Goal: Task Accomplishment & Management: Use online tool/utility

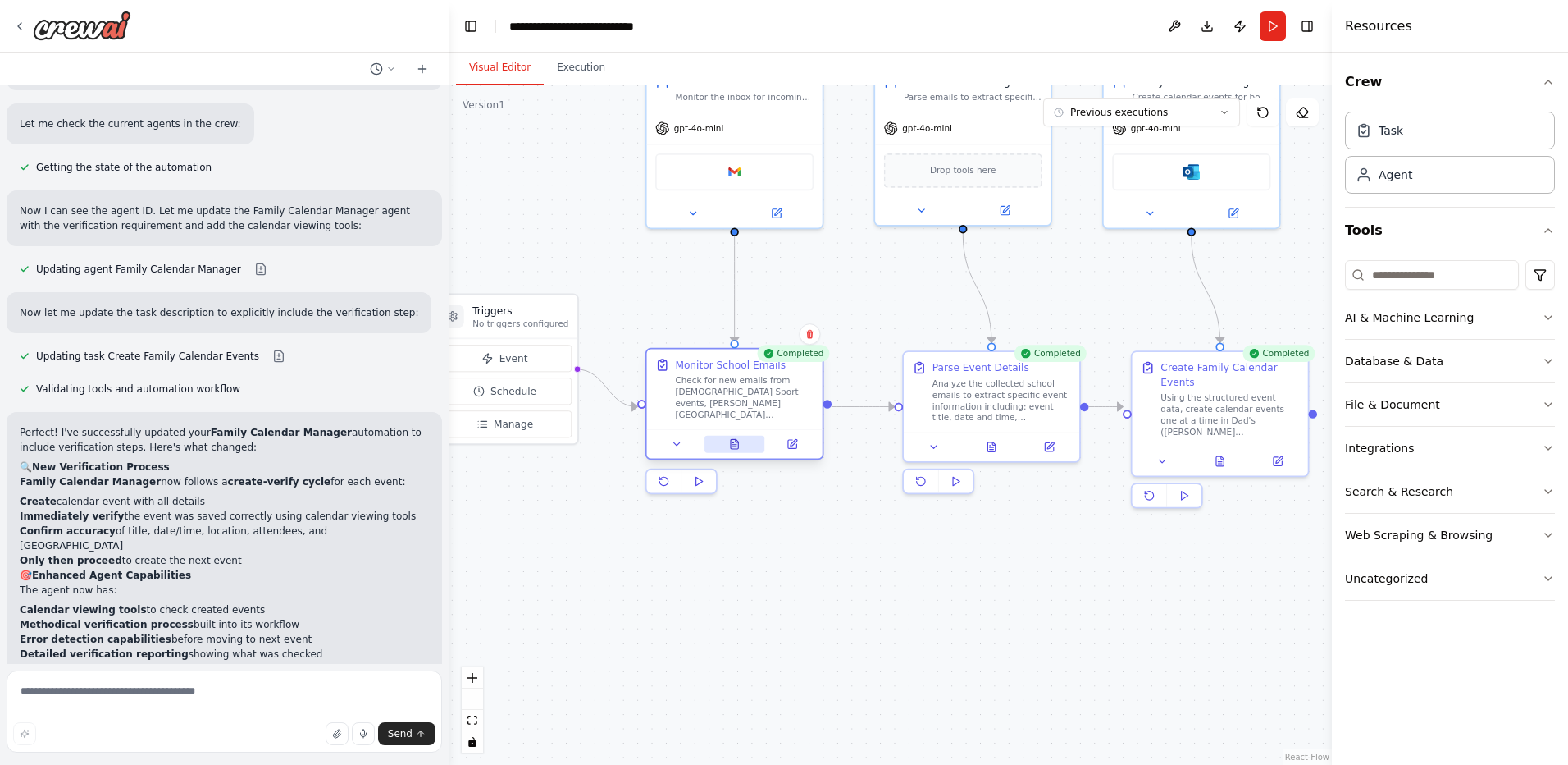
click at [736, 446] on icon at bounding box center [734, 444] width 8 height 10
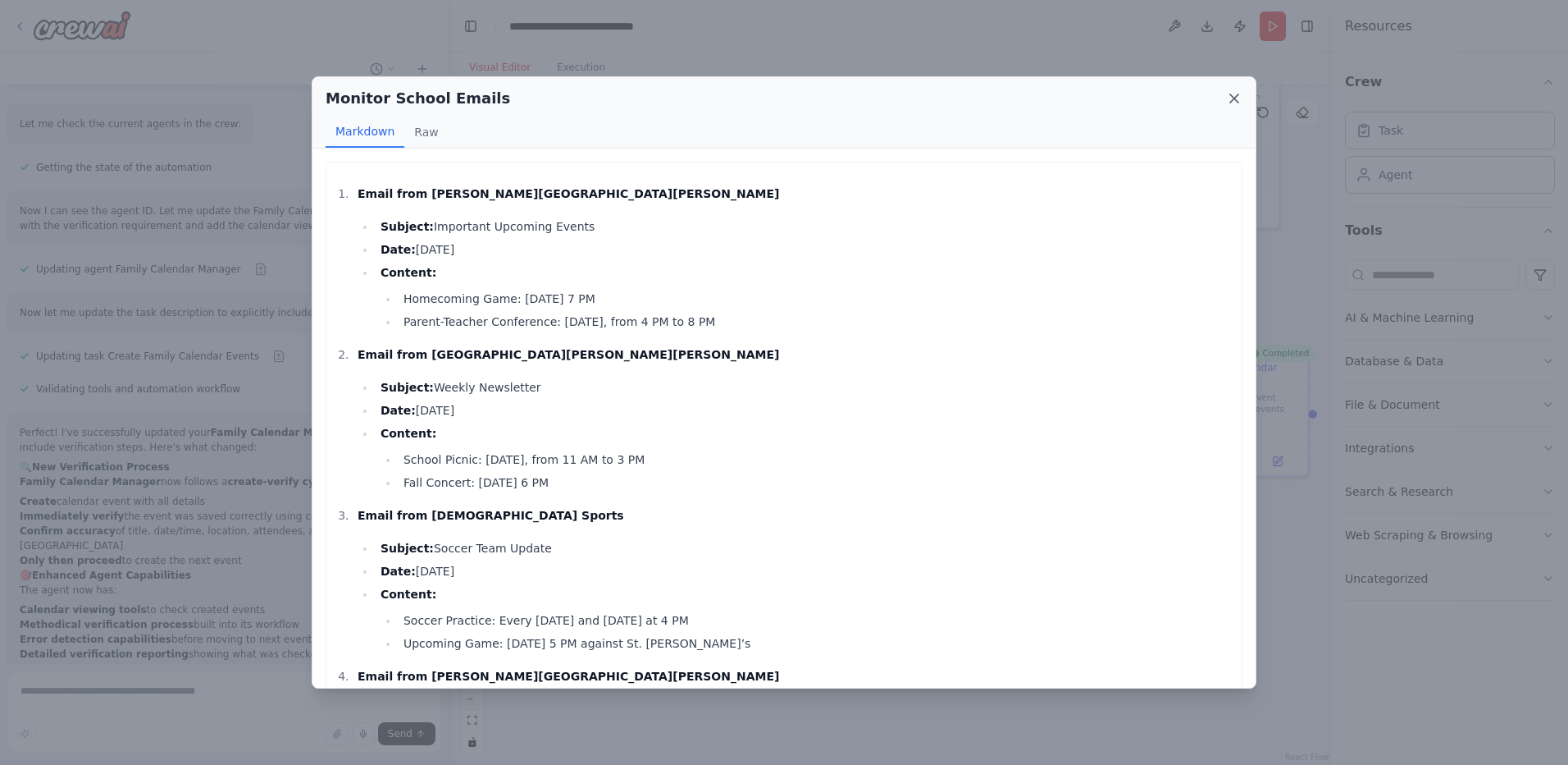
click at [1239, 96] on icon at bounding box center [1234, 98] width 17 height 17
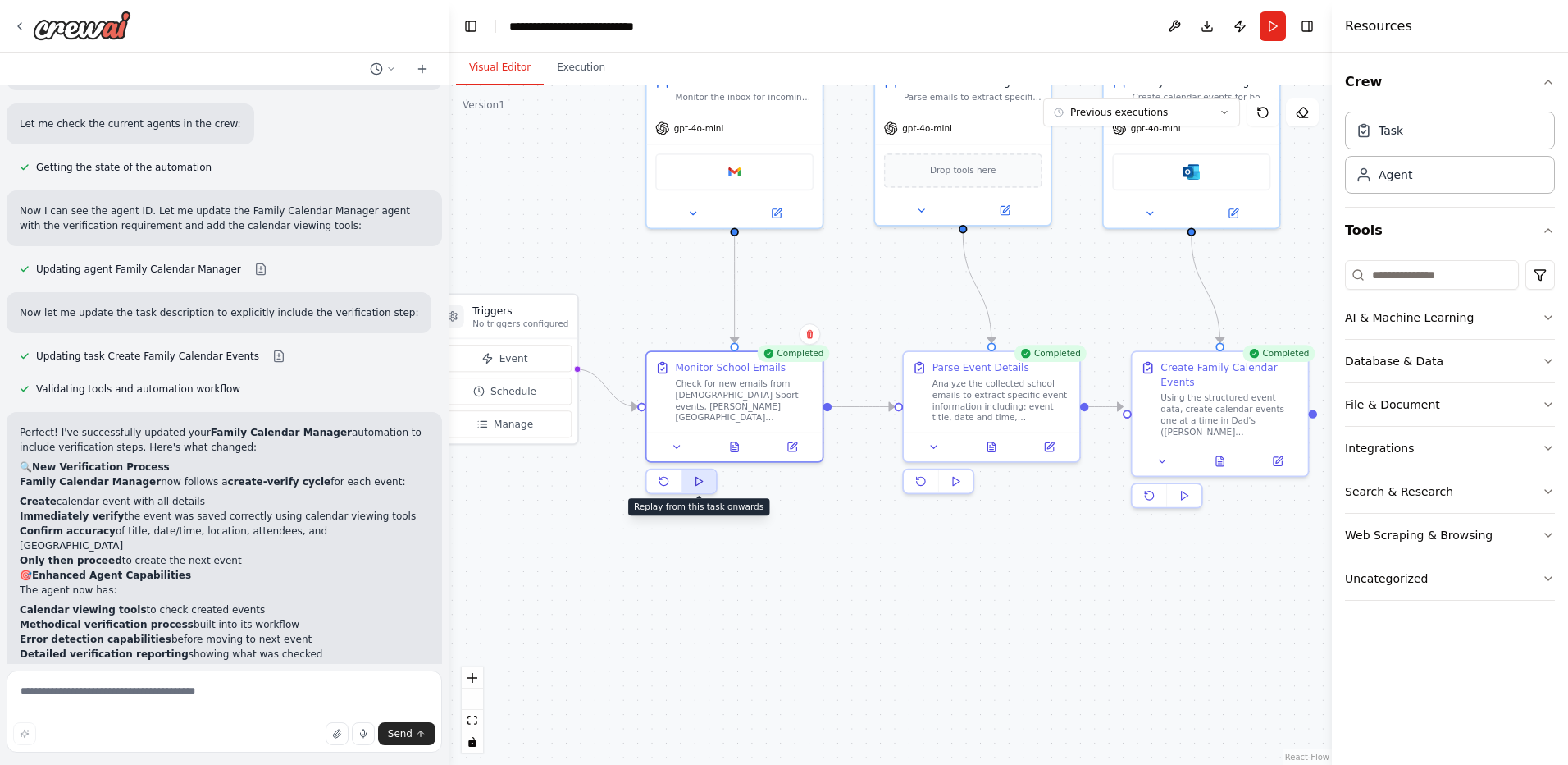
click at [698, 481] on polygon at bounding box center [700, 481] width 7 height 8
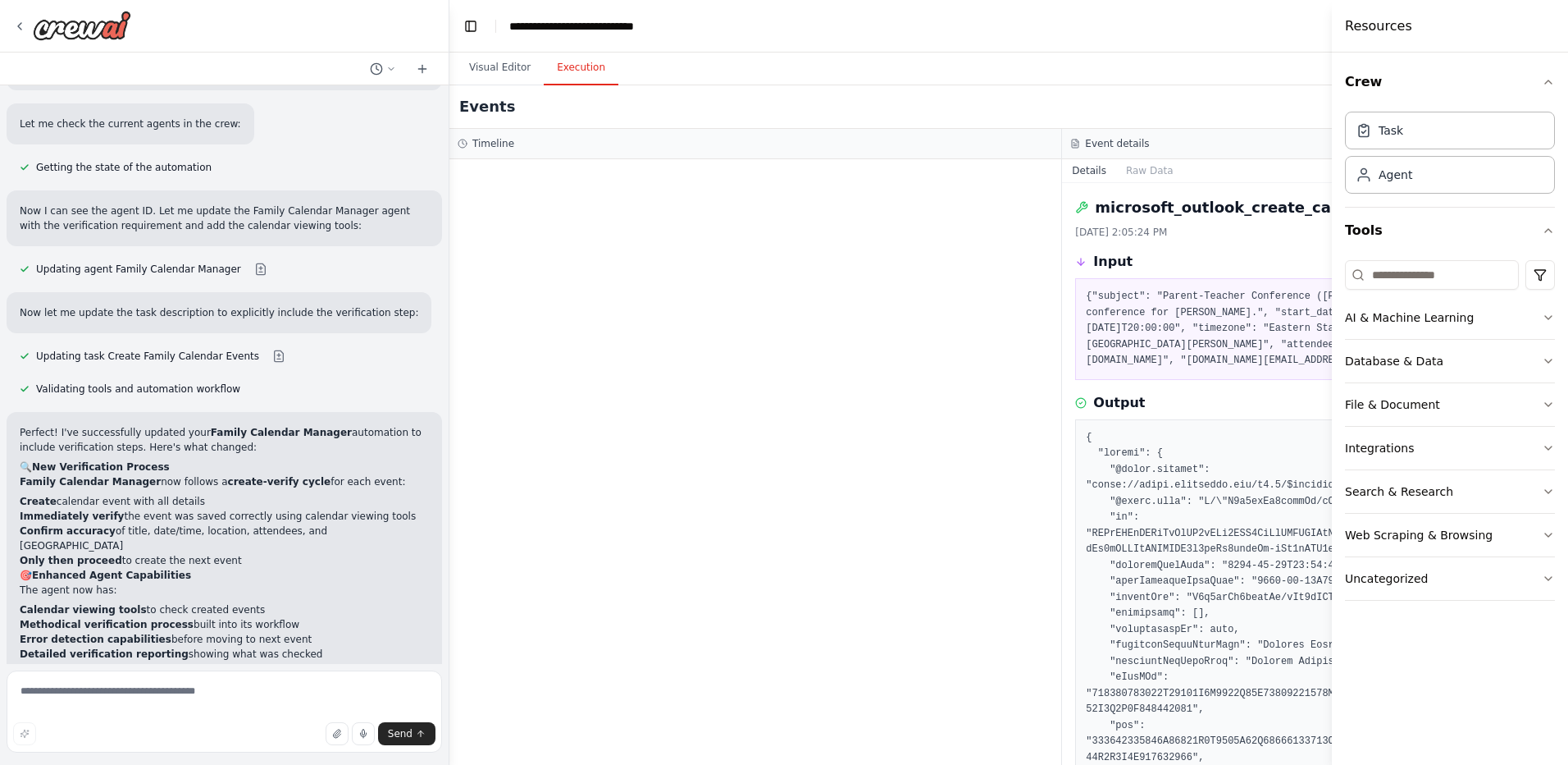
click at [564, 74] on button "Execution" at bounding box center [581, 68] width 75 height 34
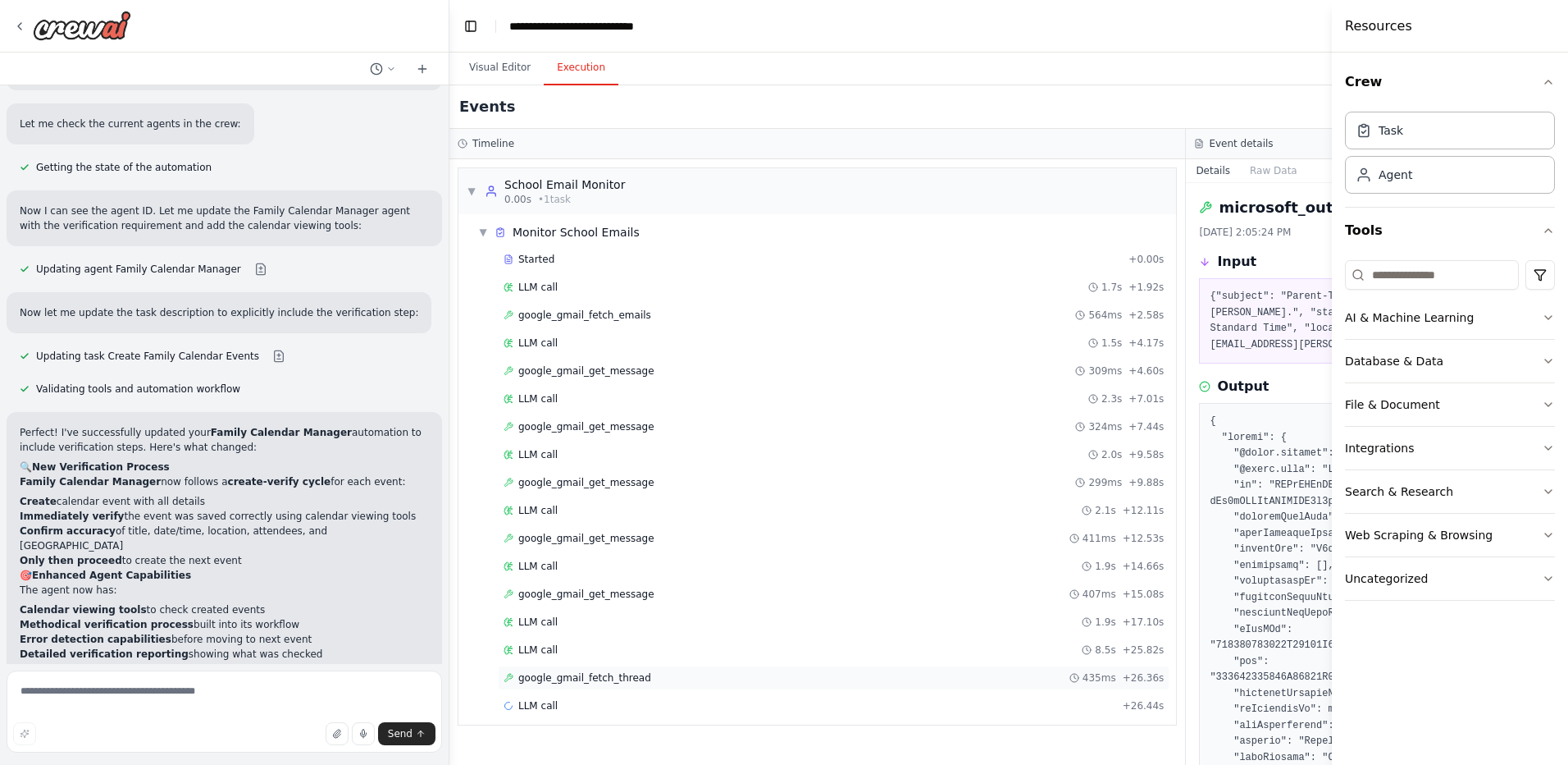
click at [608, 675] on span "google_gmail_fetch_thread" at bounding box center [585, 678] width 133 height 13
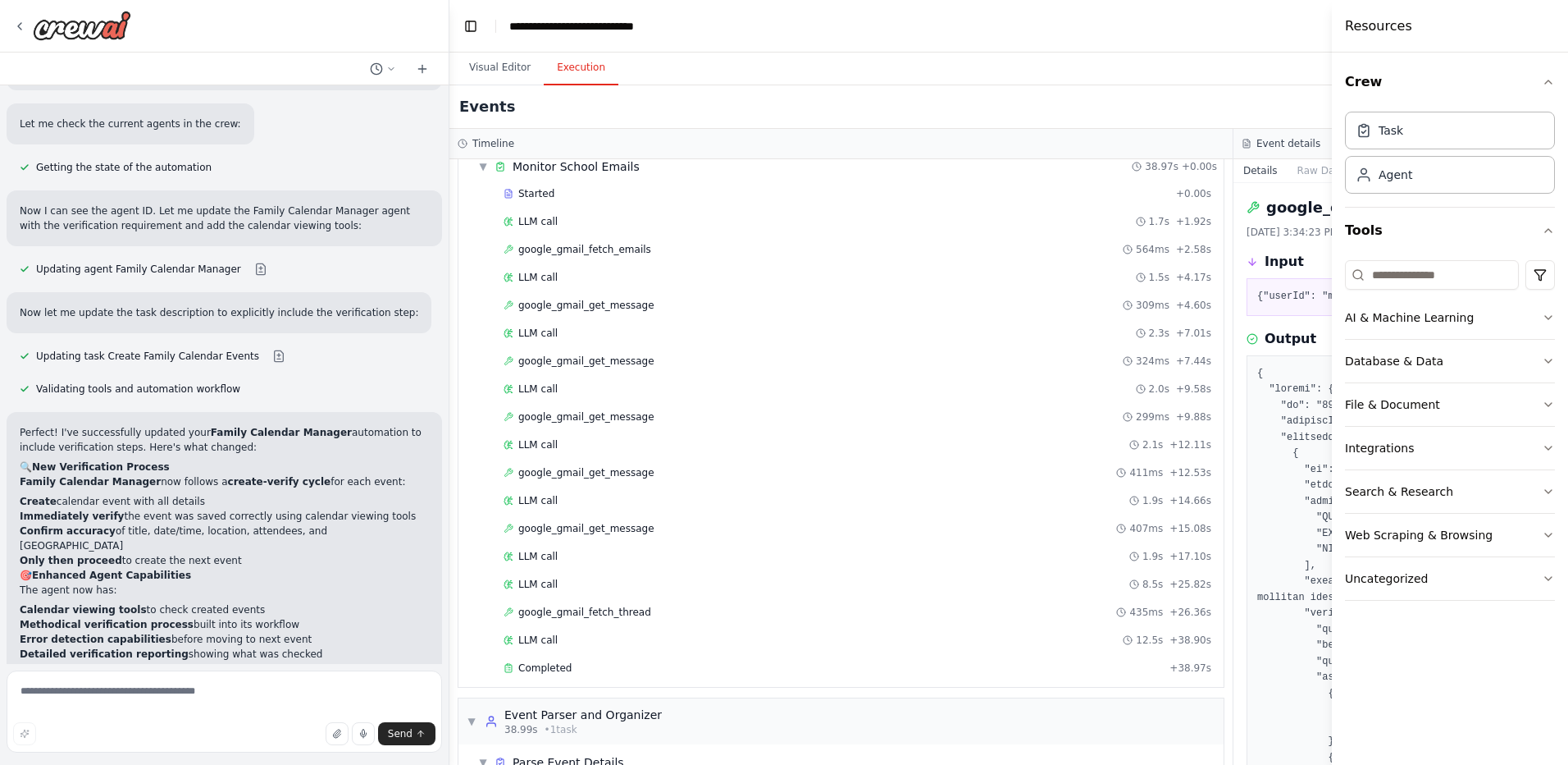
scroll to position [156, 0]
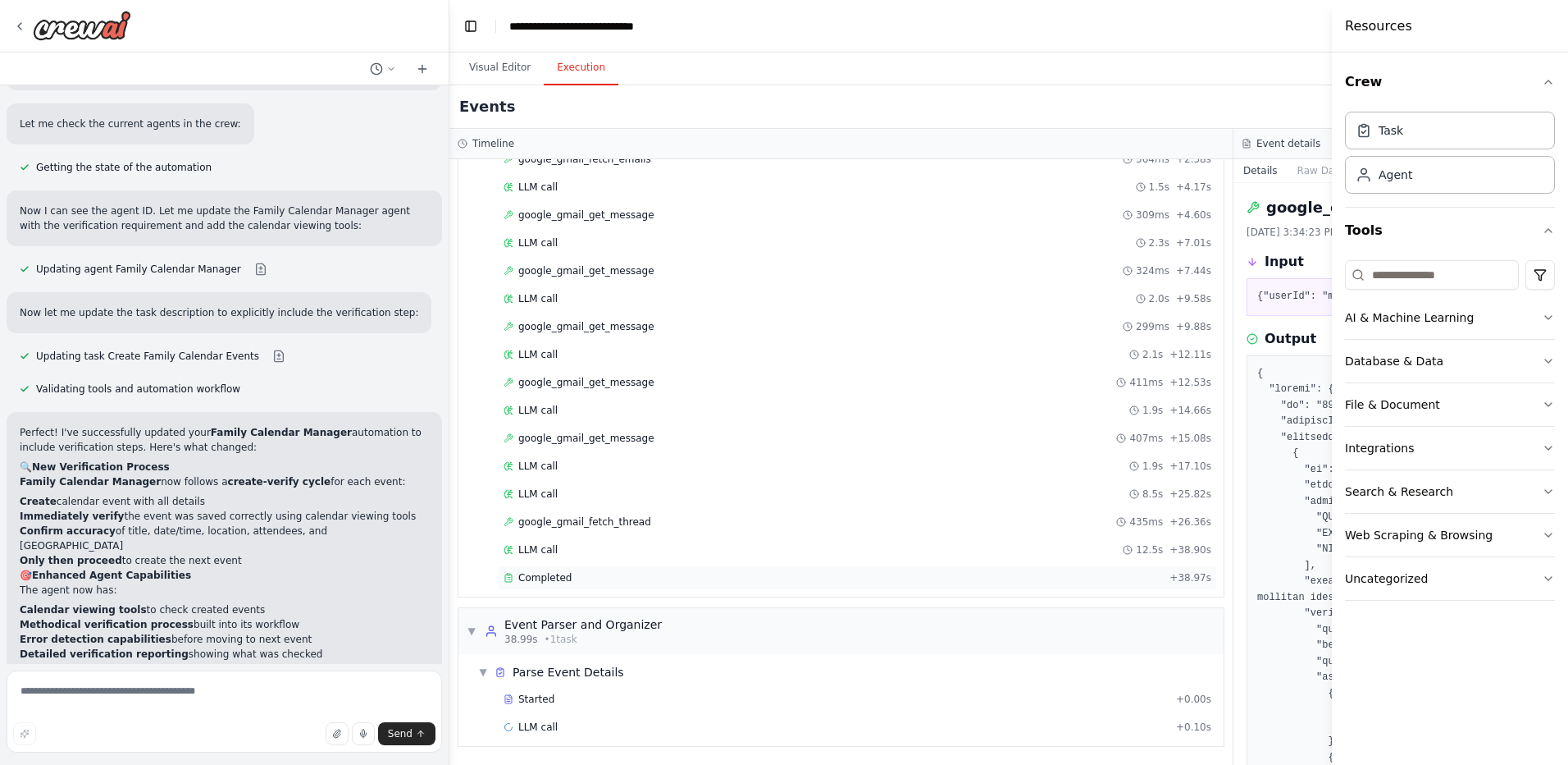
click at [552, 576] on span "Completed" at bounding box center [545, 578] width 53 height 13
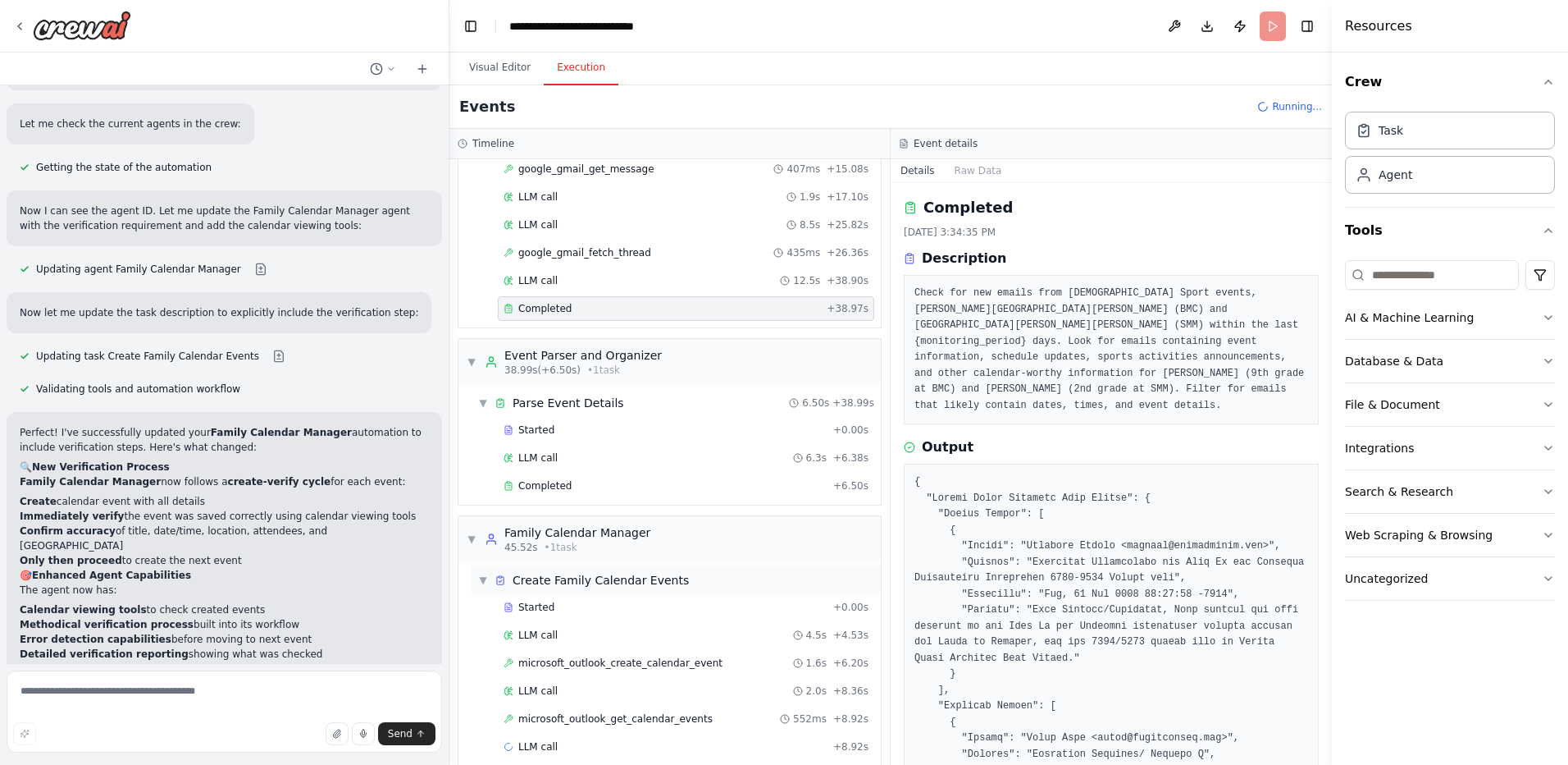
scroll to position [445, 0]
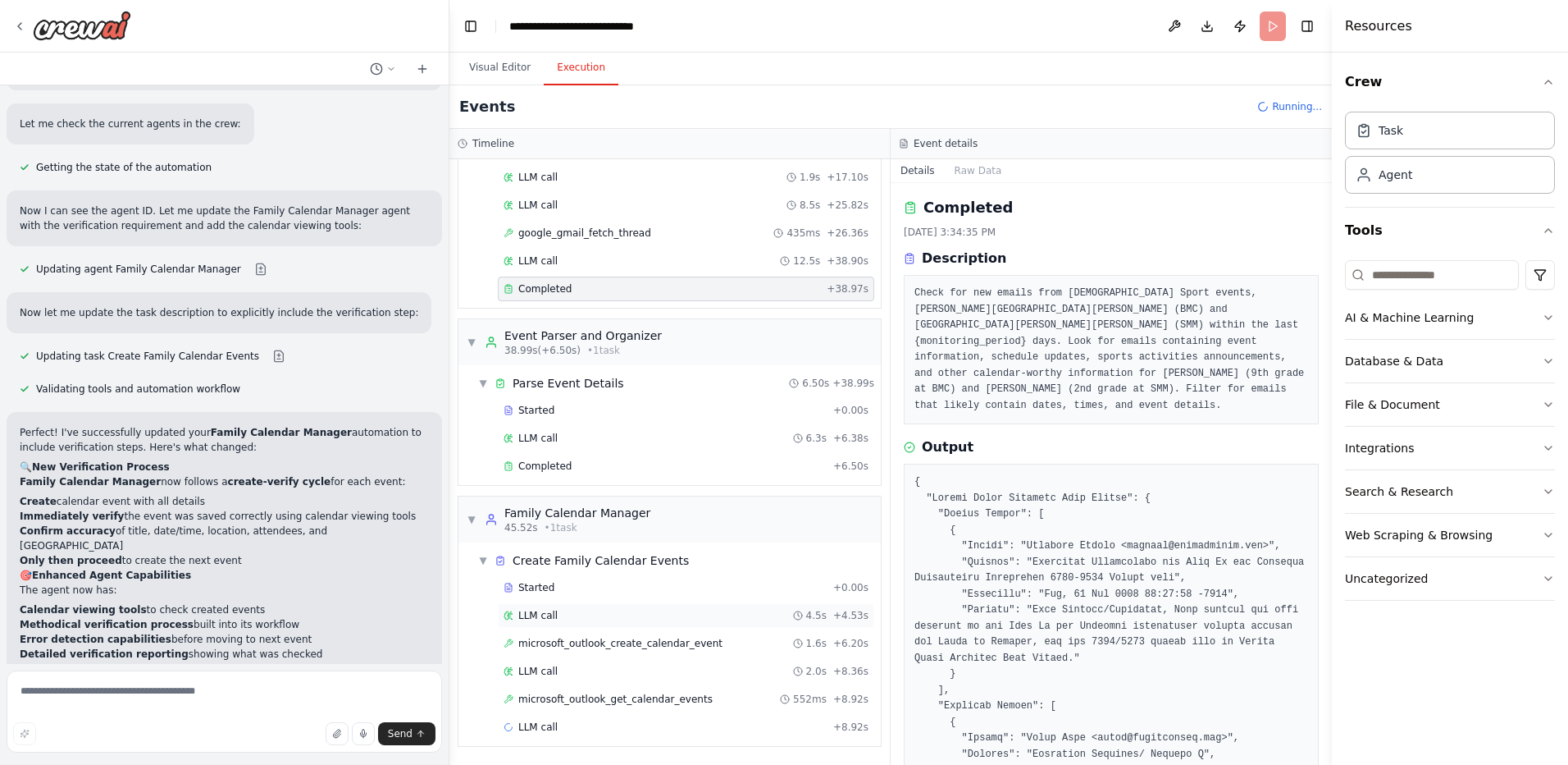
click at [590, 617] on div "LLM call 4.5s + 4.53s" at bounding box center [686, 615] width 365 height 13
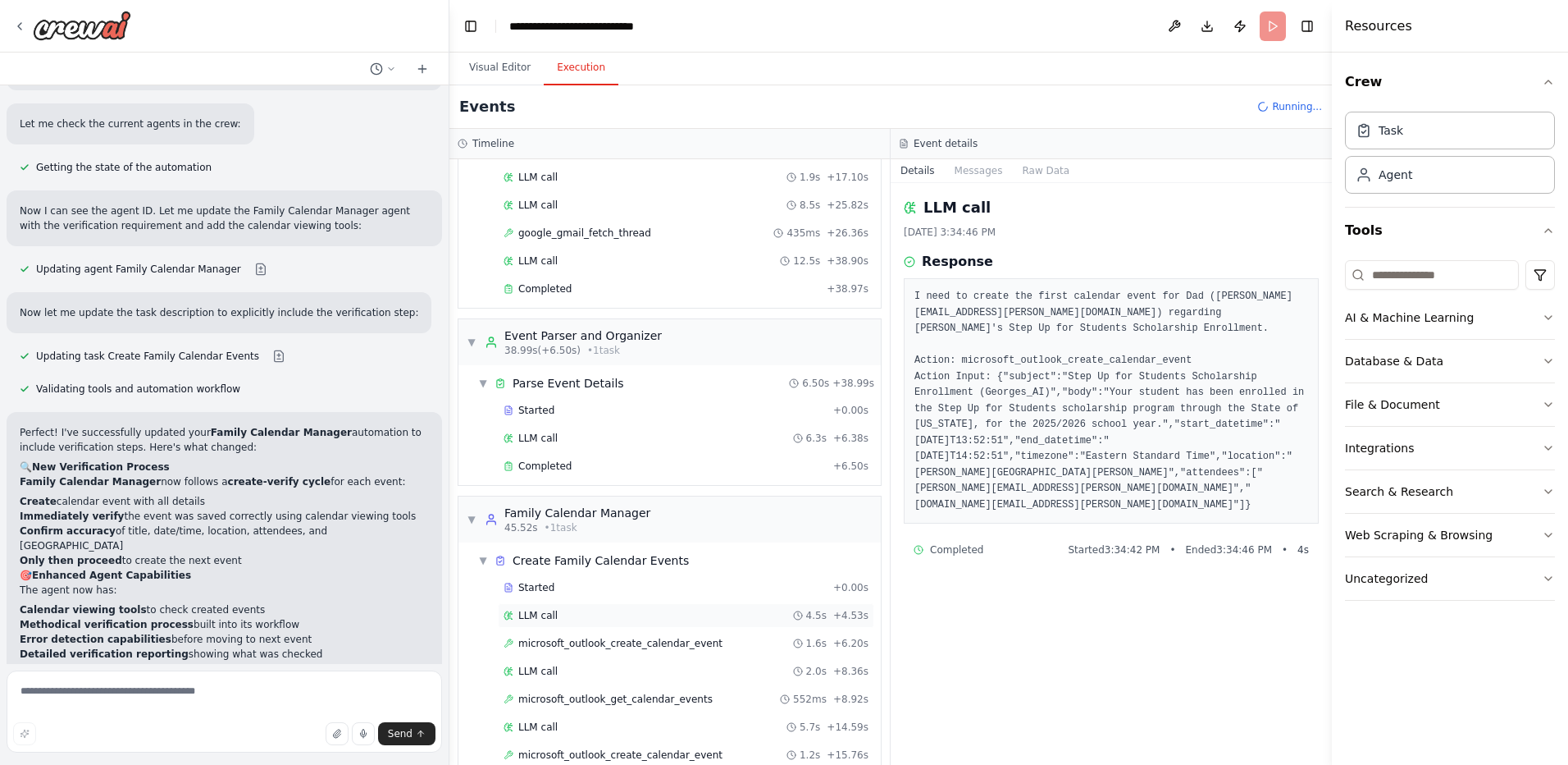
click at [535, 616] on span "LLM call" at bounding box center [538, 615] width 39 height 13
click at [559, 645] on span "microsoft_outlook_create_calendar_event" at bounding box center [620, 643] width 204 height 13
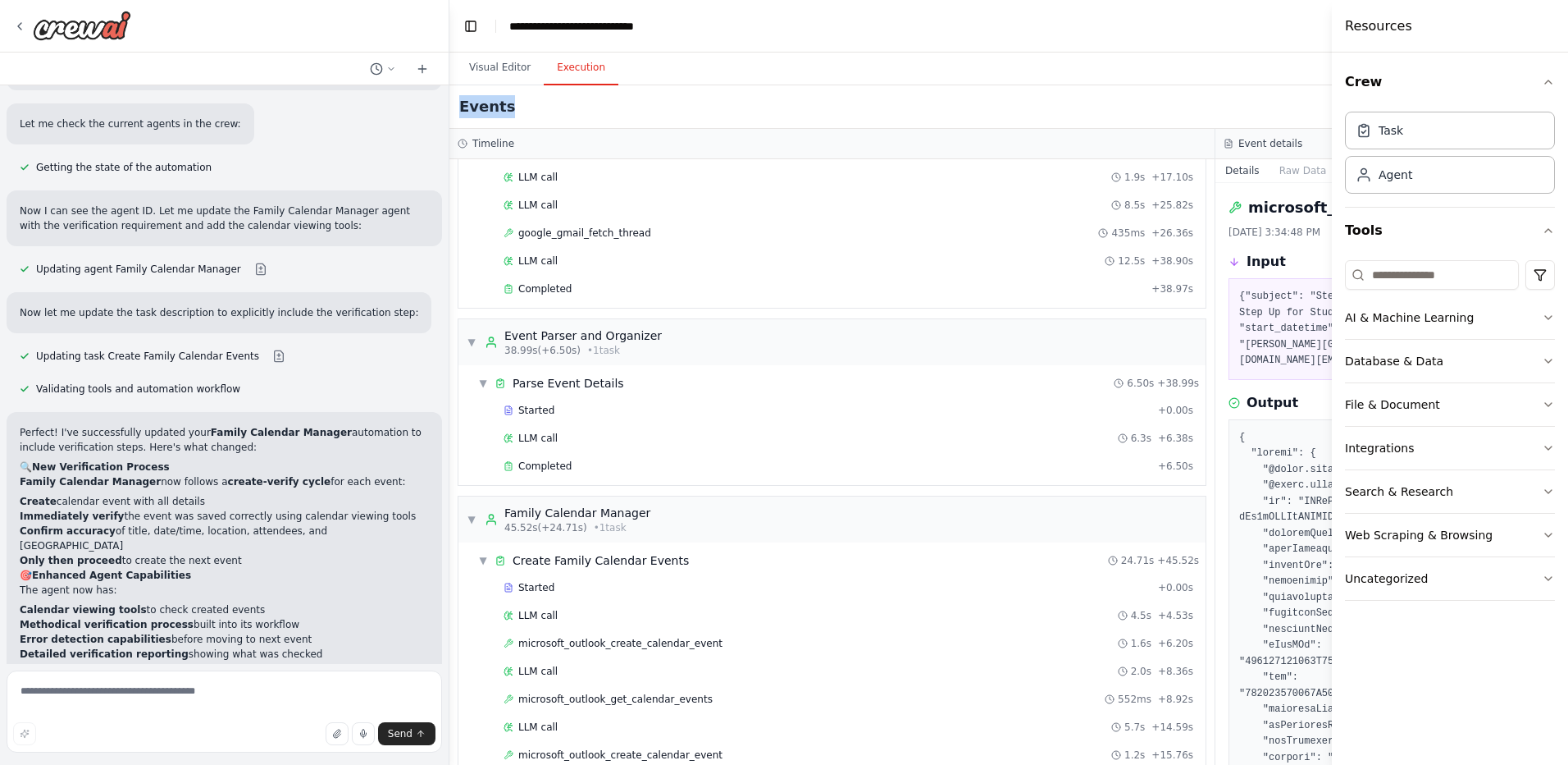
drag, startPoint x: 1229, startPoint y: 66, endPoint x: 970, endPoint y: 114, distance: 263.4
click at [947, 98] on div "Visual Editor Execution Version 1 Previous executions Show Tools Hide Agents Tr…" at bounding box center [1215, 408] width 1532 height 712
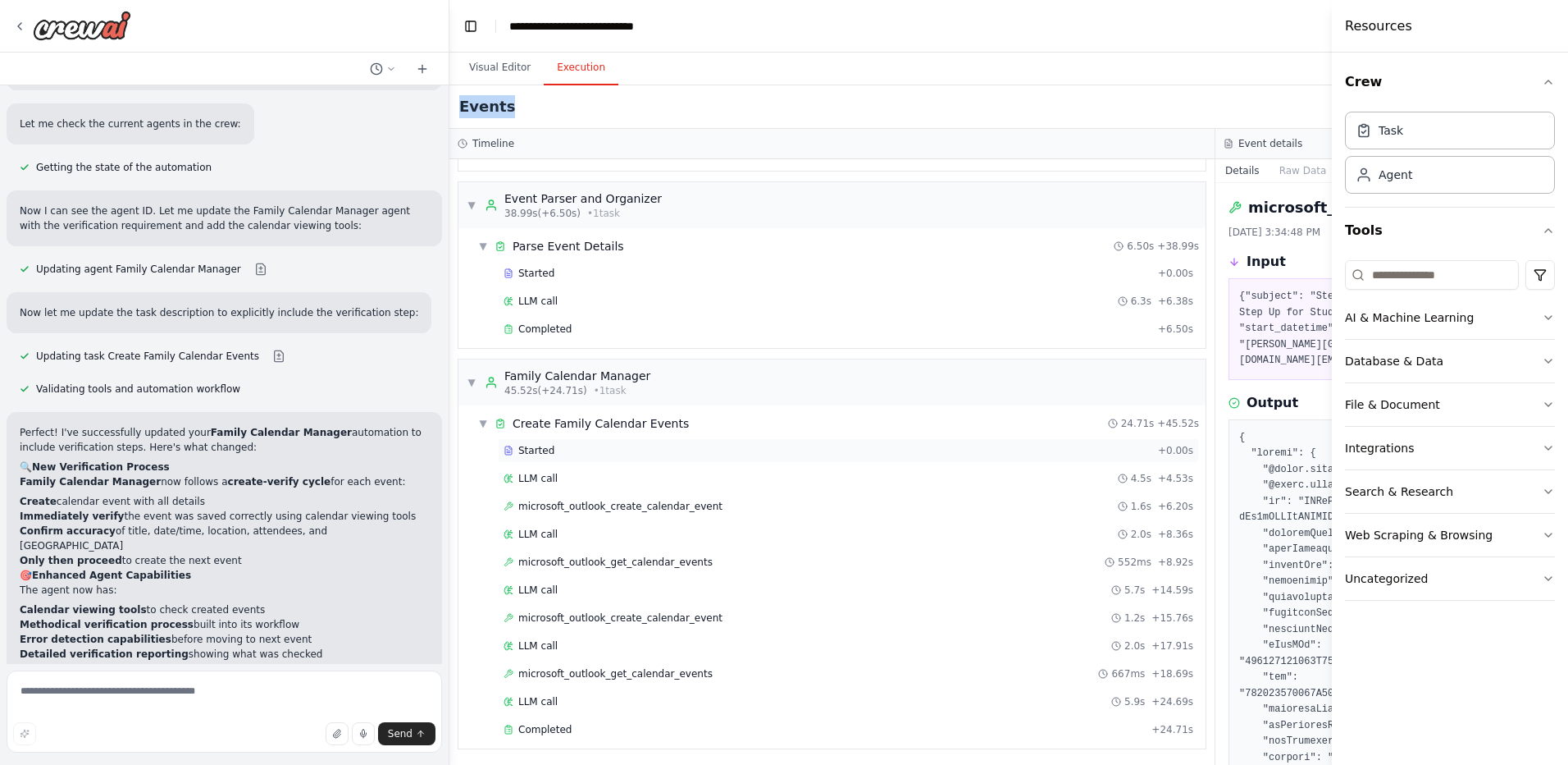
scroll to position [584, 0]
click at [660, 566] on div "microsoft_outlook_get_calendar_events 552ms + 8.92s" at bounding box center [848, 559] width 701 height 24
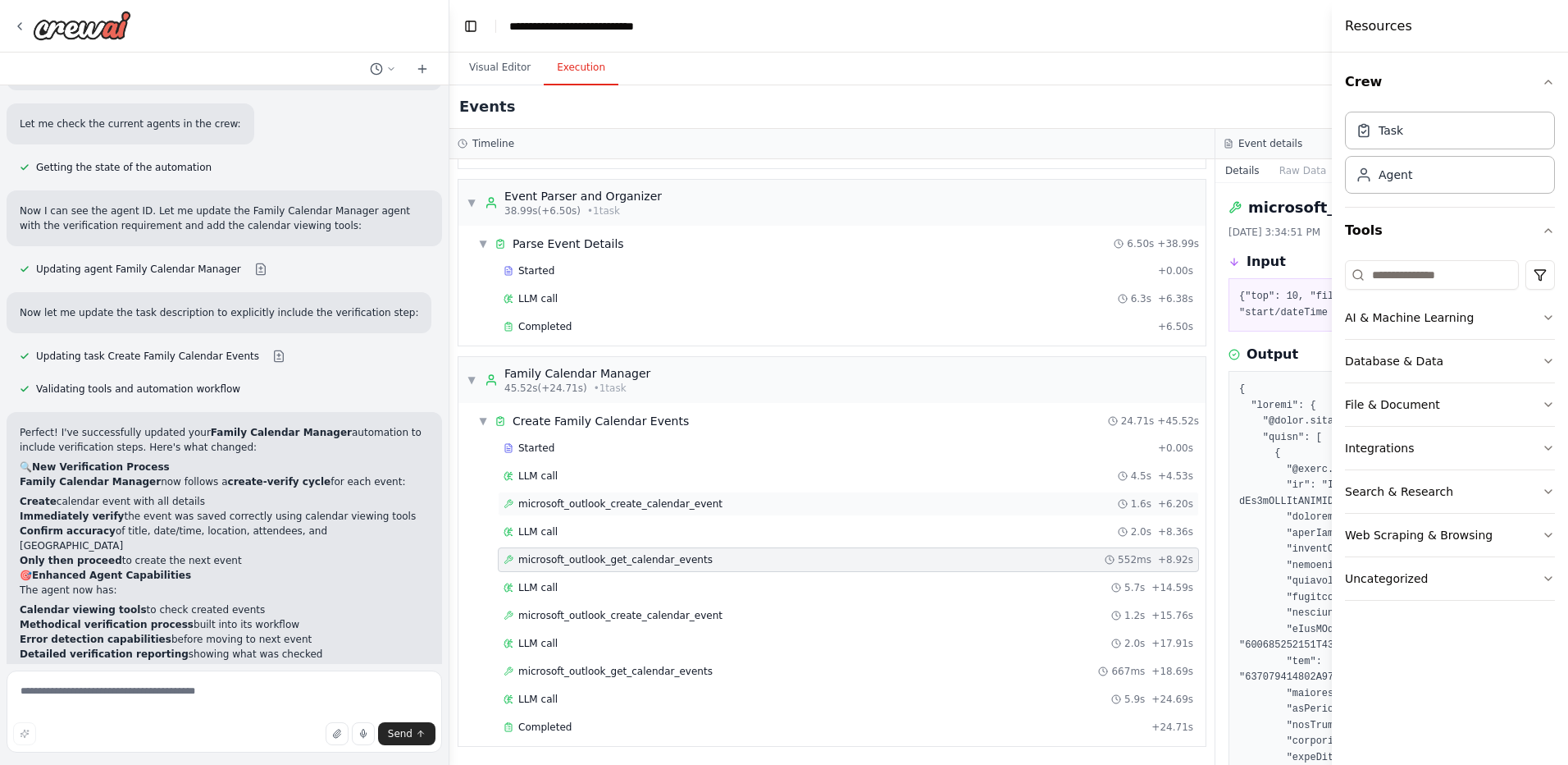
click at [675, 509] on span "microsoft_outlook_create_calendar_event" at bounding box center [620, 504] width 204 height 13
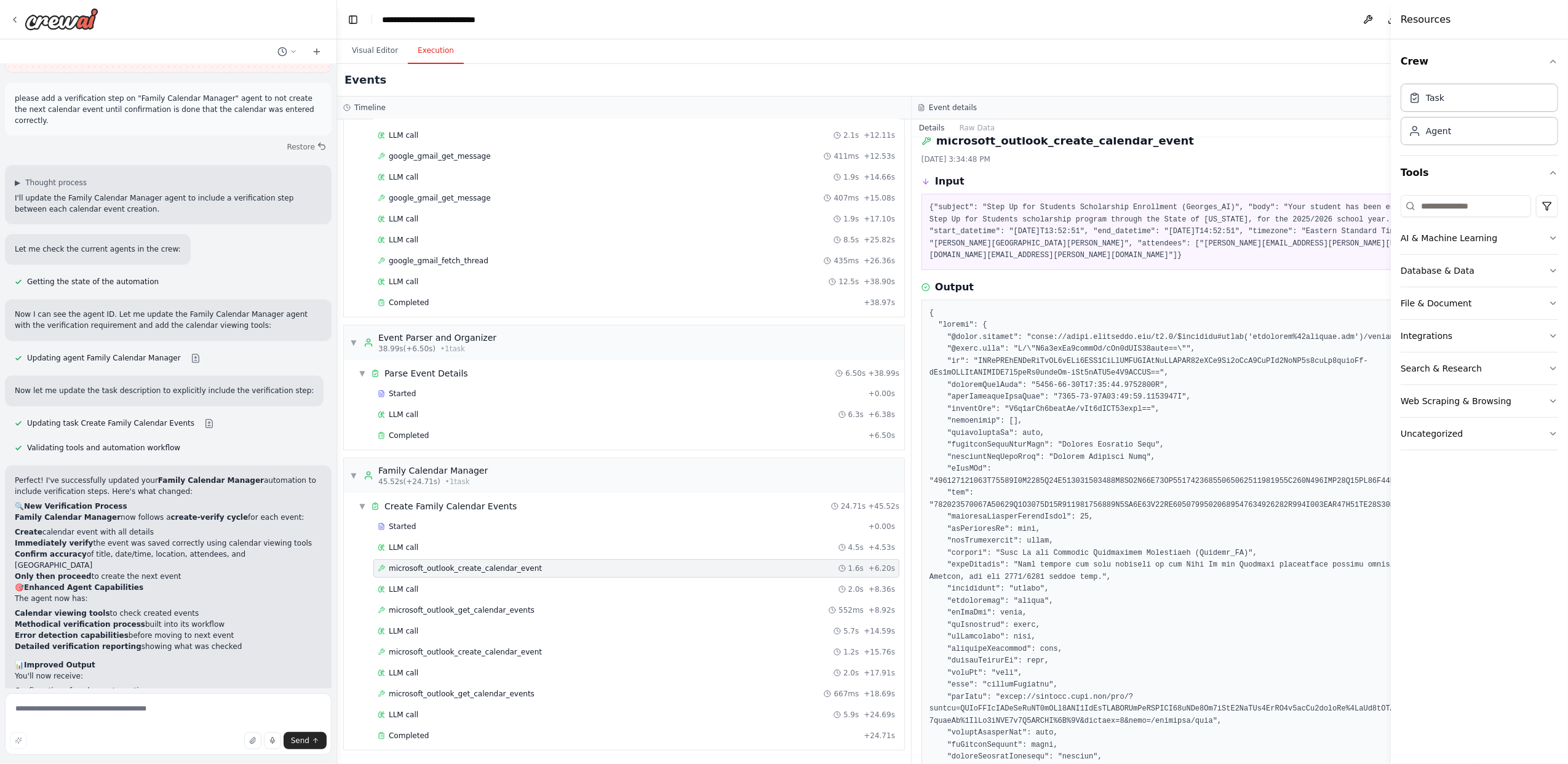
scroll to position [0, 0]
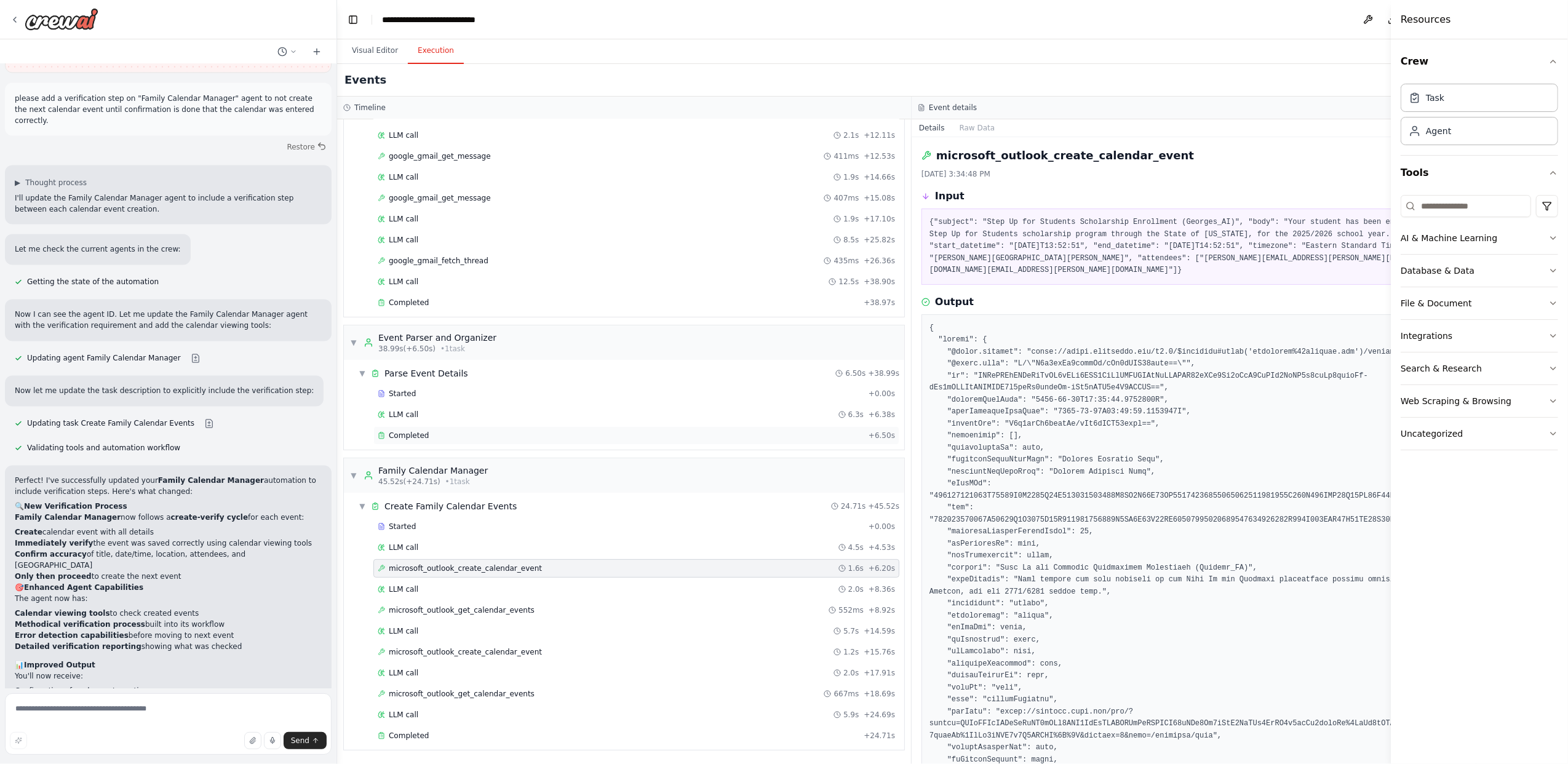
click at [424, 426] on div "Completed + 6.50s" at bounding box center [636, 435] width 526 height 18
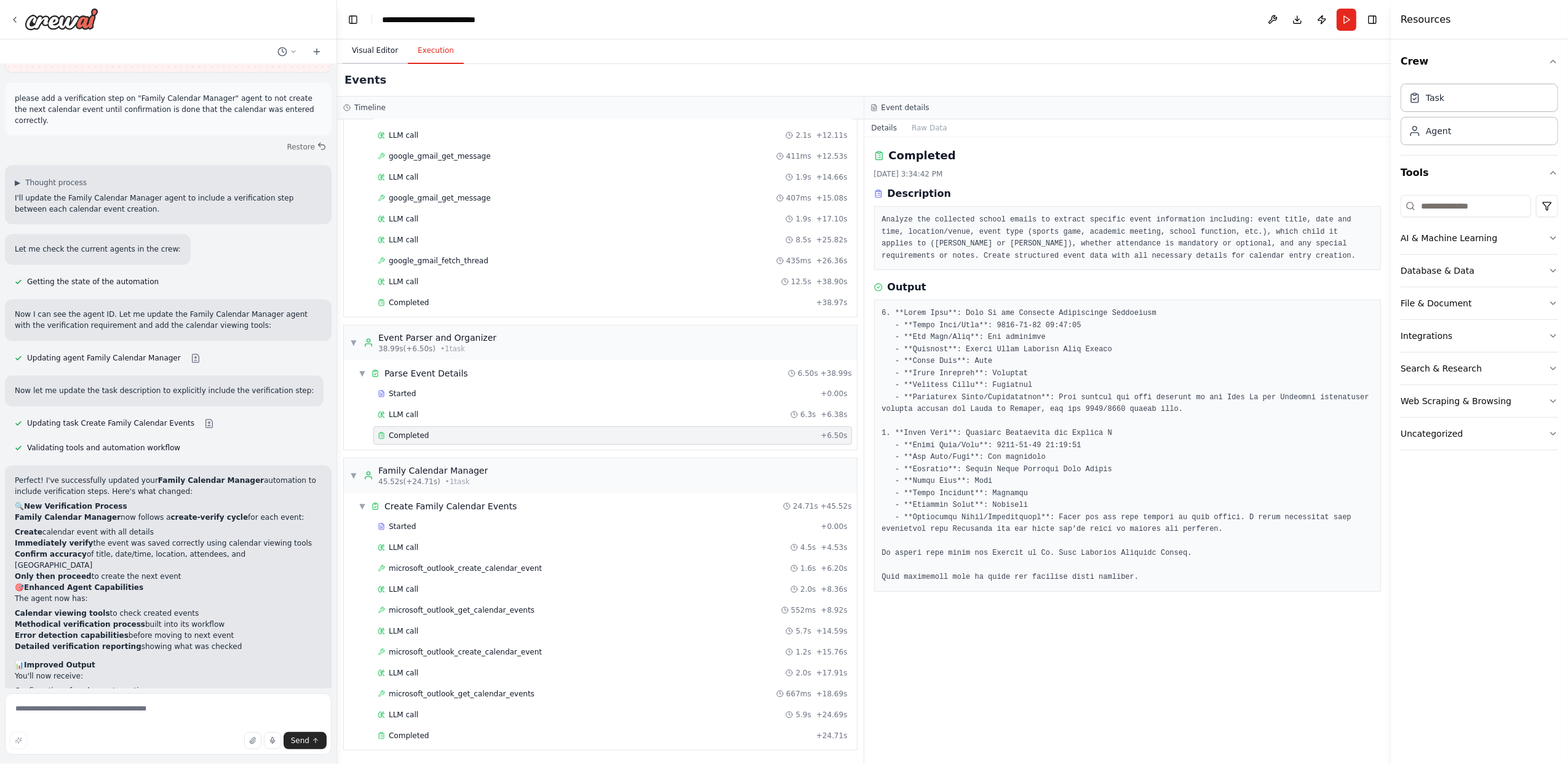
click at [372, 54] on button "Visual Editor" at bounding box center [375, 51] width 66 height 26
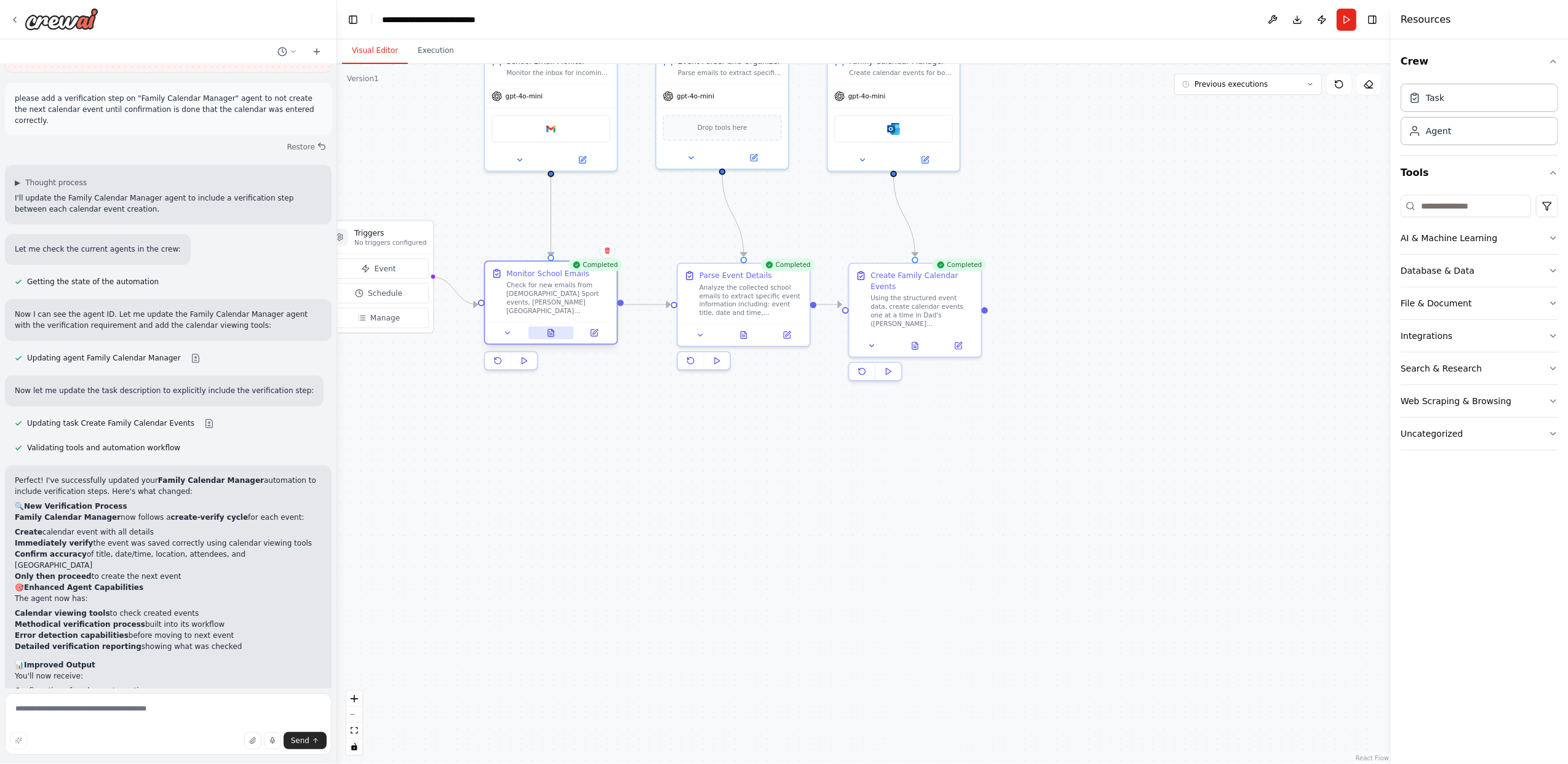
click at [555, 333] on button at bounding box center [551, 333] width 45 height 13
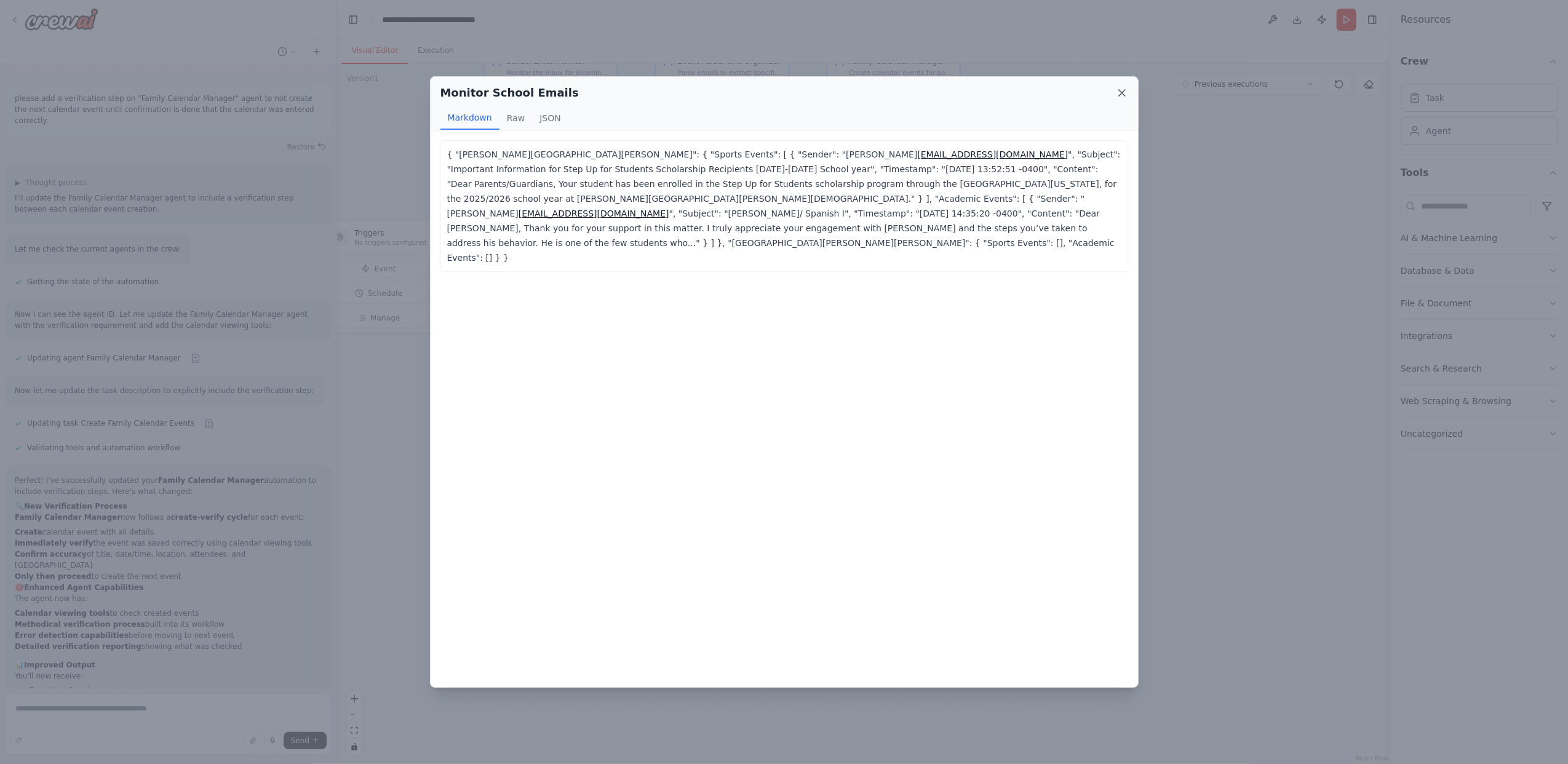
click at [1125, 93] on icon at bounding box center [1122, 93] width 13 height 13
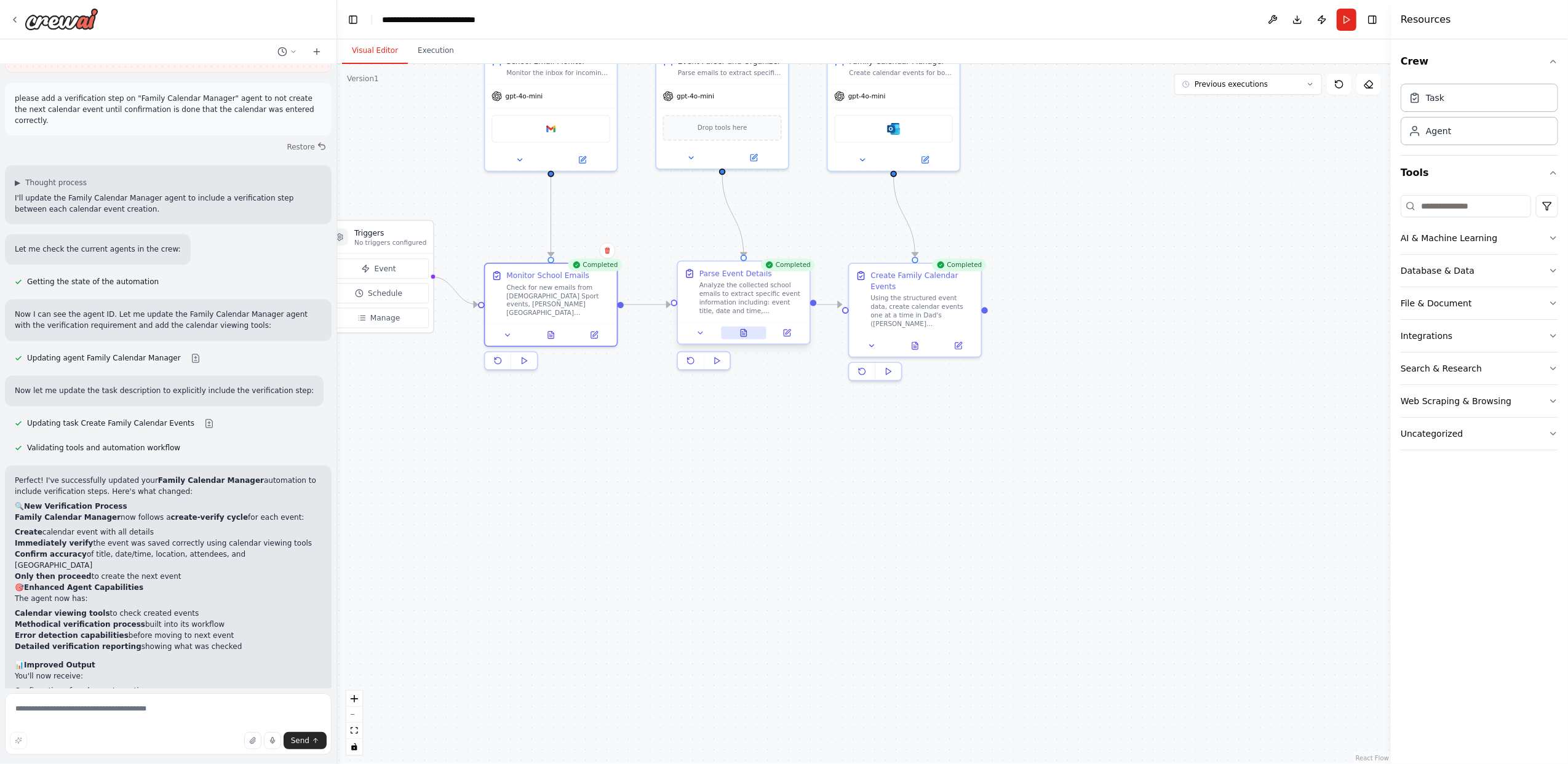
click at [746, 336] on icon at bounding box center [743, 333] width 6 height 8
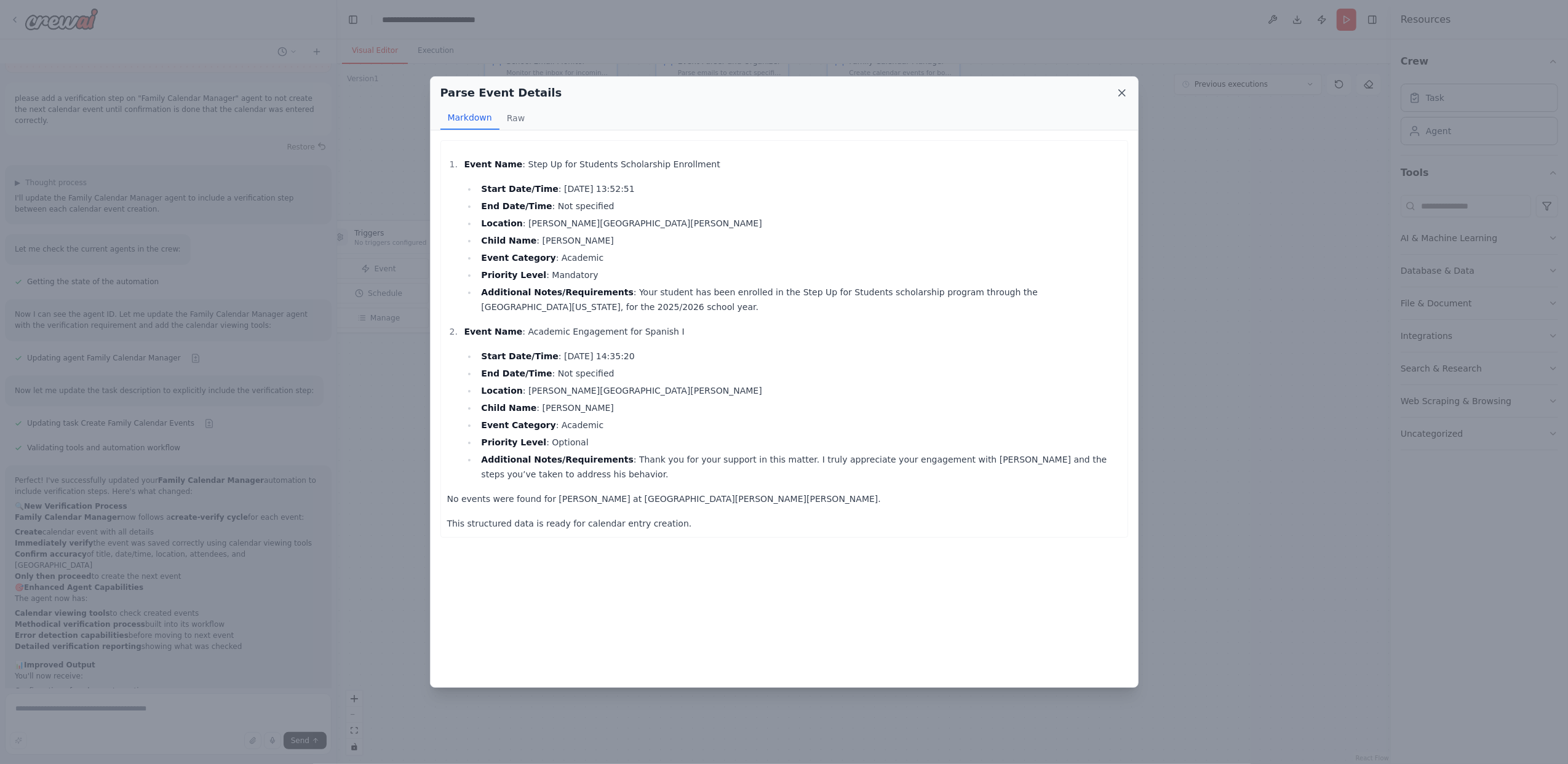
click at [1120, 91] on icon at bounding box center [1122, 93] width 6 height 6
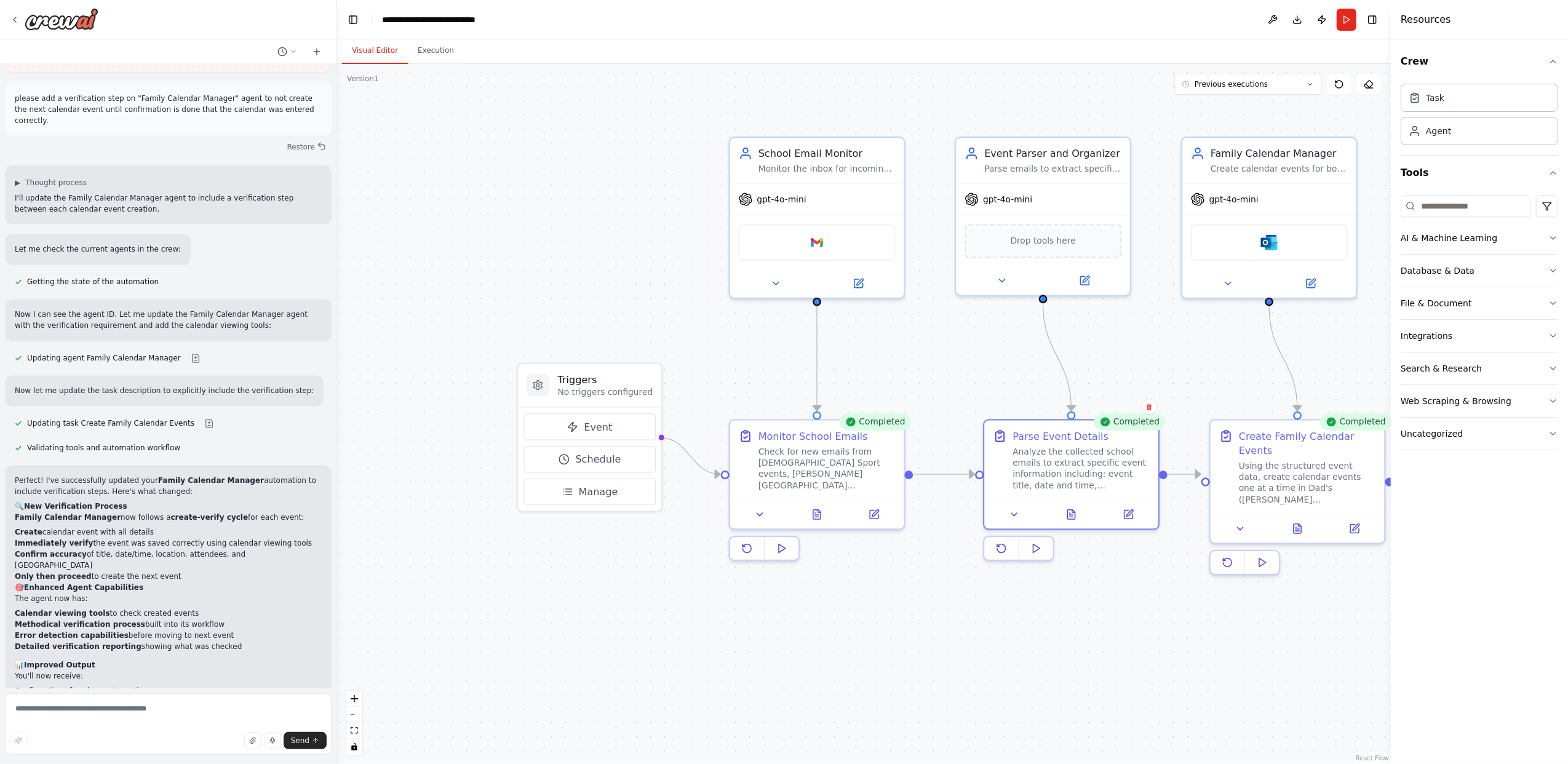
drag, startPoint x: 631, startPoint y: 453, endPoint x: 788, endPoint y: 652, distance: 253.5
click at [826, 573] on div ".deletable-edge-delete-btn { width: 20px; height: 20px; border: 0px solid #ffff…" at bounding box center [864, 414] width 1054 height 700
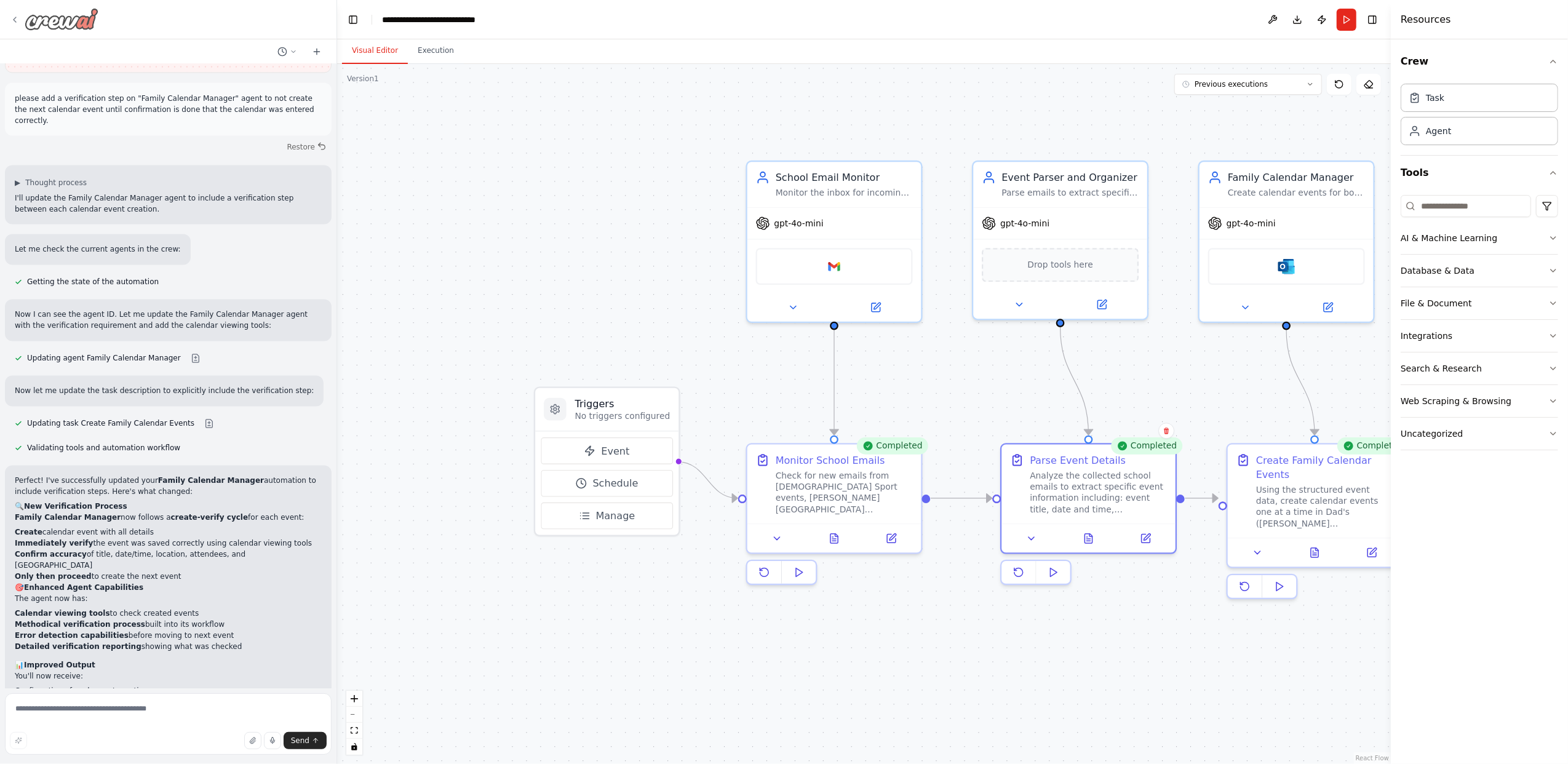
click at [10, 18] on icon at bounding box center [15, 20] width 10 height 10
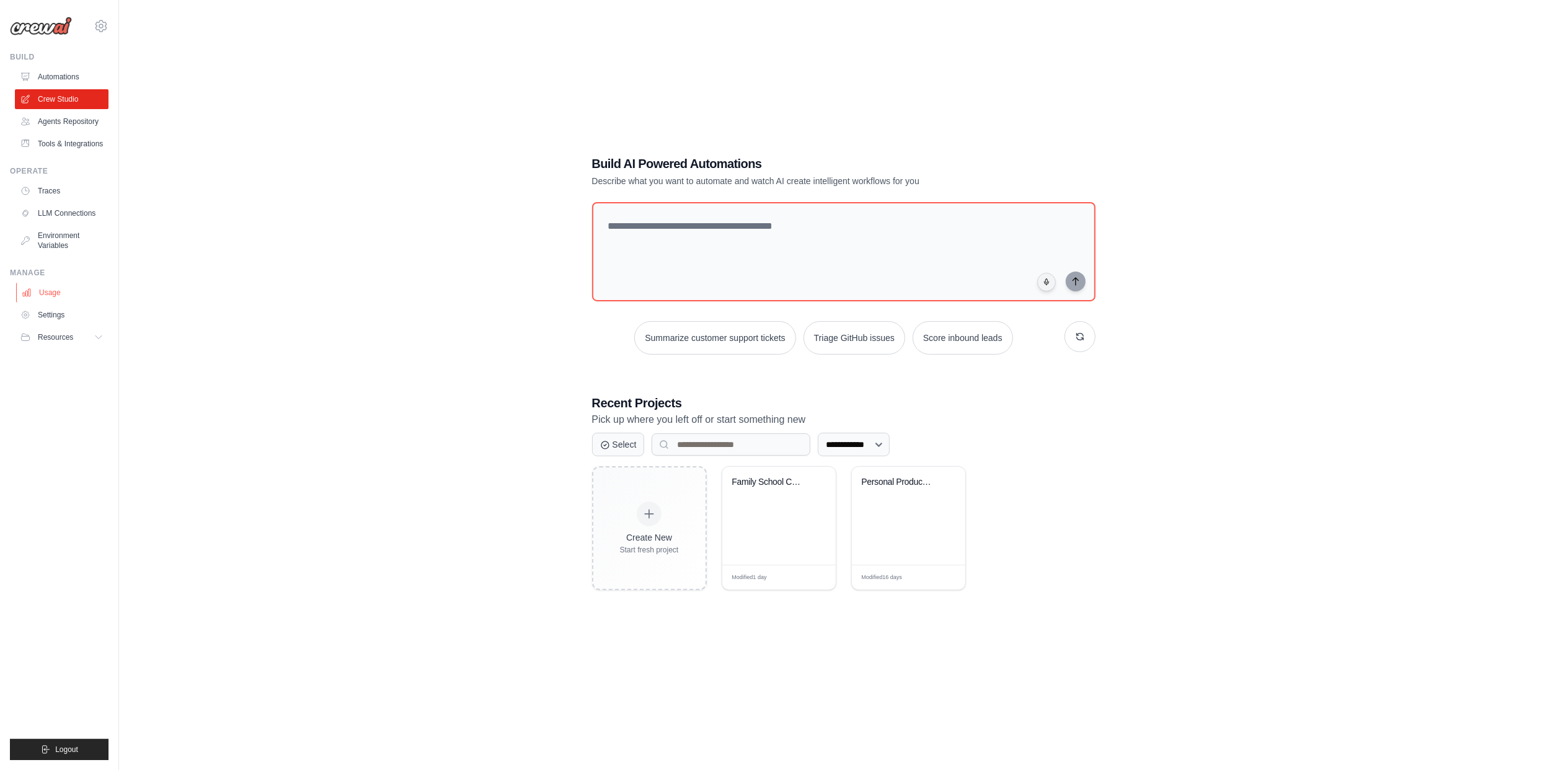
click at [46, 302] on link "Usage" at bounding box center [62, 292] width 93 height 20
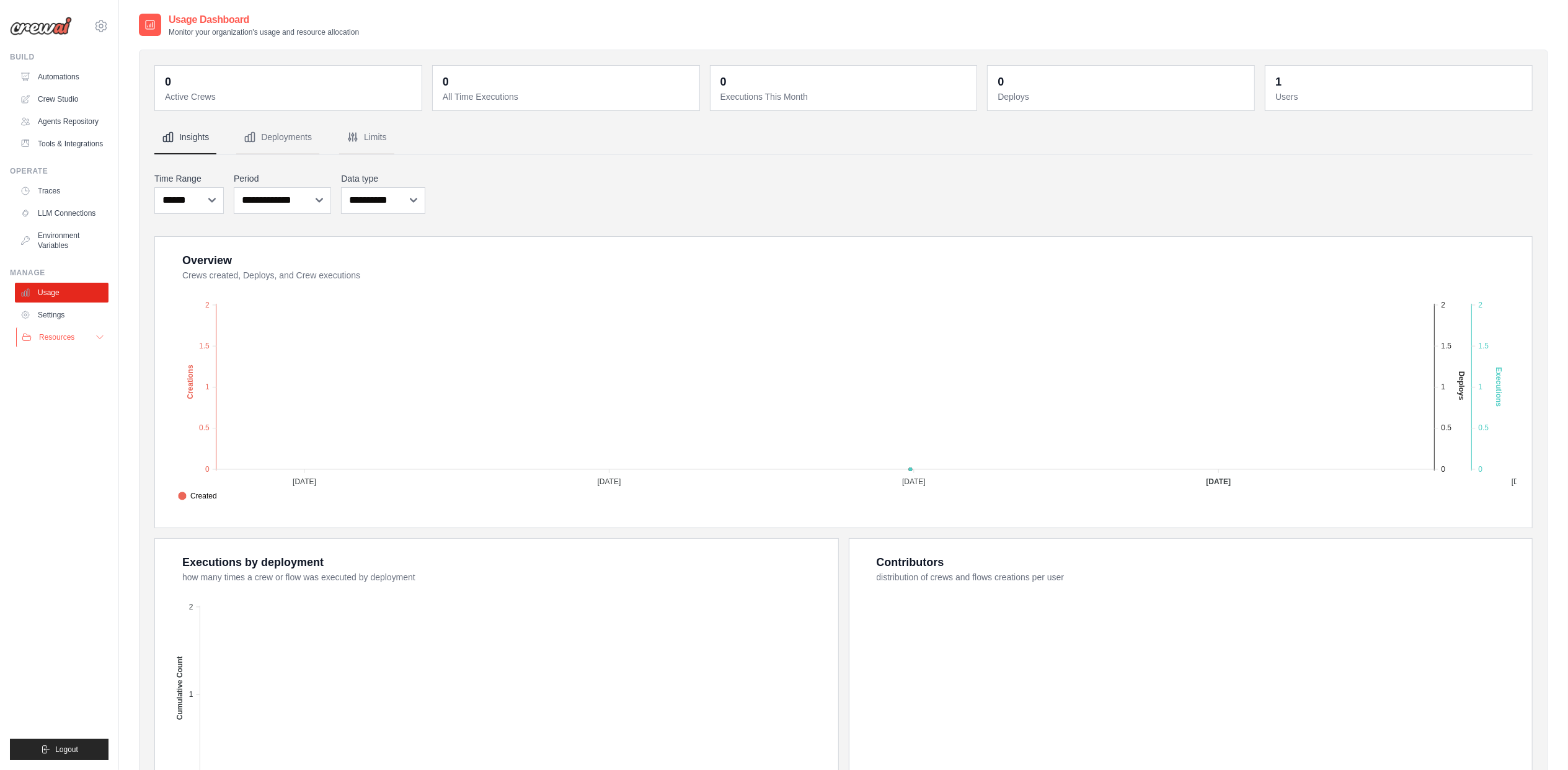
click at [58, 342] on span "Resources" at bounding box center [57, 337] width 36 height 10
drag, startPoint x: 47, startPoint y: 320, endPoint x: 67, endPoint y: 323, distance: 20.2
click at [47, 320] on link "Settings" at bounding box center [62, 314] width 93 height 20
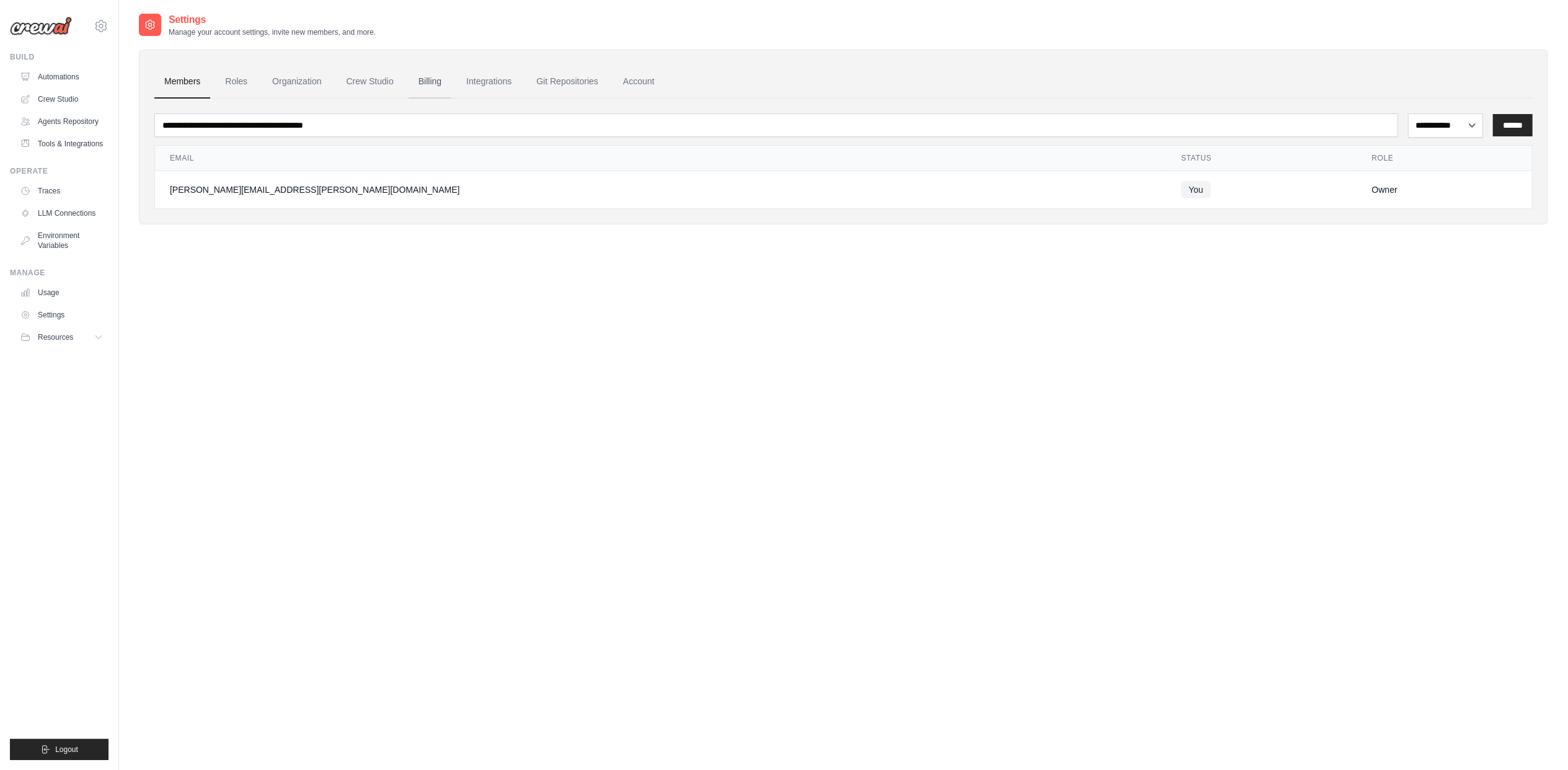
click at [422, 82] on link "Billing" at bounding box center [429, 81] width 43 height 34
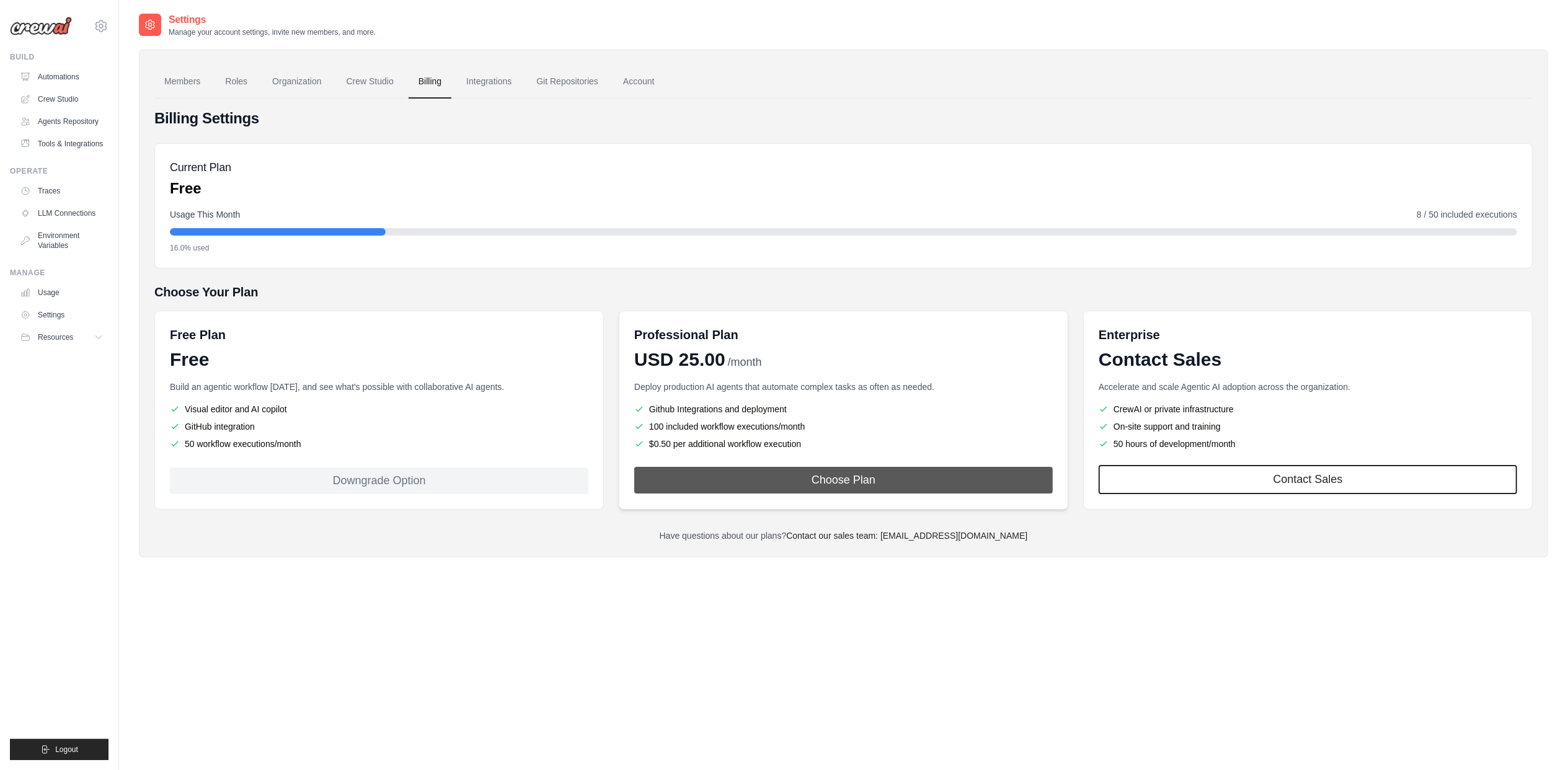
click at [896, 479] on button "Choose Plan" at bounding box center [843, 480] width 419 height 27
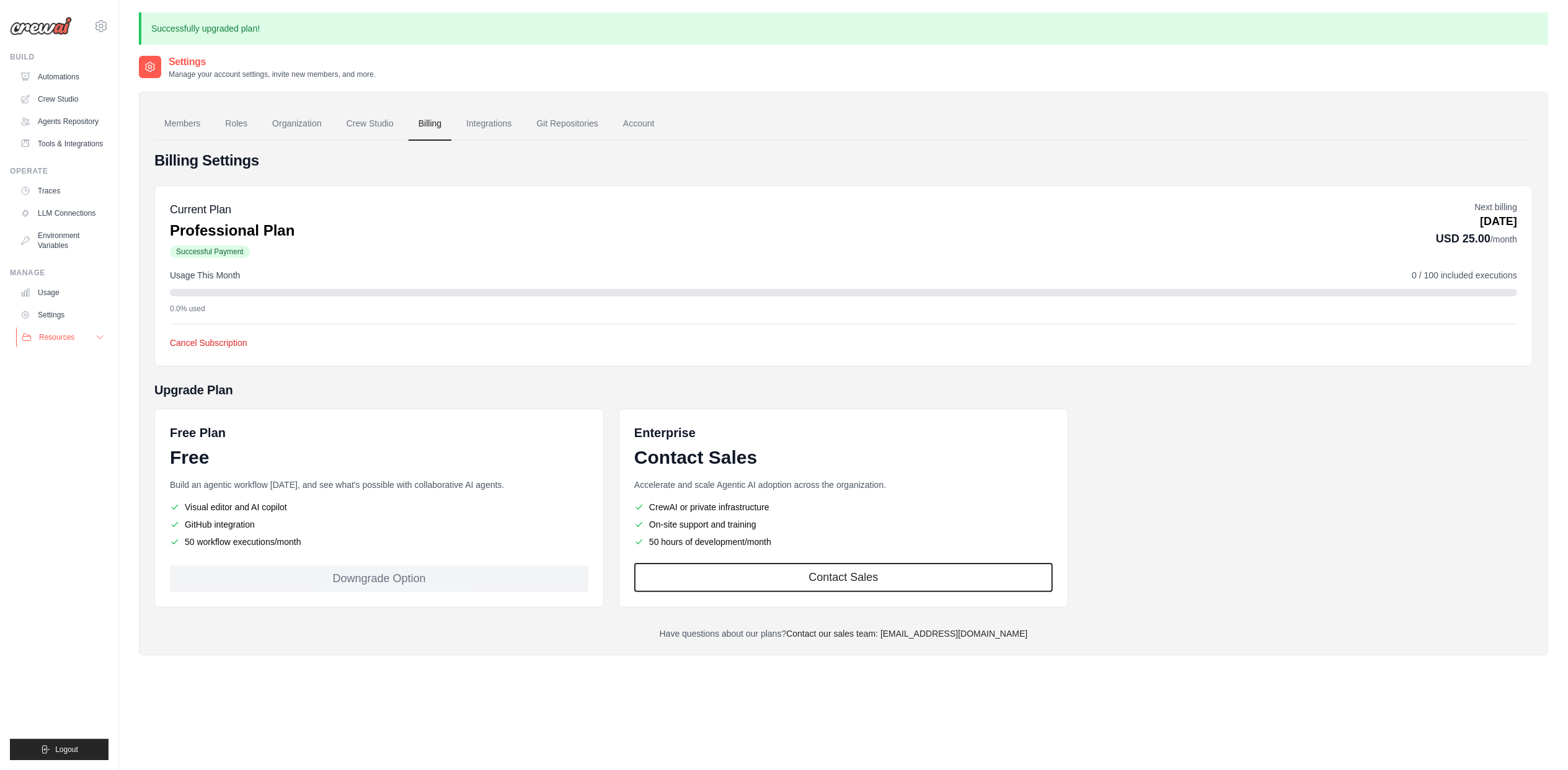
click at [102, 342] on icon at bounding box center [100, 337] width 10 height 10
click at [88, 363] on span "Documentation" at bounding box center [69, 358] width 50 height 10
drag, startPoint x: 126, startPoint y: 0, endPoint x: 63, endPoint y: 543, distance: 546.6
click at [41, 602] on ul "Build Automations Crew Studio Agents Repository Tools & Integrations" at bounding box center [59, 406] width 98 height 708
click at [52, 140] on link "Tools & Integrations" at bounding box center [62, 144] width 93 height 20
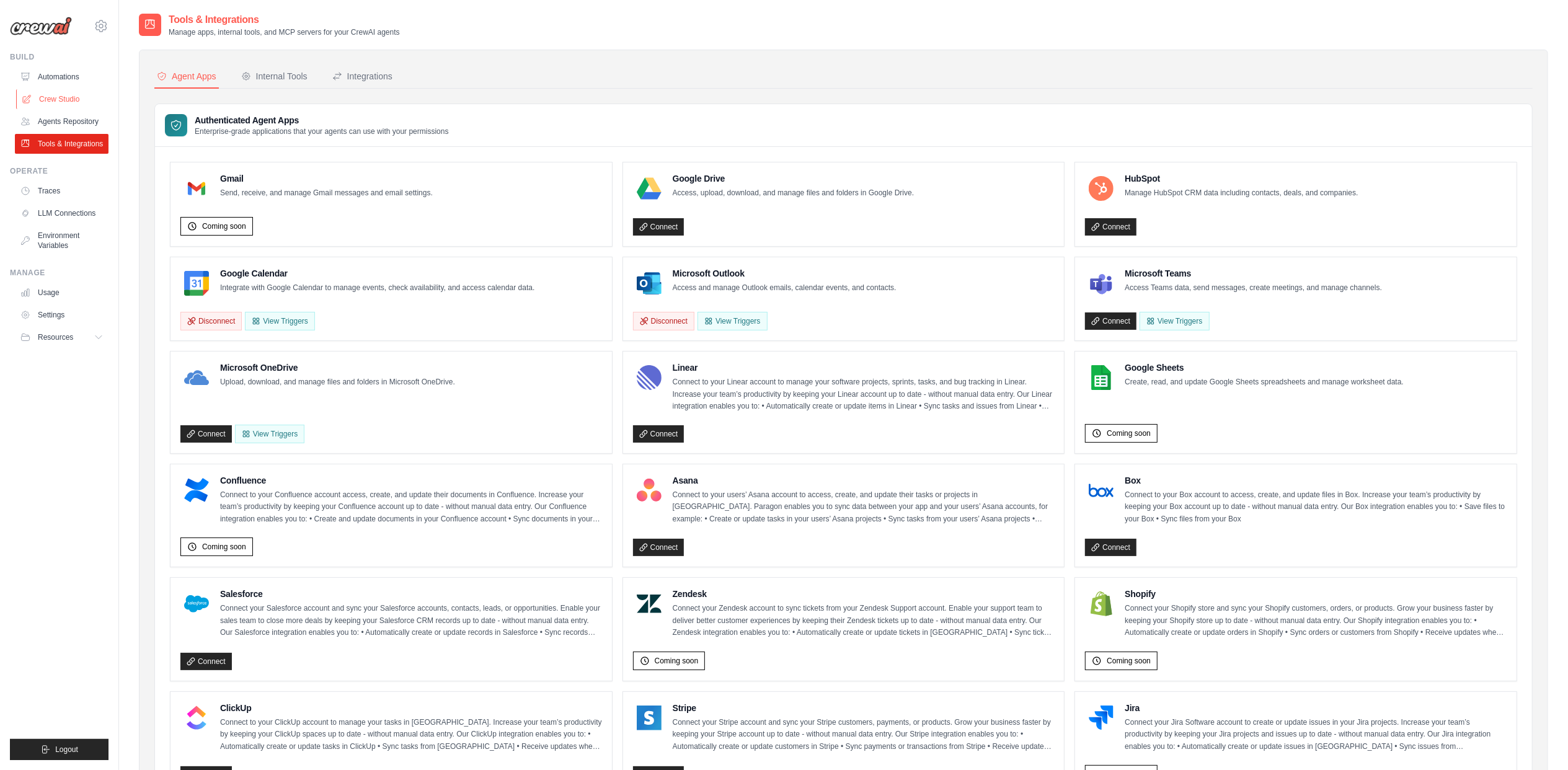
click at [60, 107] on link "Crew Studio" at bounding box center [62, 99] width 93 height 20
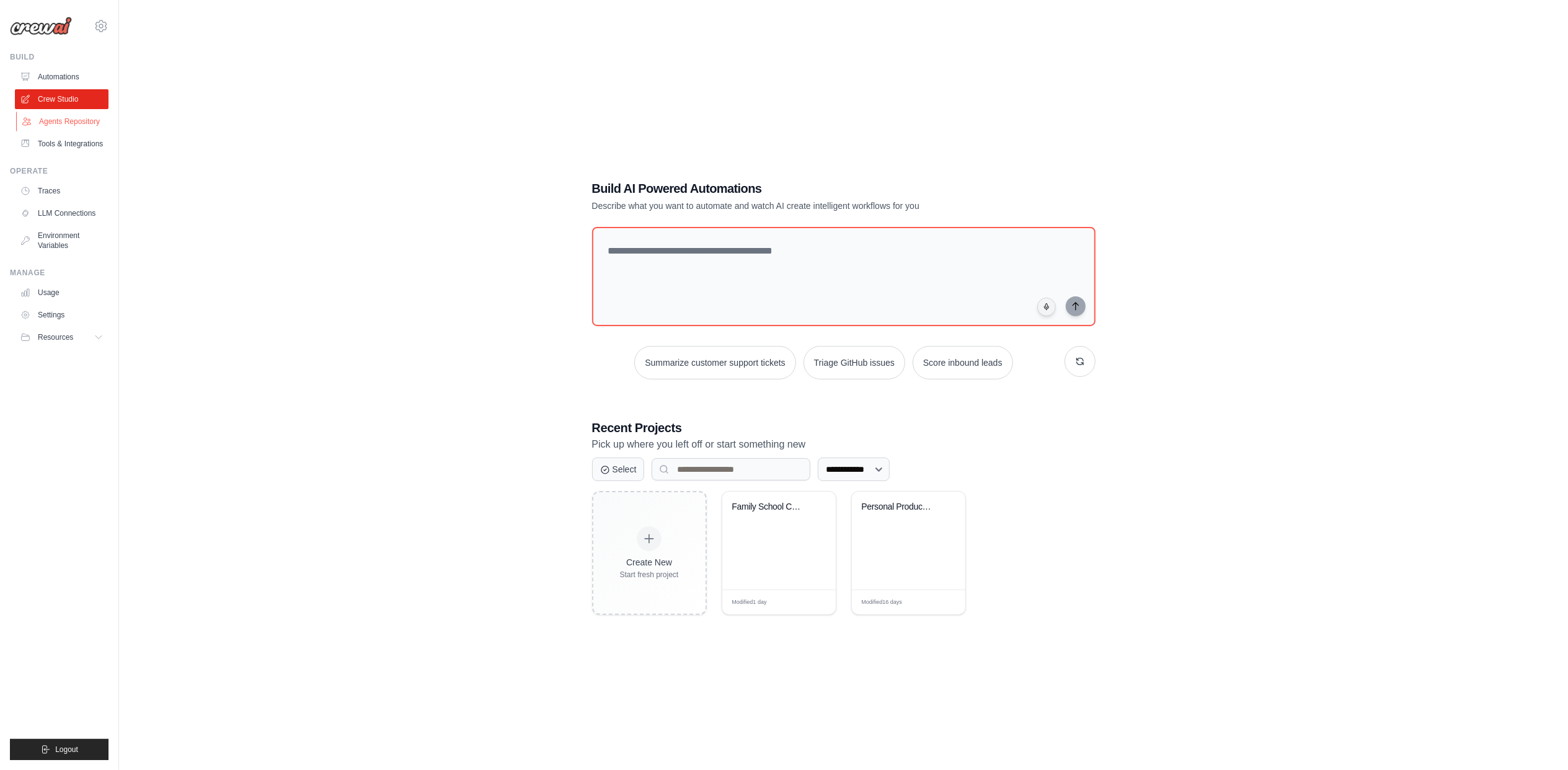
click at [80, 126] on link "Agents Repository" at bounding box center [62, 121] width 93 height 20
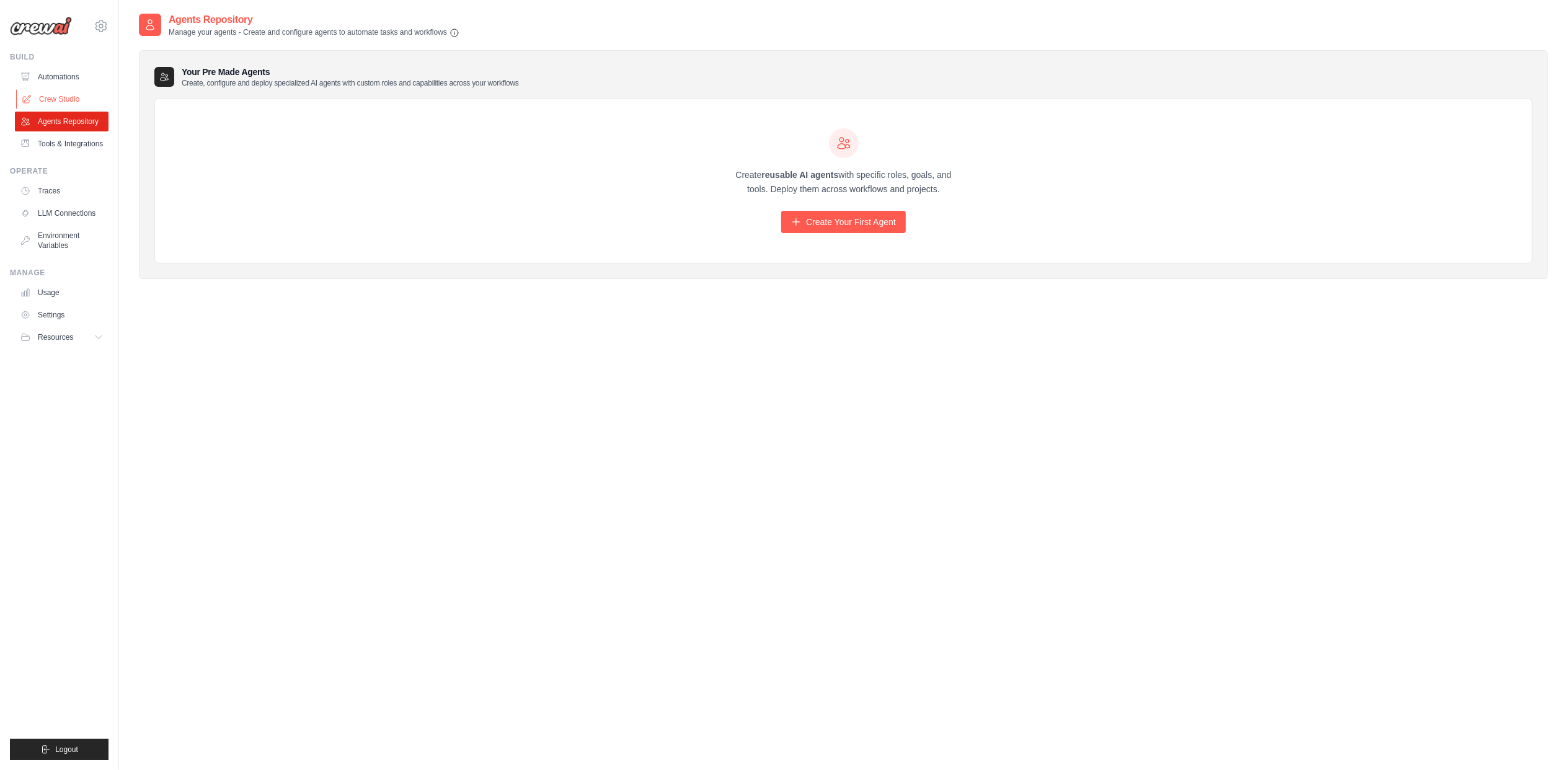
click at [39, 98] on link "Crew Studio" at bounding box center [62, 99] width 93 height 20
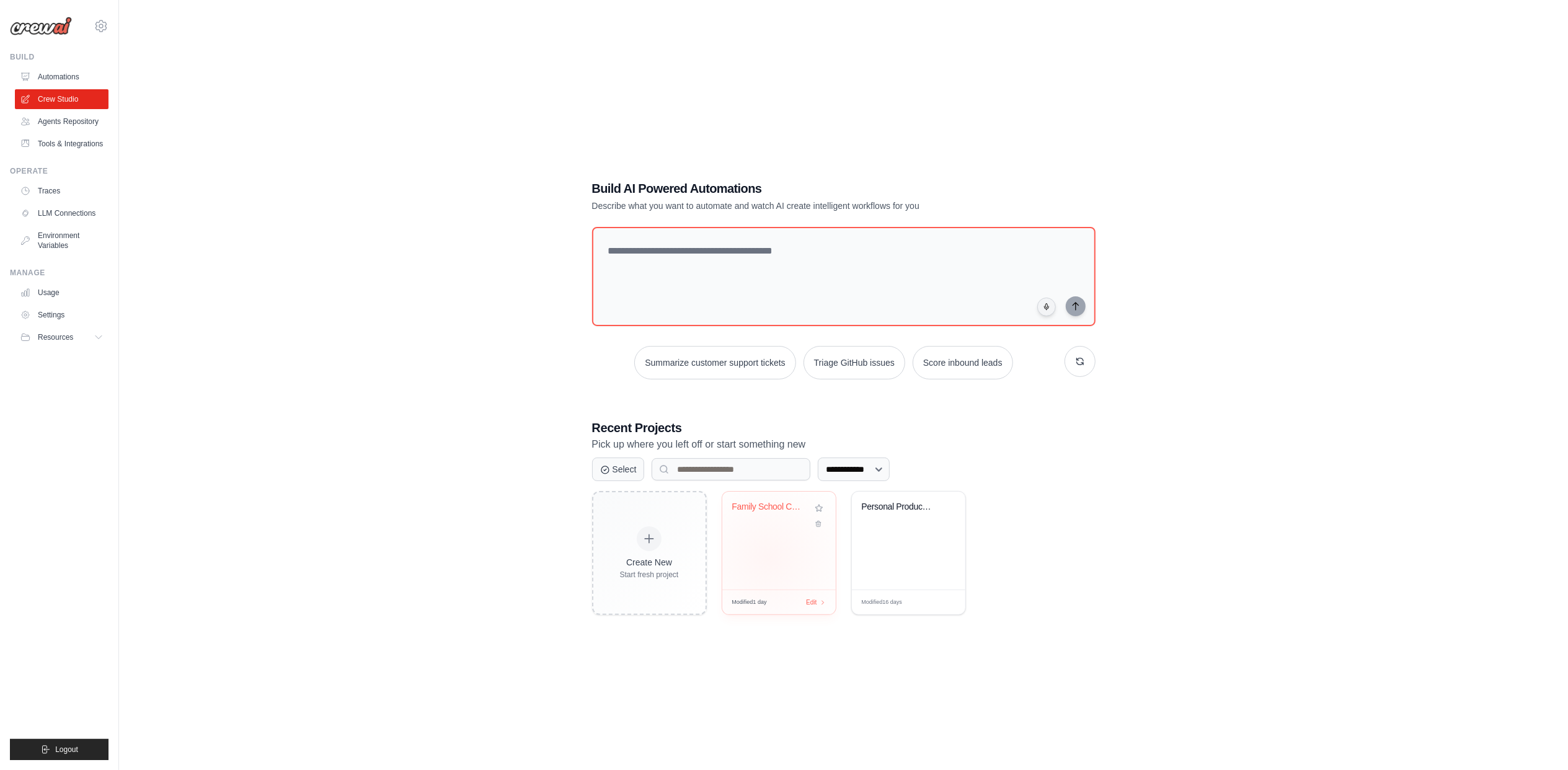
click at [769, 558] on div "Family School Calendar Manager" at bounding box center [779, 541] width 114 height 98
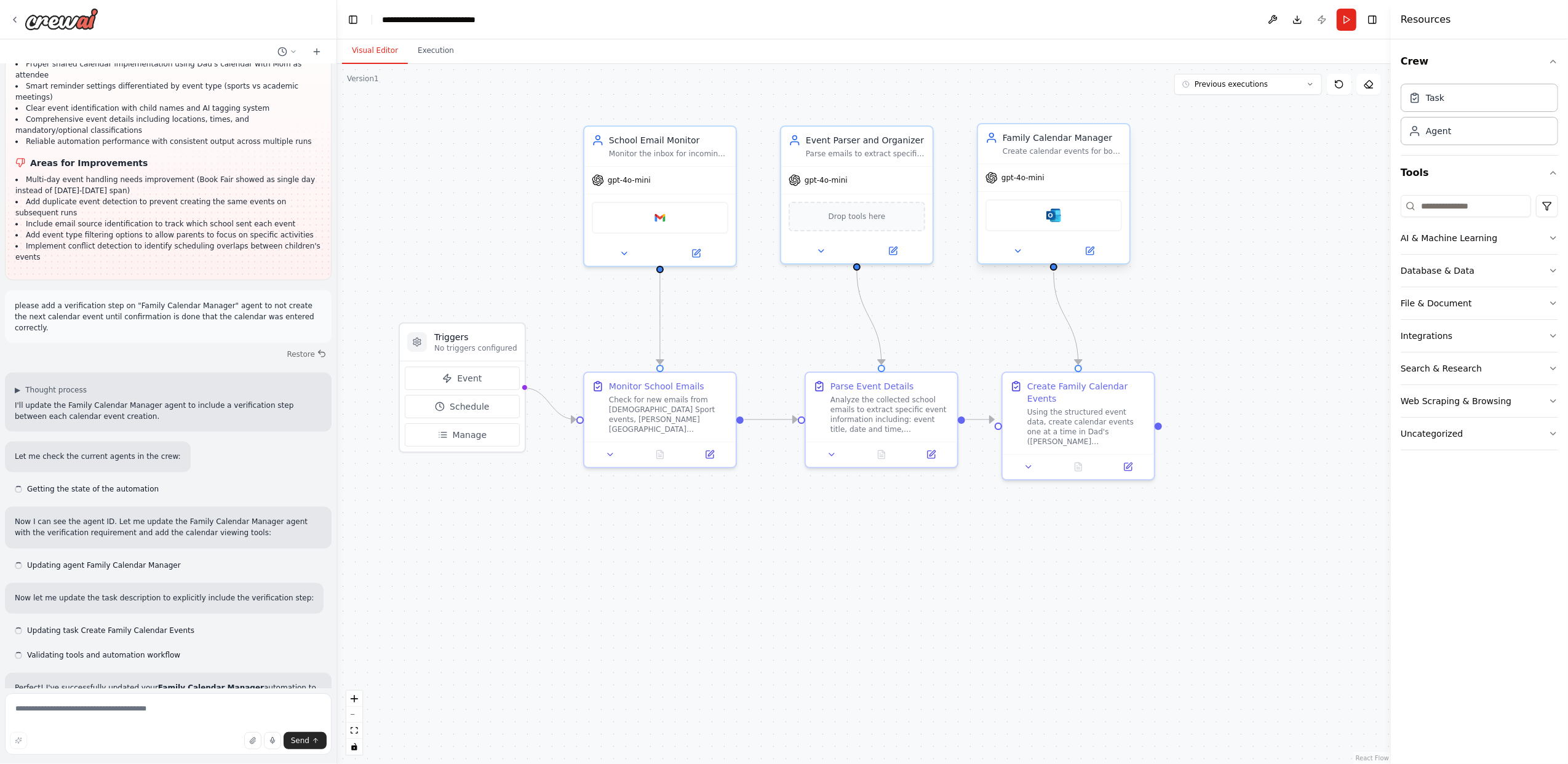
scroll to position [2095, 0]
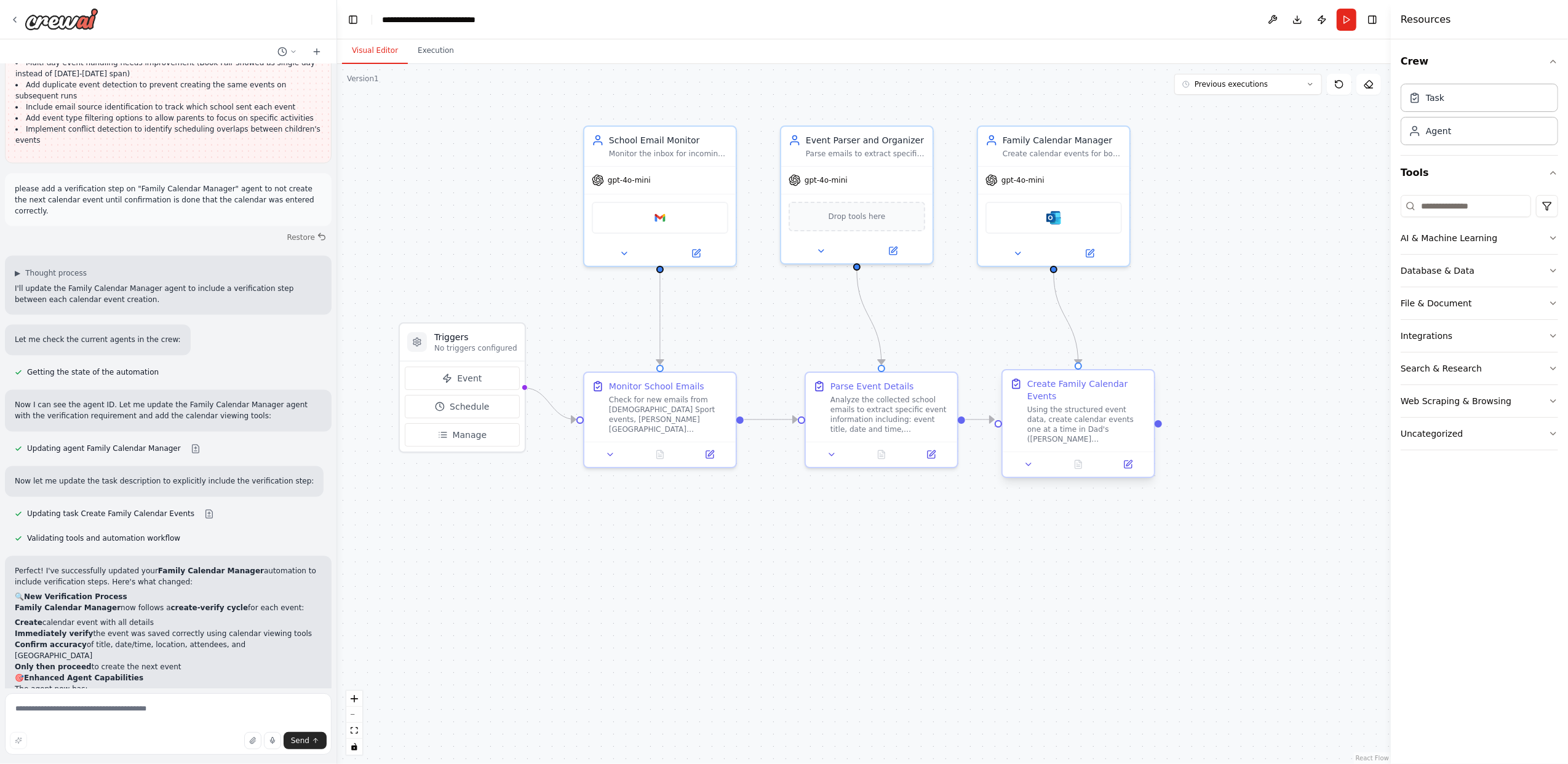
click at [1073, 405] on div "Using the structured event data, create calendar events one at a time in Dad's …" at bounding box center [1087, 424] width 119 height 39
click at [1133, 460] on icon at bounding box center [1128, 465] width 10 height 10
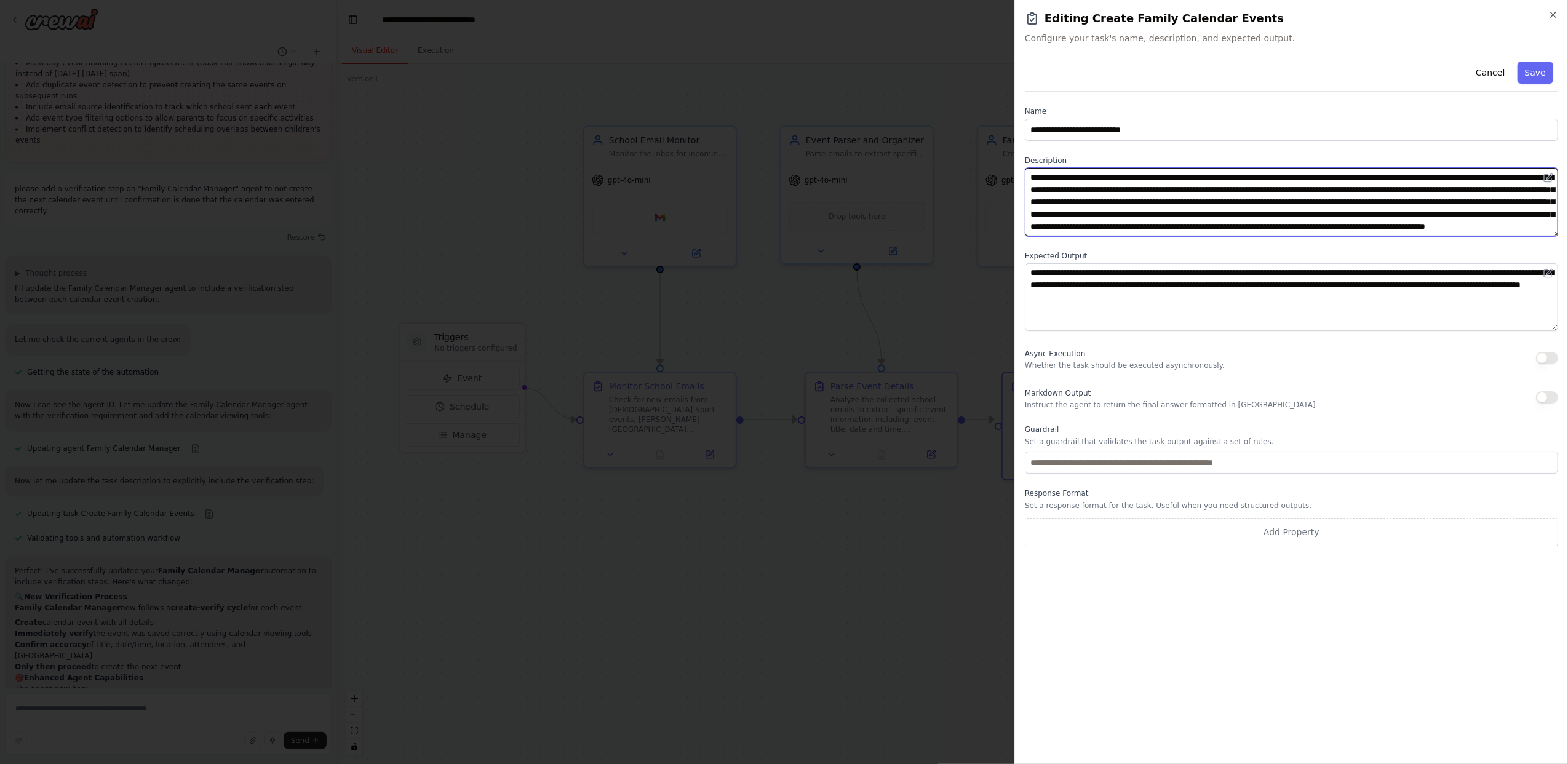
click at [1177, 178] on textarea "**********" at bounding box center [1291, 202] width 533 height 68
drag, startPoint x: 1364, startPoint y: 178, endPoint x: 1444, endPoint y: 185, distance: 80.3
click at [1444, 185] on textarea "**********" at bounding box center [1291, 202] width 533 height 68
click at [1279, 175] on textarea "**********" at bounding box center [1291, 202] width 533 height 68
click at [1295, 180] on textarea "**********" at bounding box center [1291, 202] width 533 height 68
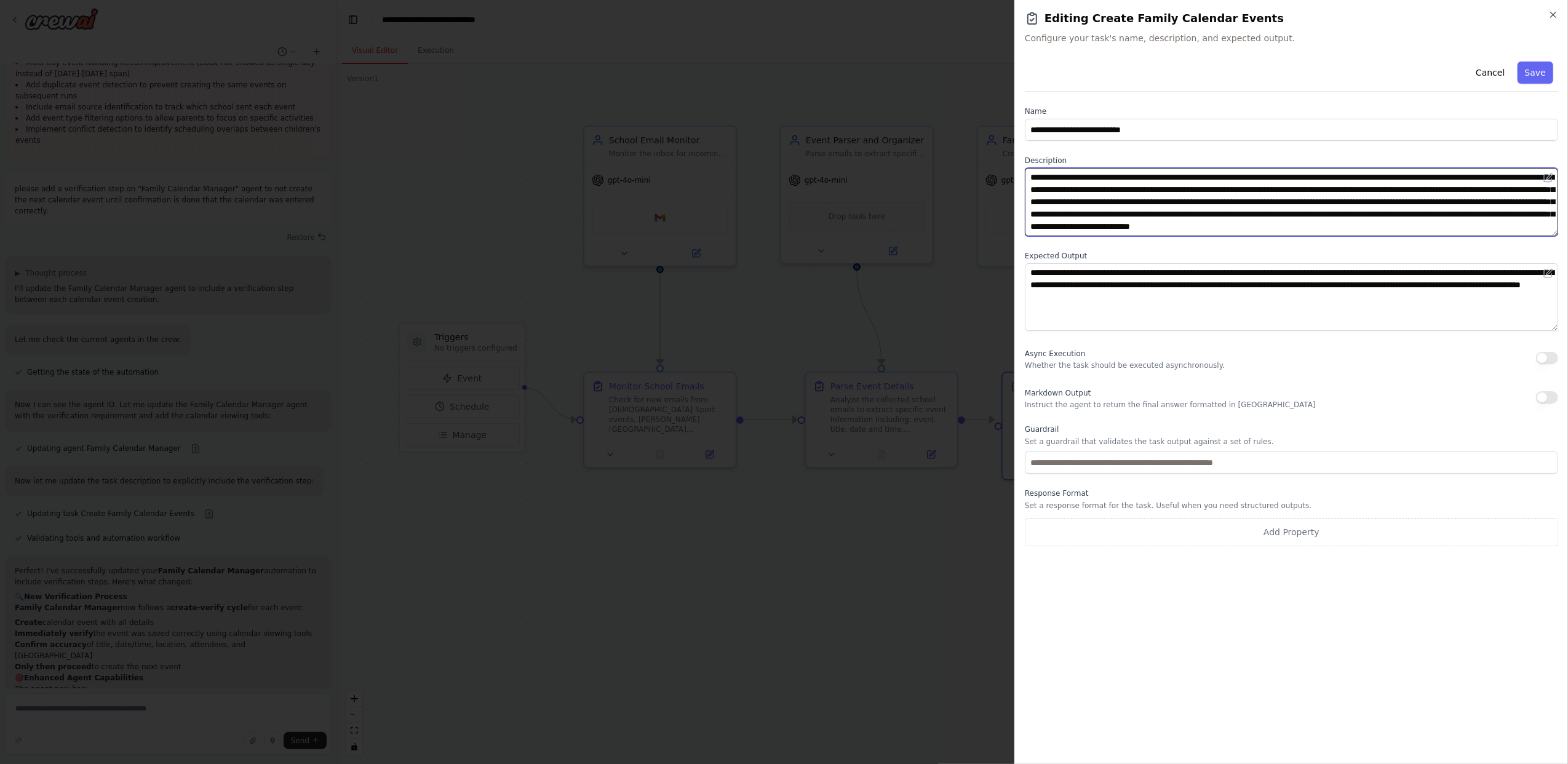
click at [1270, 180] on textarea "**********" at bounding box center [1291, 202] width 533 height 68
click at [1031, 192] on textarea "**********" at bounding box center [1291, 202] width 533 height 68
type textarea "**********"
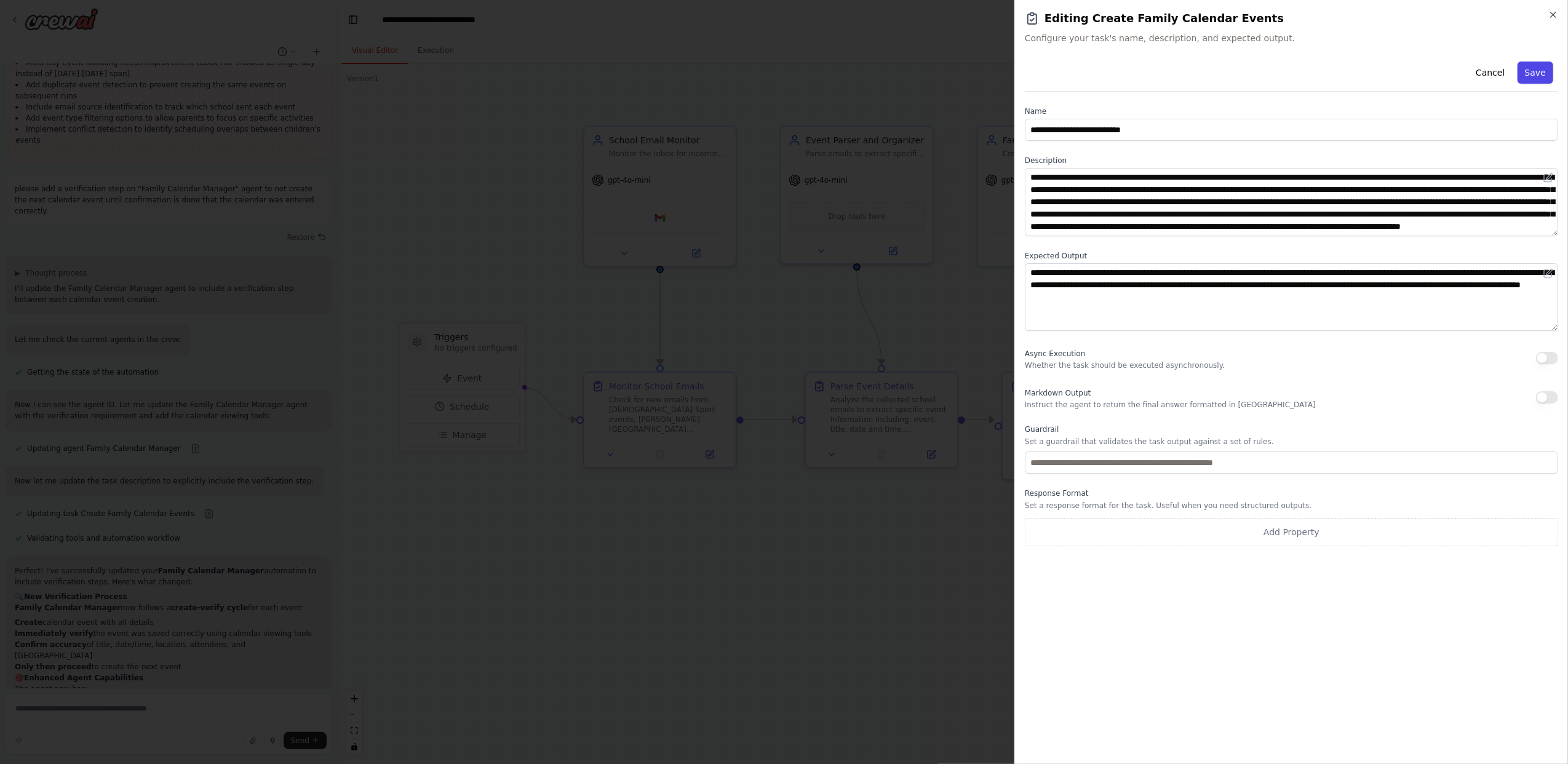
click at [1543, 75] on button "Save" at bounding box center [1535, 72] width 36 height 22
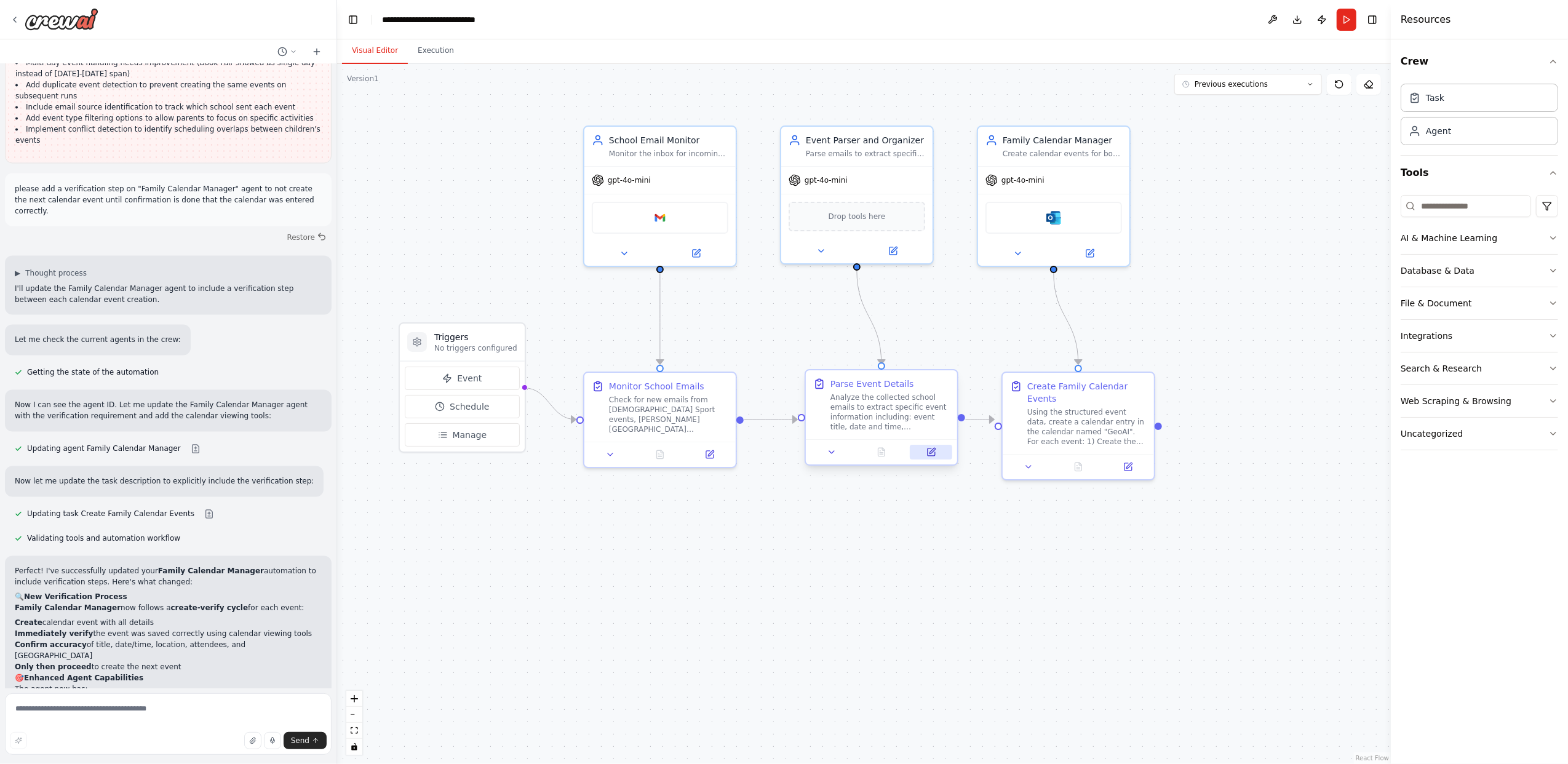
click at [931, 456] on button at bounding box center [930, 452] width 42 height 14
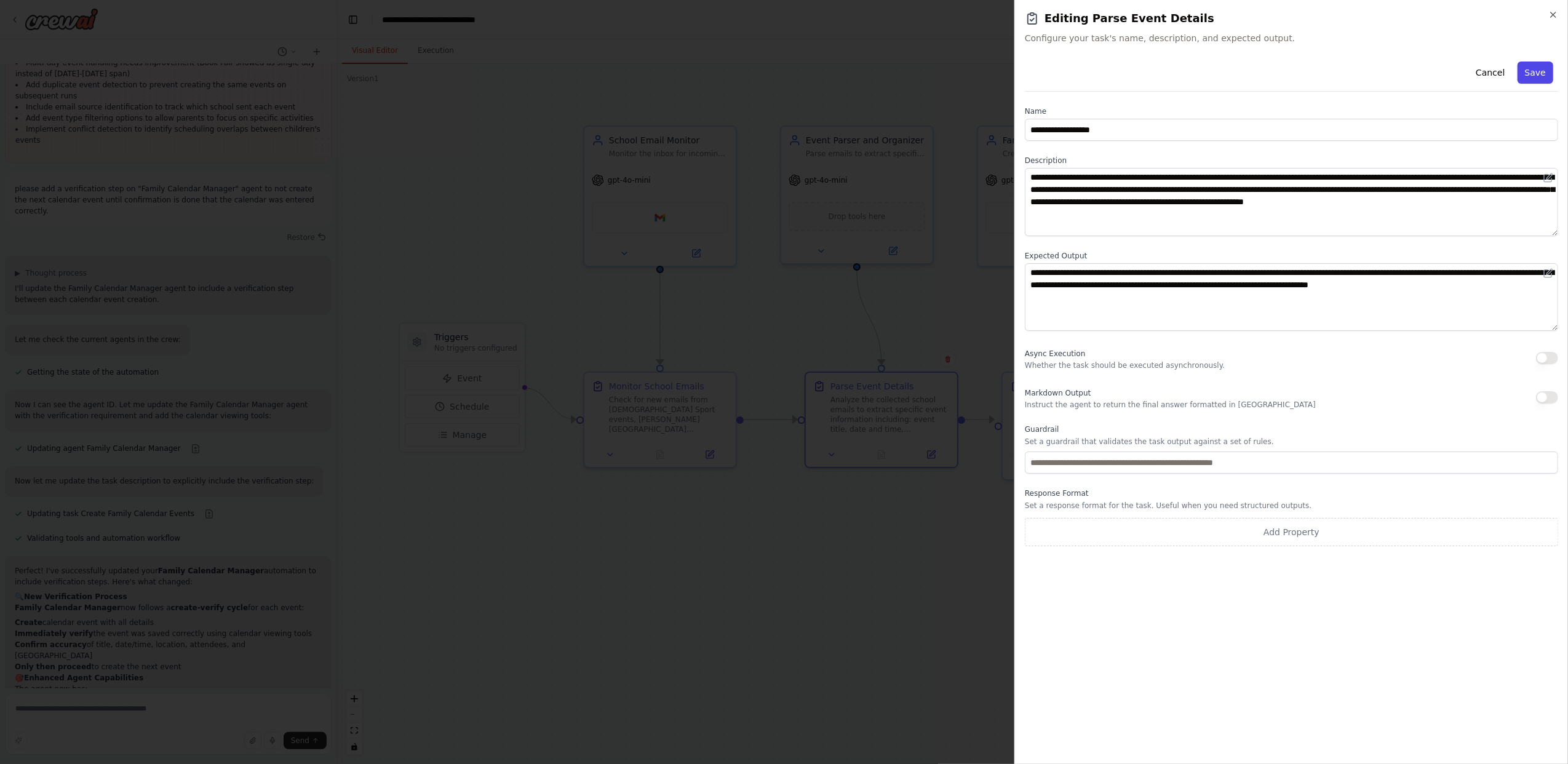
click at [1533, 72] on button "Save" at bounding box center [1535, 72] width 36 height 22
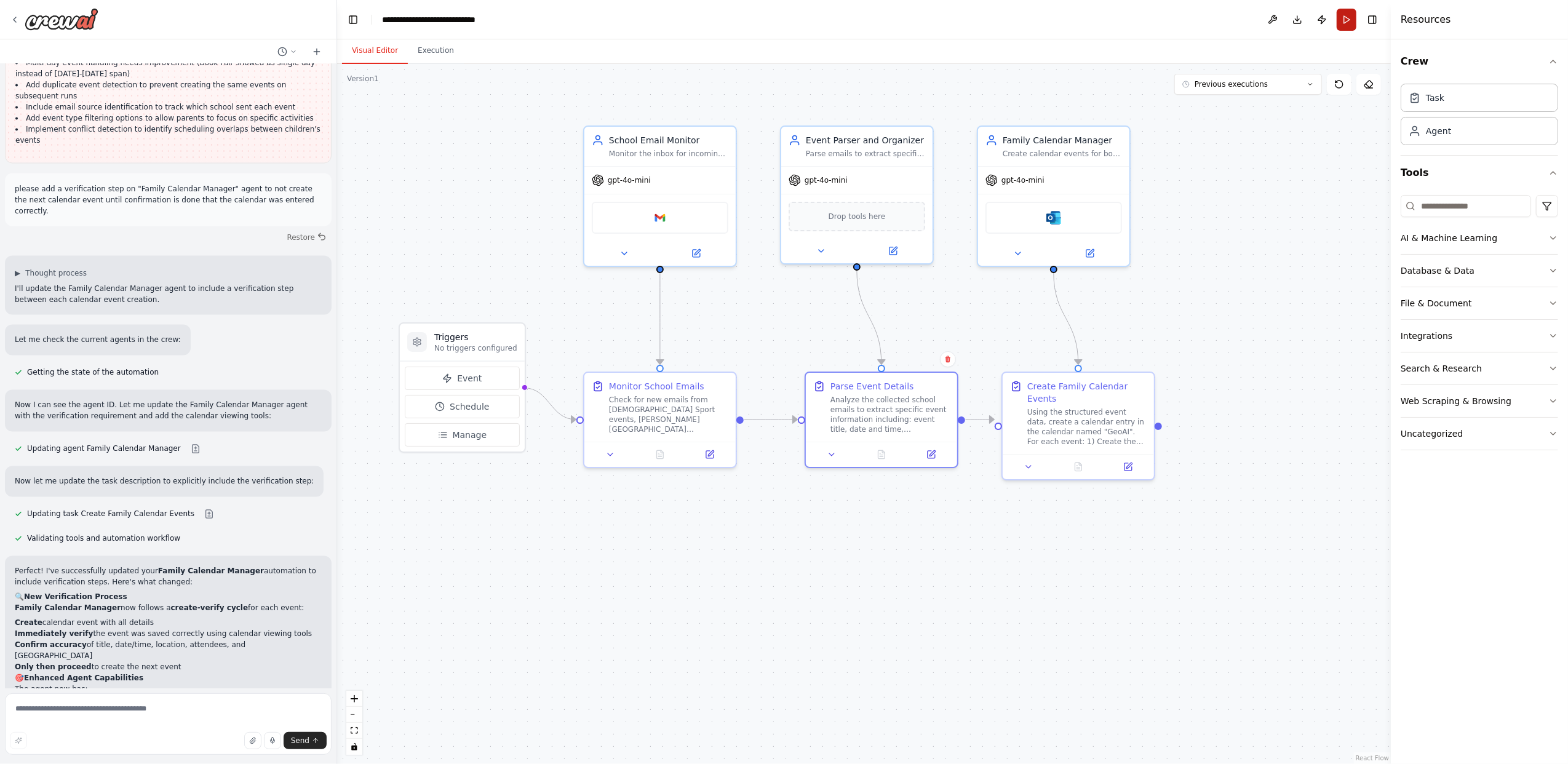
click at [1348, 22] on button "Run" at bounding box center [1346, 20] width 20 height 22
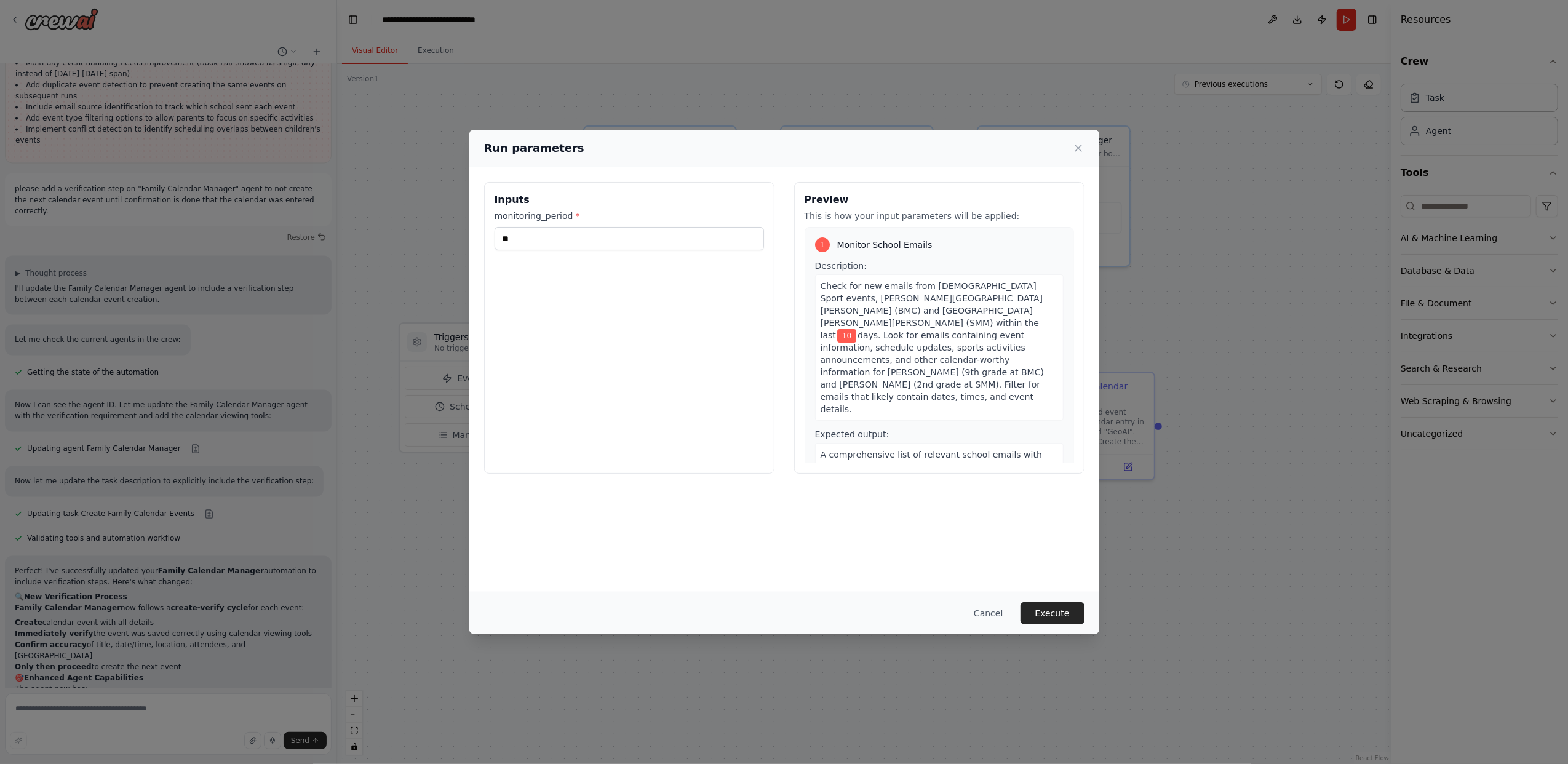
drag, startPoint x: 997, startPoint y: 614, endPoint x: 994, endPoint y: 587, distance: 27.2
click at [997, 615] on button "Cancel" at bounding box center [988, 613] width 49 height 22
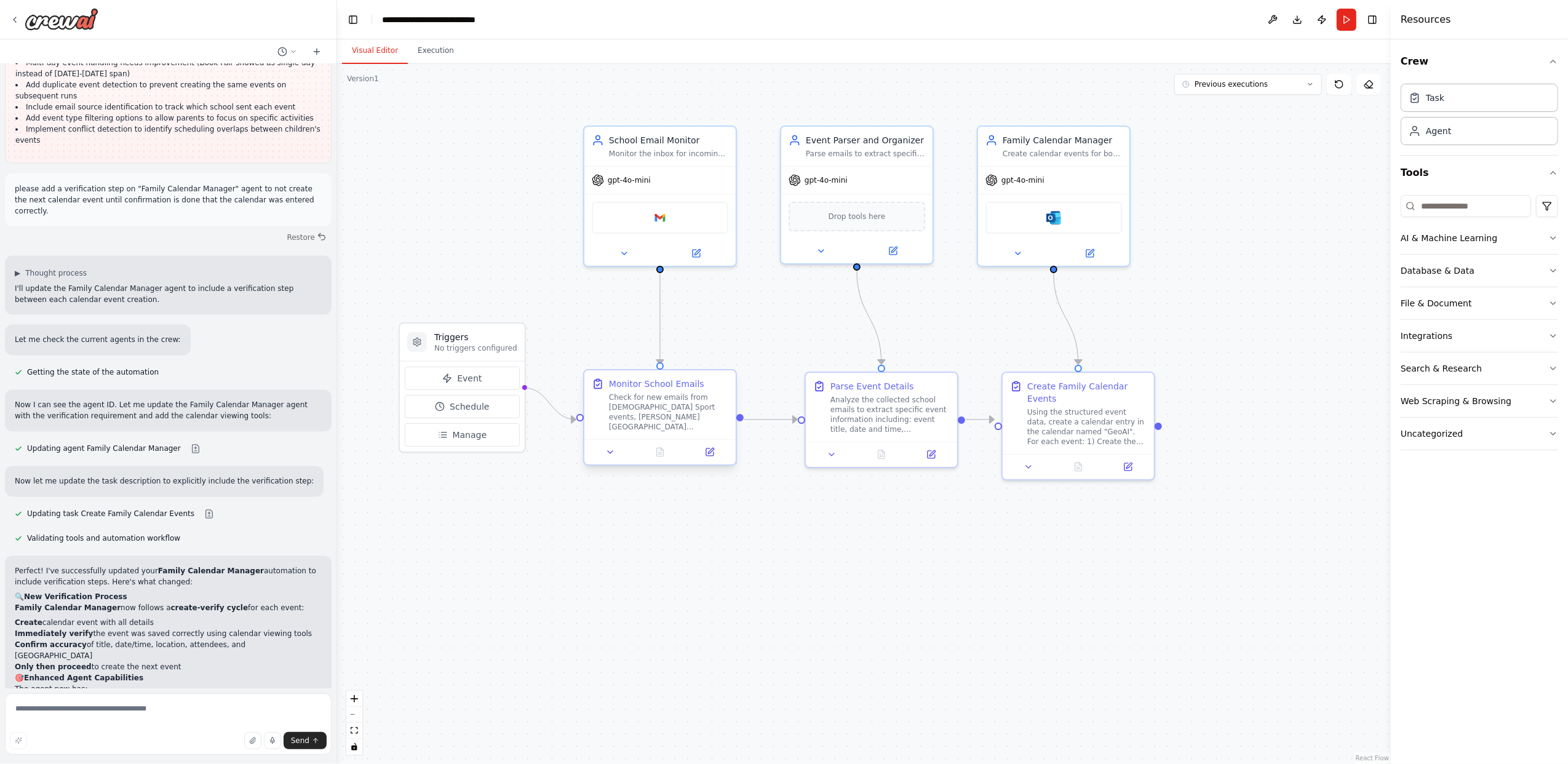
click at [660, 411] on div "Check for new emails from [DEMOGRAPHIC_DATA] Sport events, [PERSON_NAME][GEOGRA…" at bounding box center [668, 412] width 119 height 39
click at [706, 453] on icon at bounding box center [710, 452] width 8 height 8
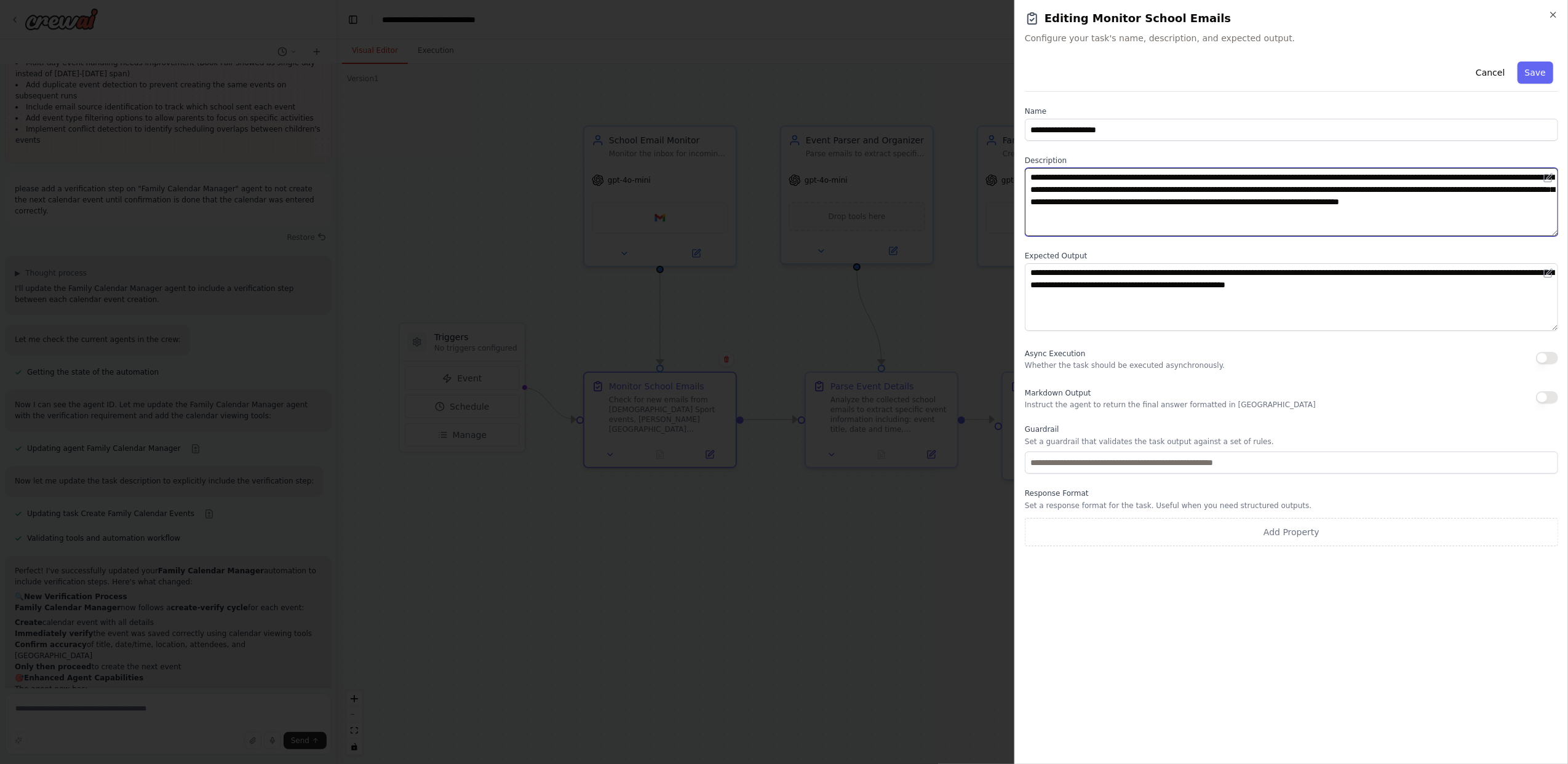
click at [1122, 177] on textarea "**********" at bounding box center [1291, 202] width 533 height 68
click at [1172, 177] on textarea "**********" at bounding box center [1291, 202] width 533 height 68
click at [1371, 180] on textarea "**********" at bounding box center [1291, 202] width 533 height 68
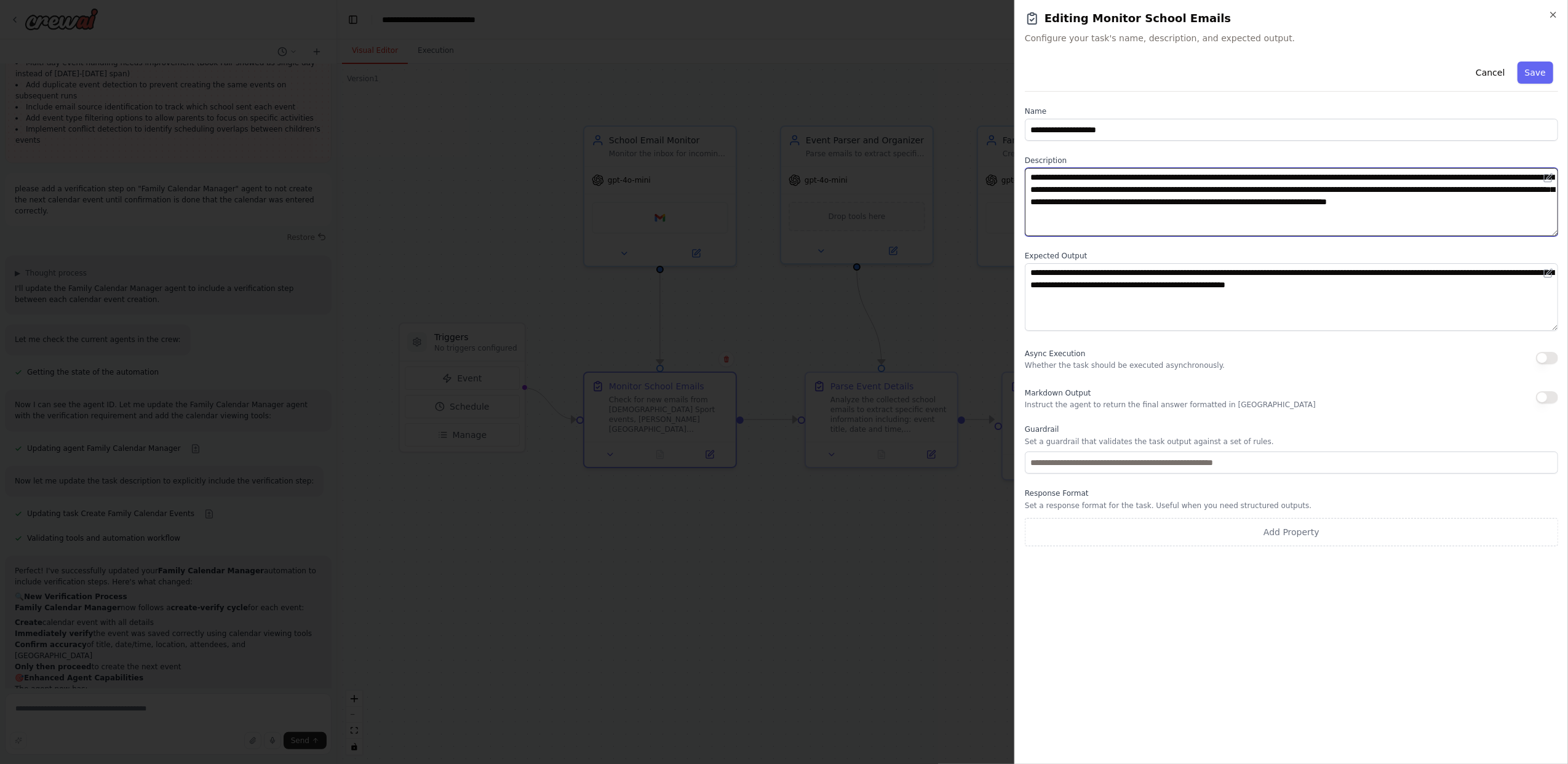
click at [1373, 180] on textarea "**********" at bounding box center [1291, 202] width 533 height 68
type textarea "**********"
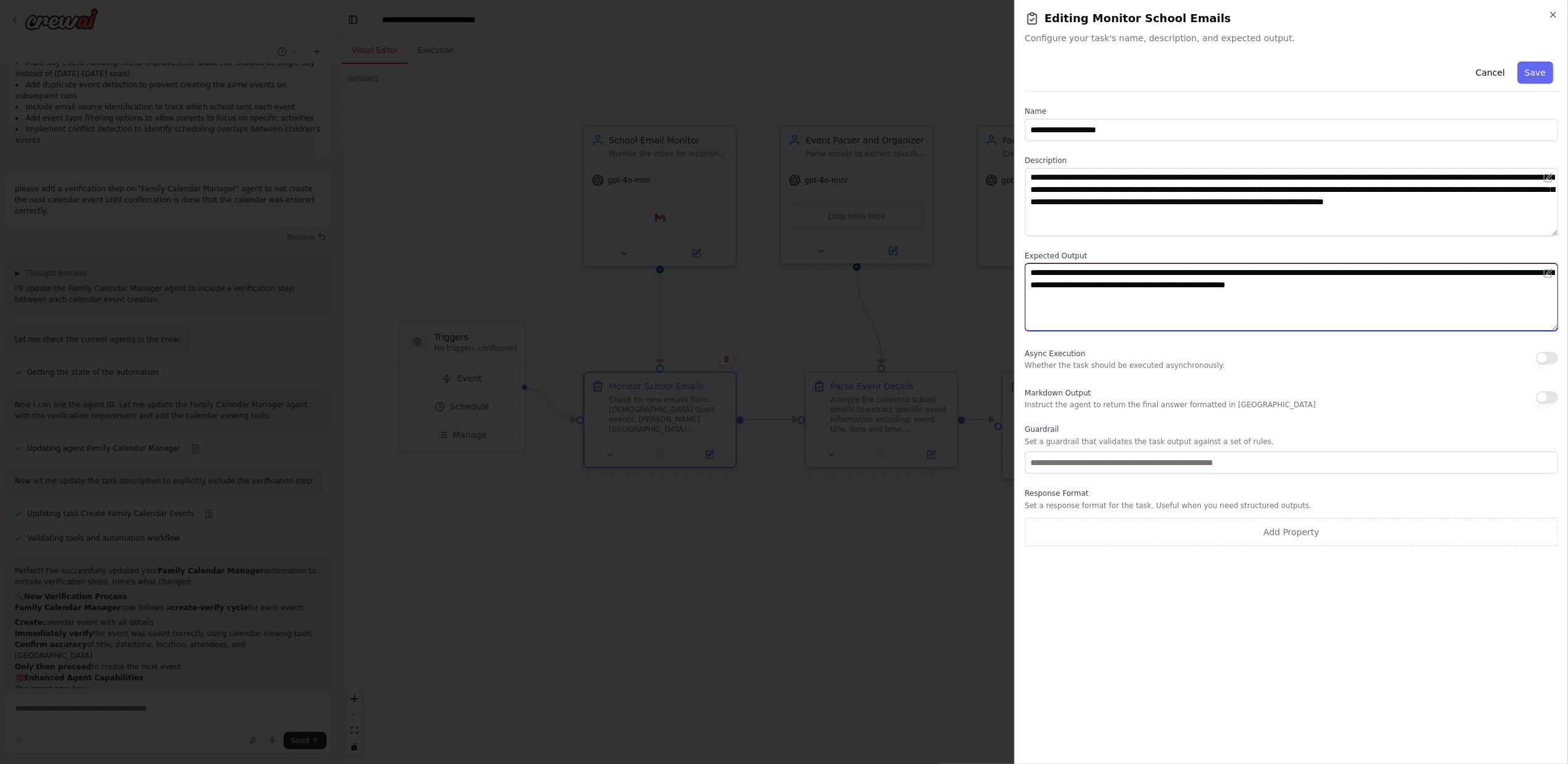
click at [1467, 272] on textarea "**********" at bounding box center [1291, 298] width 533 height 68
type textarea "**********"
click at [1544, 74] on button "Save" at bounding box center [1535, 72] width 36 height 22
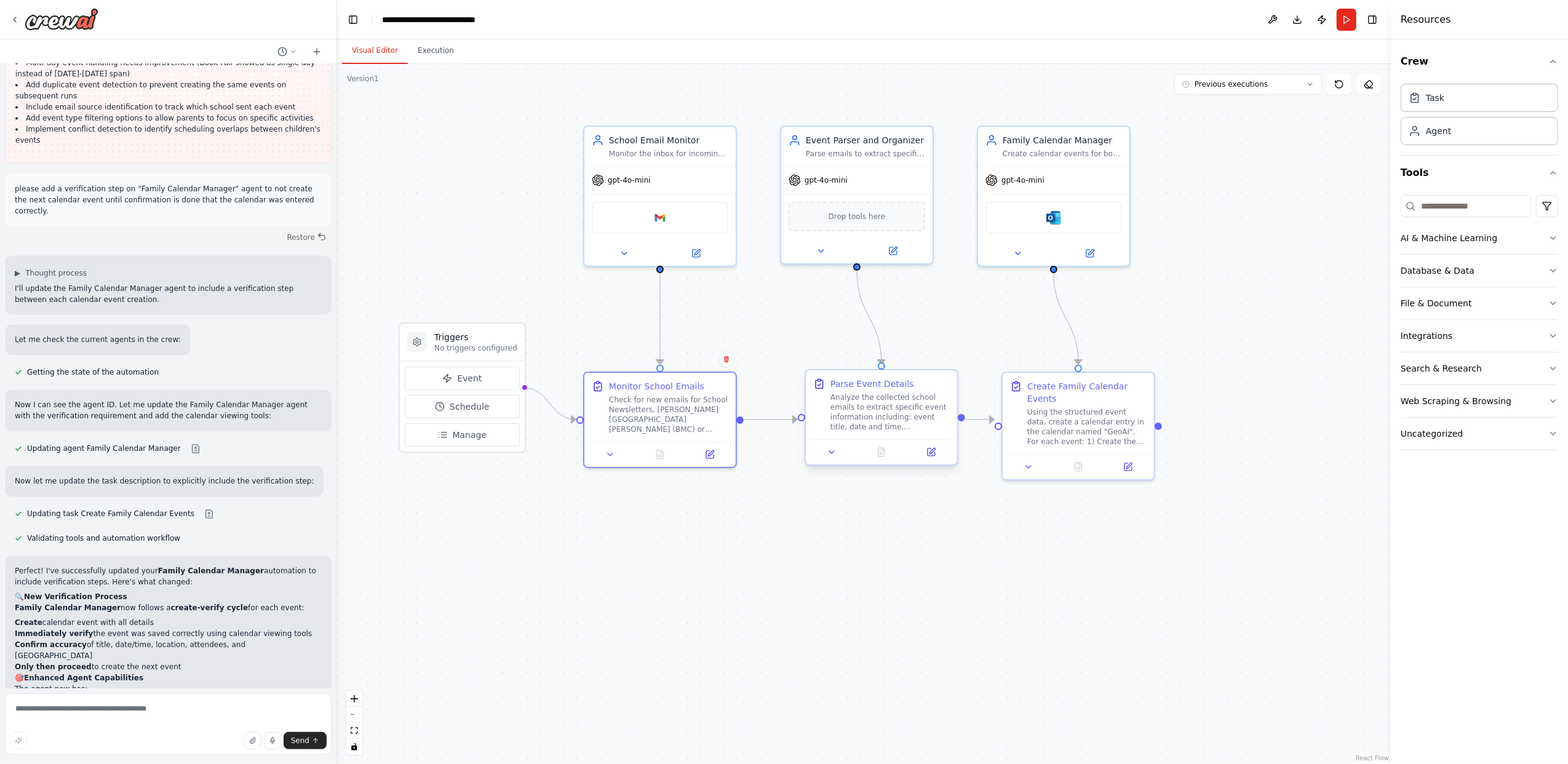
click at [862, 415] on div "Analyze the collected school emails to extract specific event information inclu…" at bounding box center [890, 412] width 119 height 39
click at [933, 458] on button at bounding box center [930, 452] width 42 height 14
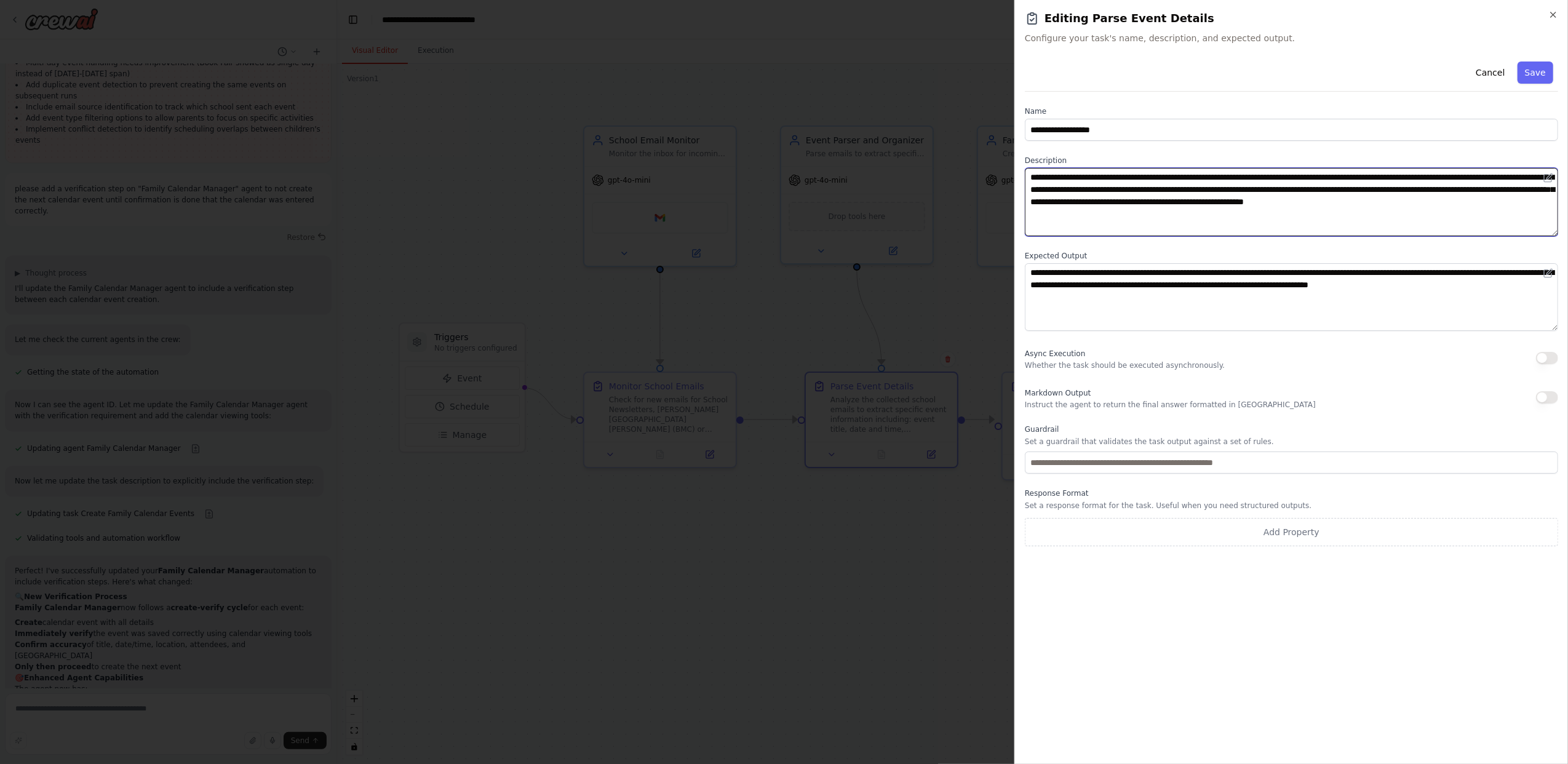
click at [1405, 178] on textarea "**********" at bounding box center [1291, 202] width 533 height 68
click at [1443, 176] on textarea "**********" at bounding box center [1291, 202] width 533 height 68
click at [1241, 192] on textarea "**********" at bounding box center [1291, 202] width 533 height 68
click at [1398, 190] on textarea "**********" at bounding box center [1291, 202] width 533 height 68
type textarea "**********"
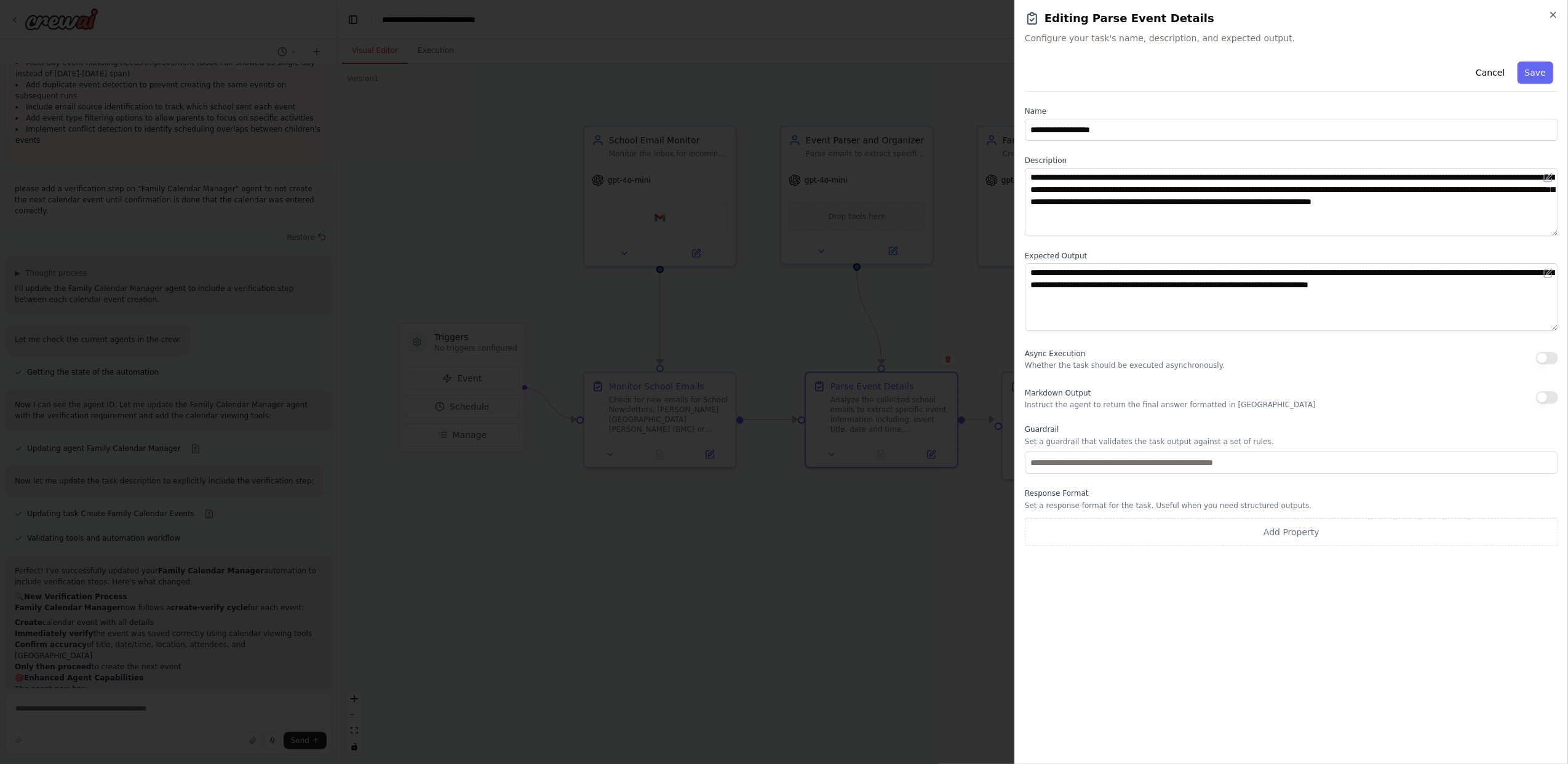
click at [1148, 370] on p "Whether the task should be executed asynchronously." at bounding box center [1124, 366] width 200 height 10
click at [1540, 74] on button "Save" at bounding box center [1535, 72] width 36 height 22
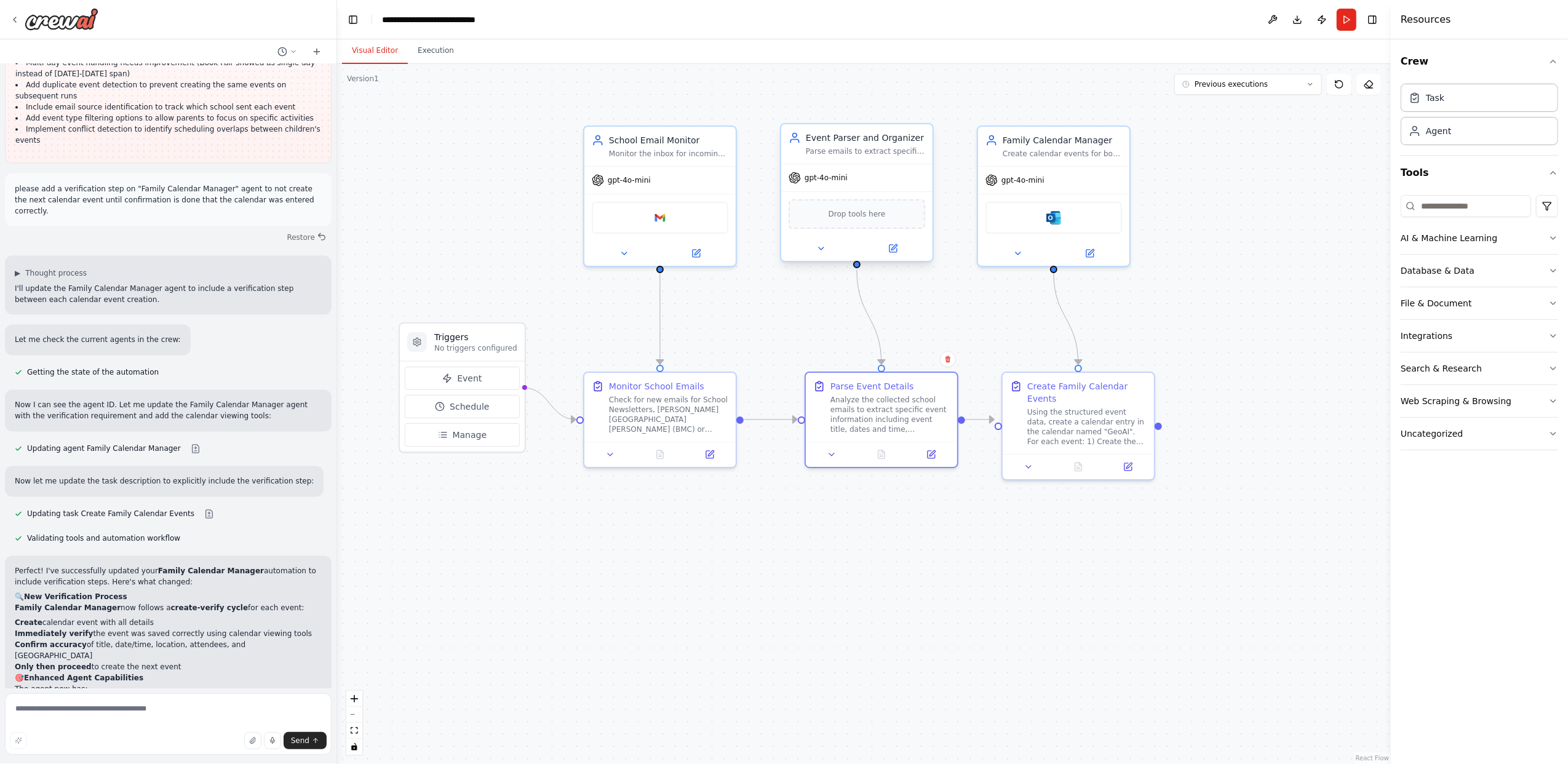
click at [874, 163] on div "Event Parser and Organizer Parse emails to extract specific event details inclu…" at bounding box center [856, 144] width 151 height 39
click at [892, 245] on icon at bounding box center [893, 248] width 8 height 8
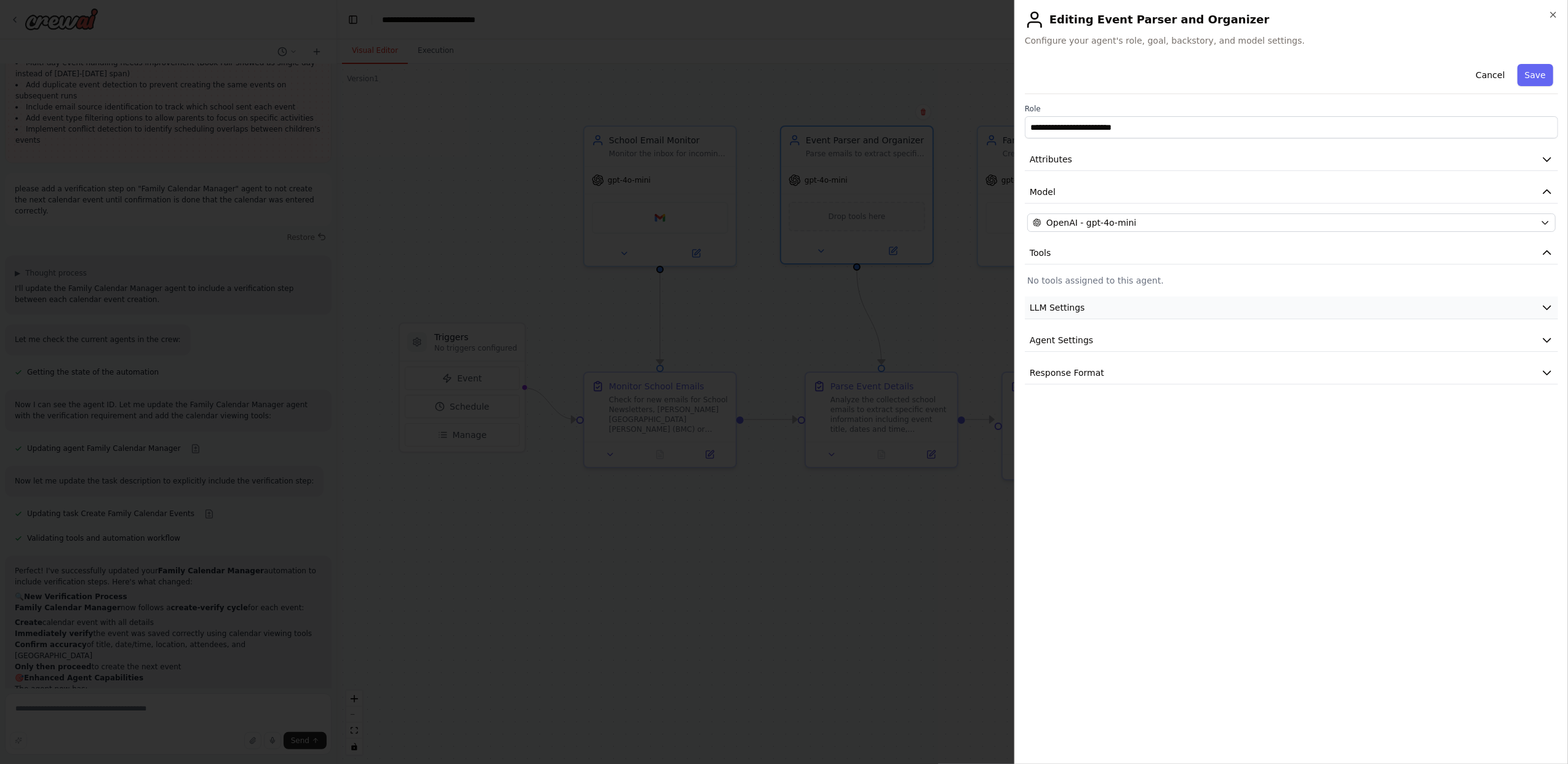
click at [1114, 313] on button "LLM Settings" at bounding box center [1291, 308] width 533 height 23
click at [1108, 305] on button "LLM Settings" at bounding box center [1291, 308] width 533 height 23
click at [1071, 155] on button "Attributes" at bounding box center [1291, 159] width 533 height 23
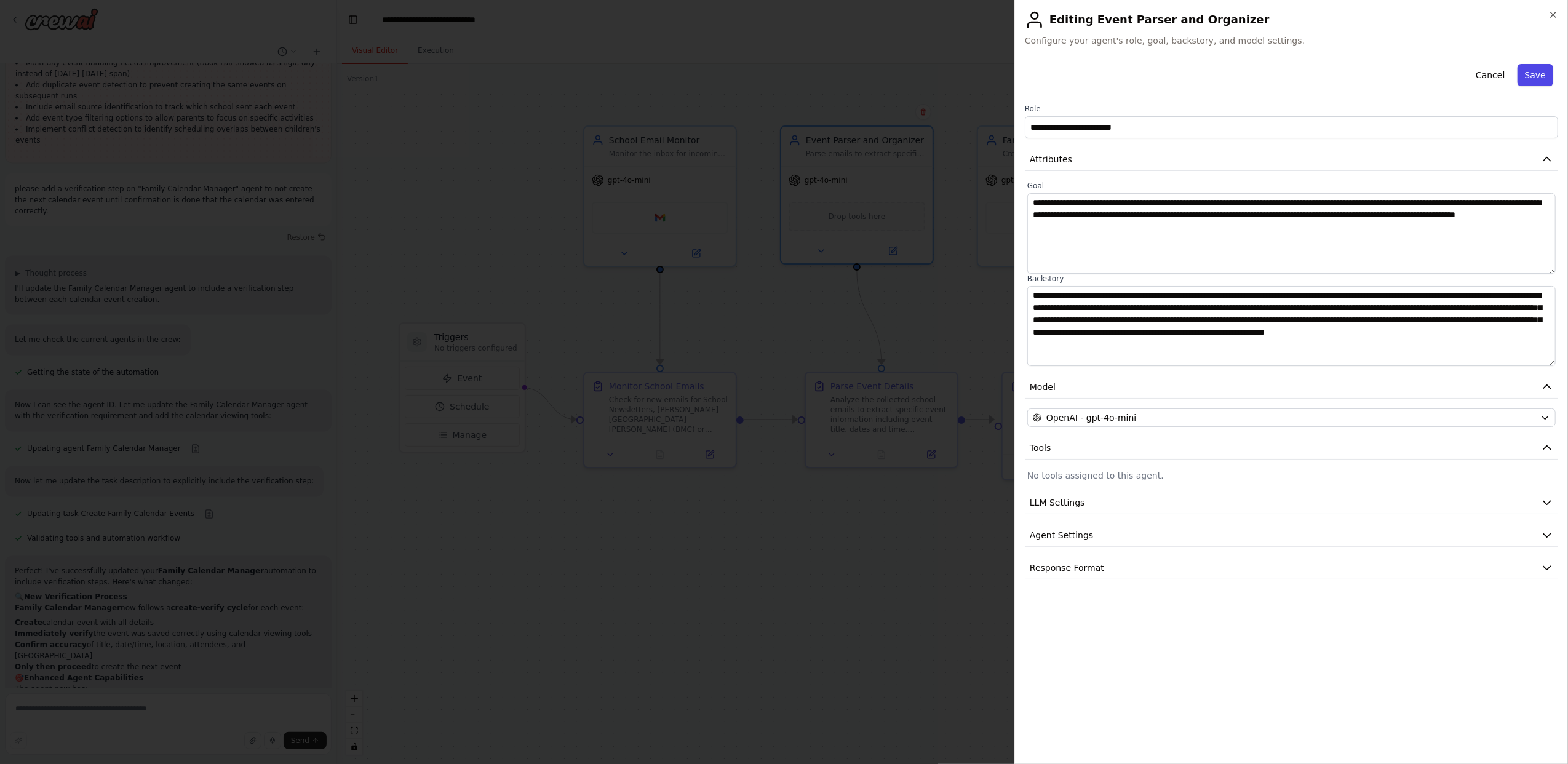
click at [1533, 74] on button "Save" at bounding box center [1535, 74] width 36 height 22
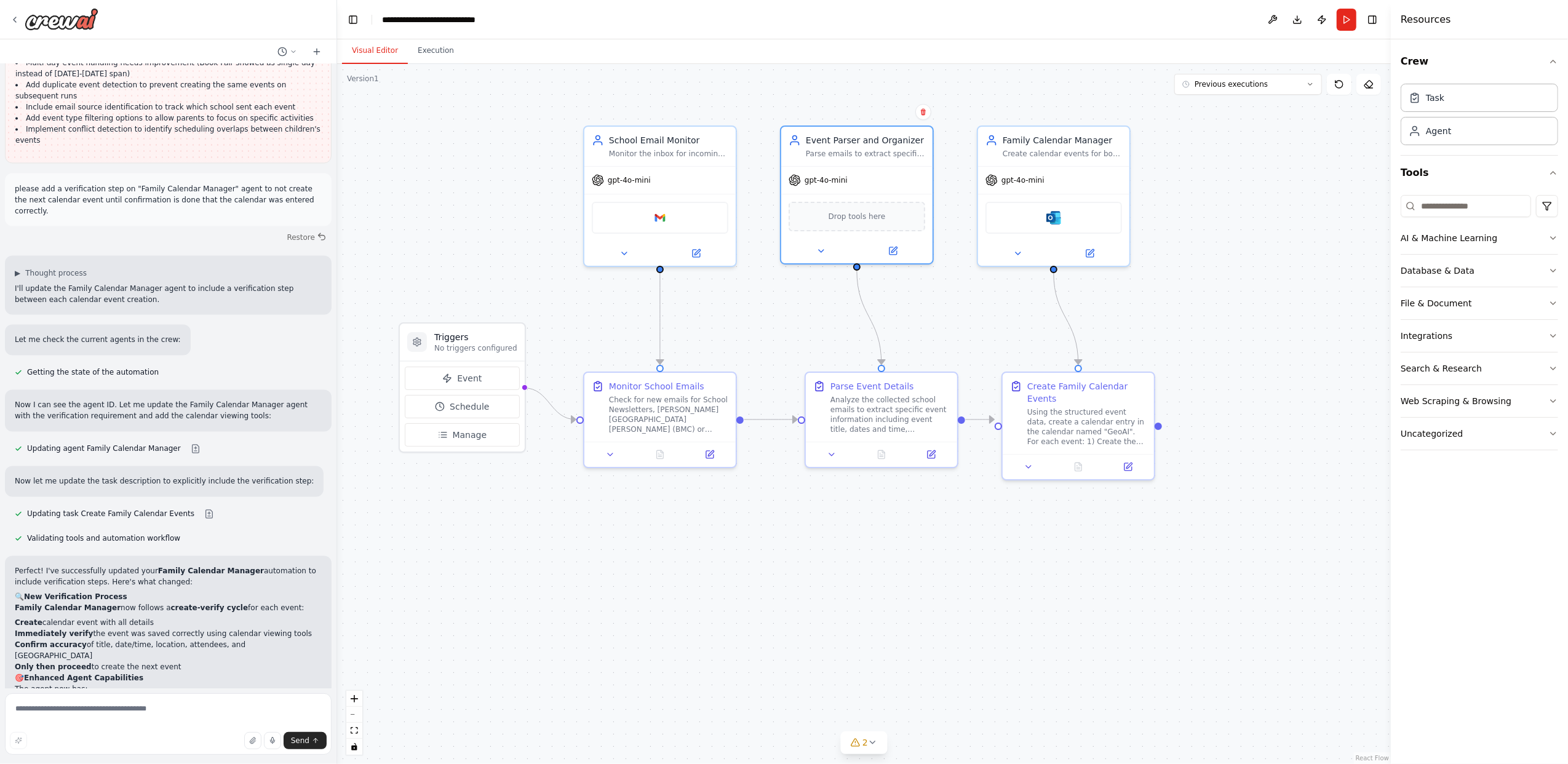
click at [1344, 20] on button "Run" at bounding box center [1346, 20] width 20 height 22
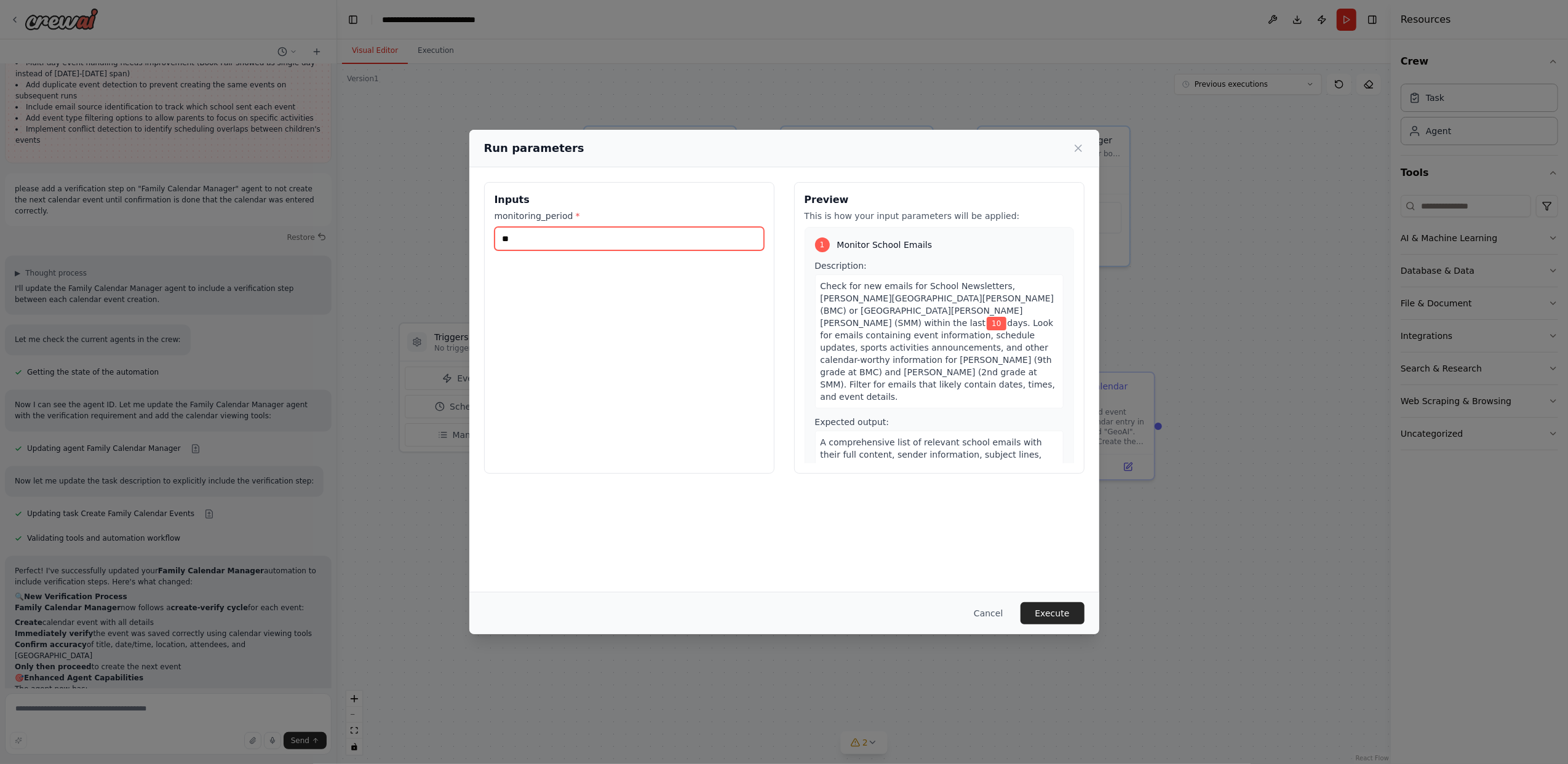
click at [566, 237] on input "**" at bounding box center [629, 238] width 269 height 23
click at [507, 239] on input "**" at bounding box center [629, 238] width 269 height 23
type input "*"
click at [1070, 613] on button "Execute" at bounding box center [1052, 613] width 64 height 22
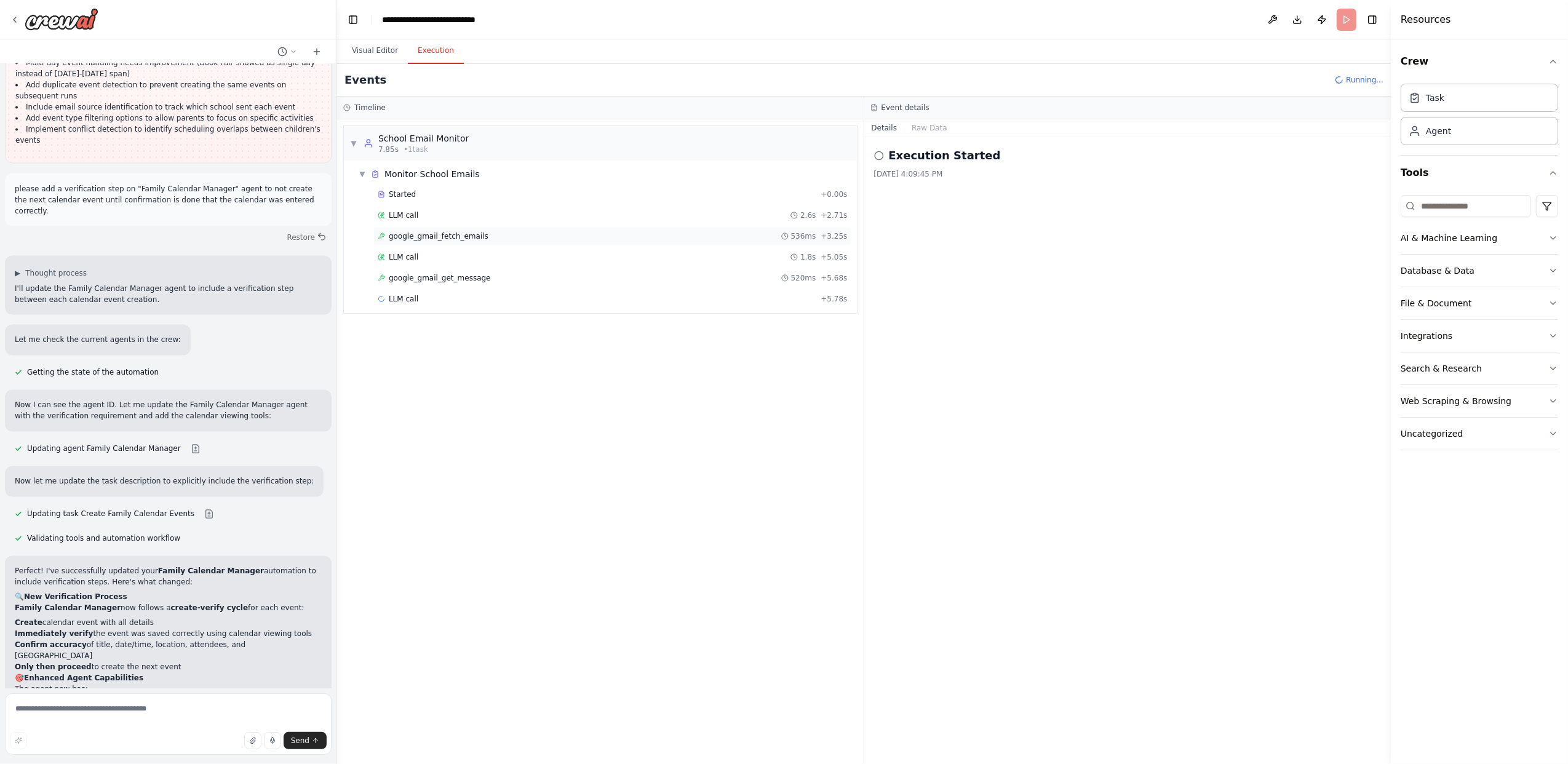
click at [488, 239] on div "google_gmail_fetch_emails 536ms + 3.25s" at bounding box center [613, 236] width 470 height 10
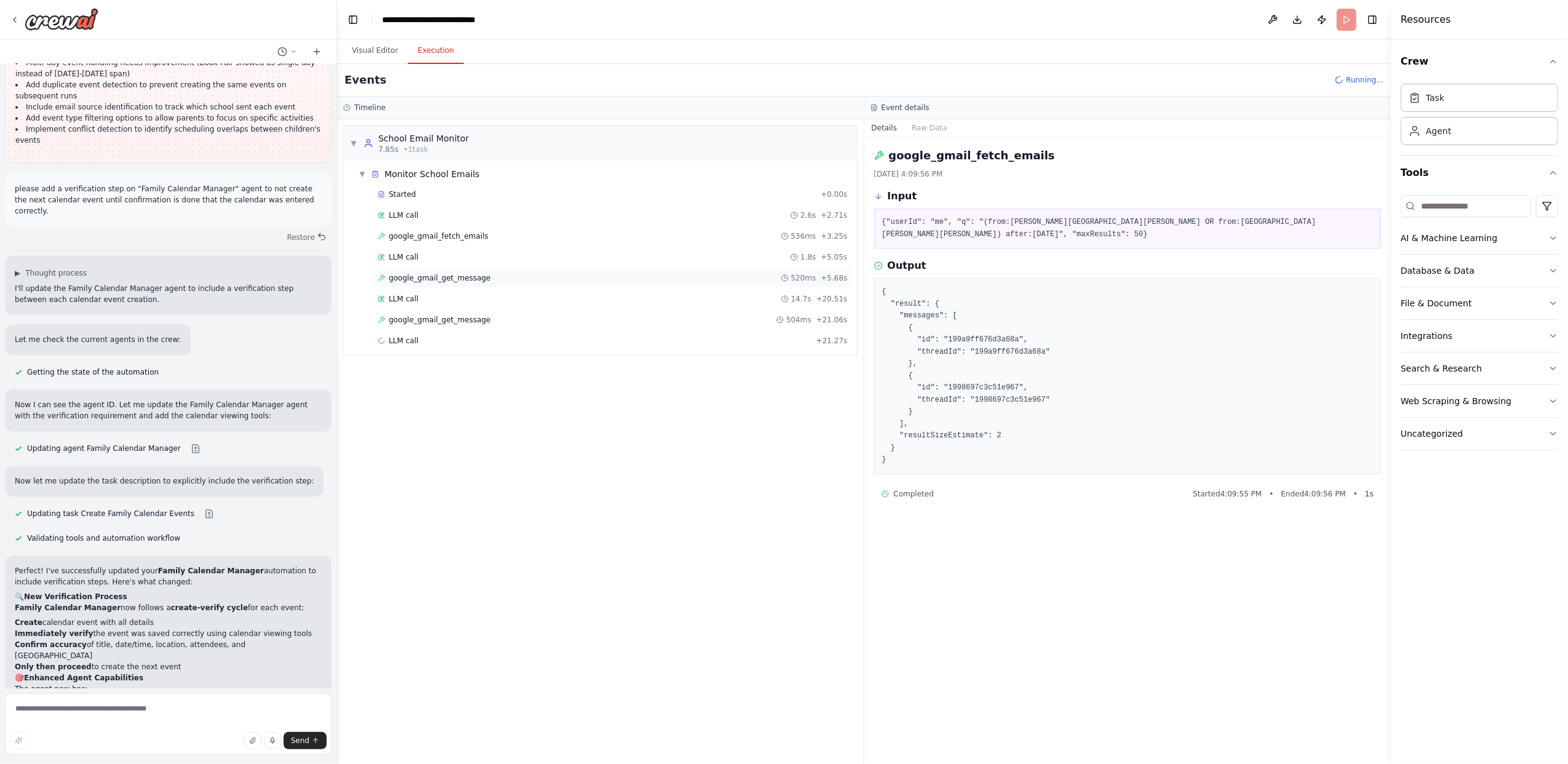
click at [480, 281] on div "google_gmail_get_message 520ms + 5.68s" at bounding box center [613, 278] width 470 height 10
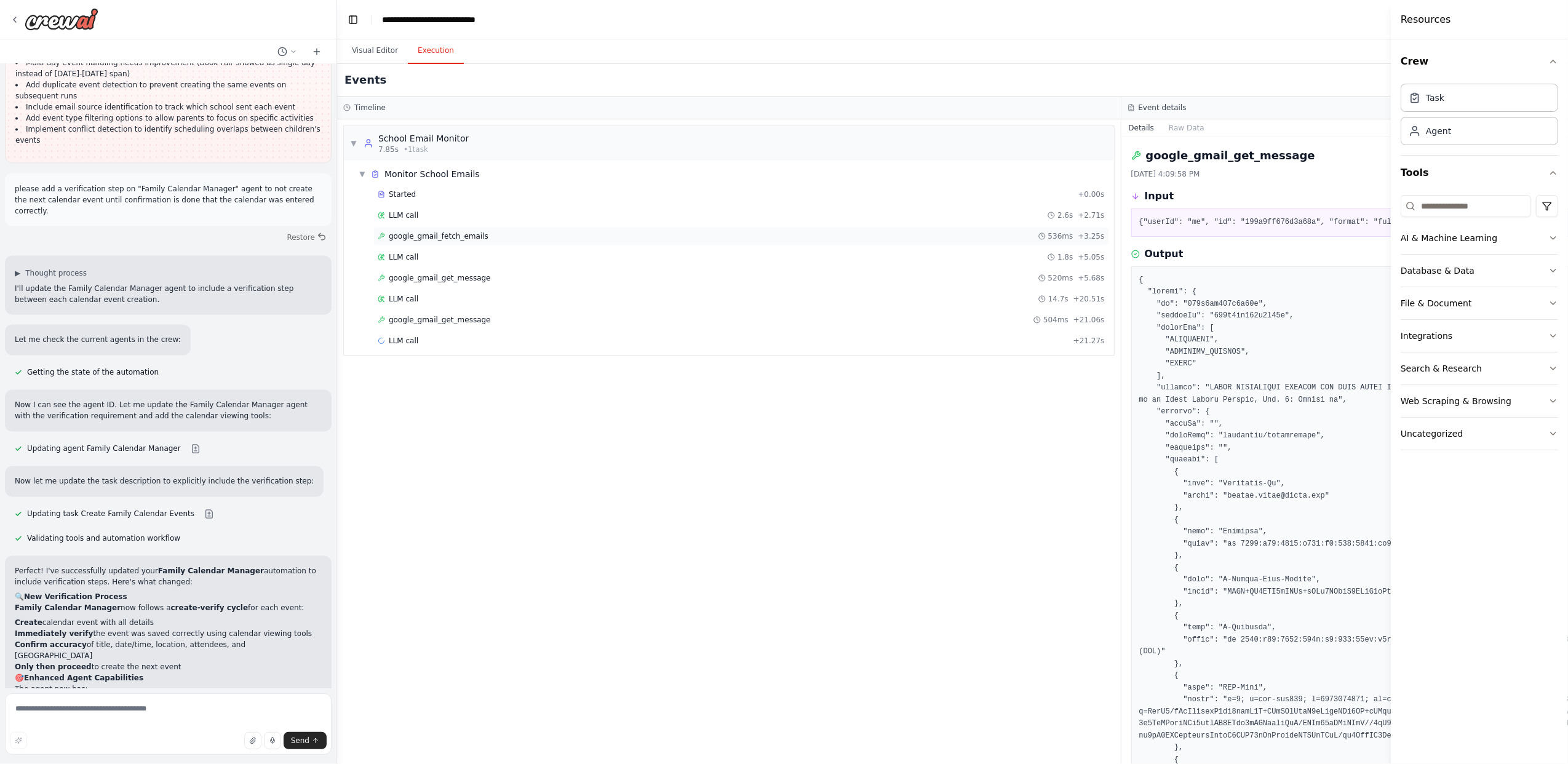
click at [455, 234] on span "google_gmail_fetch_emails" at bounding box center [439, 236] width 100 height 10
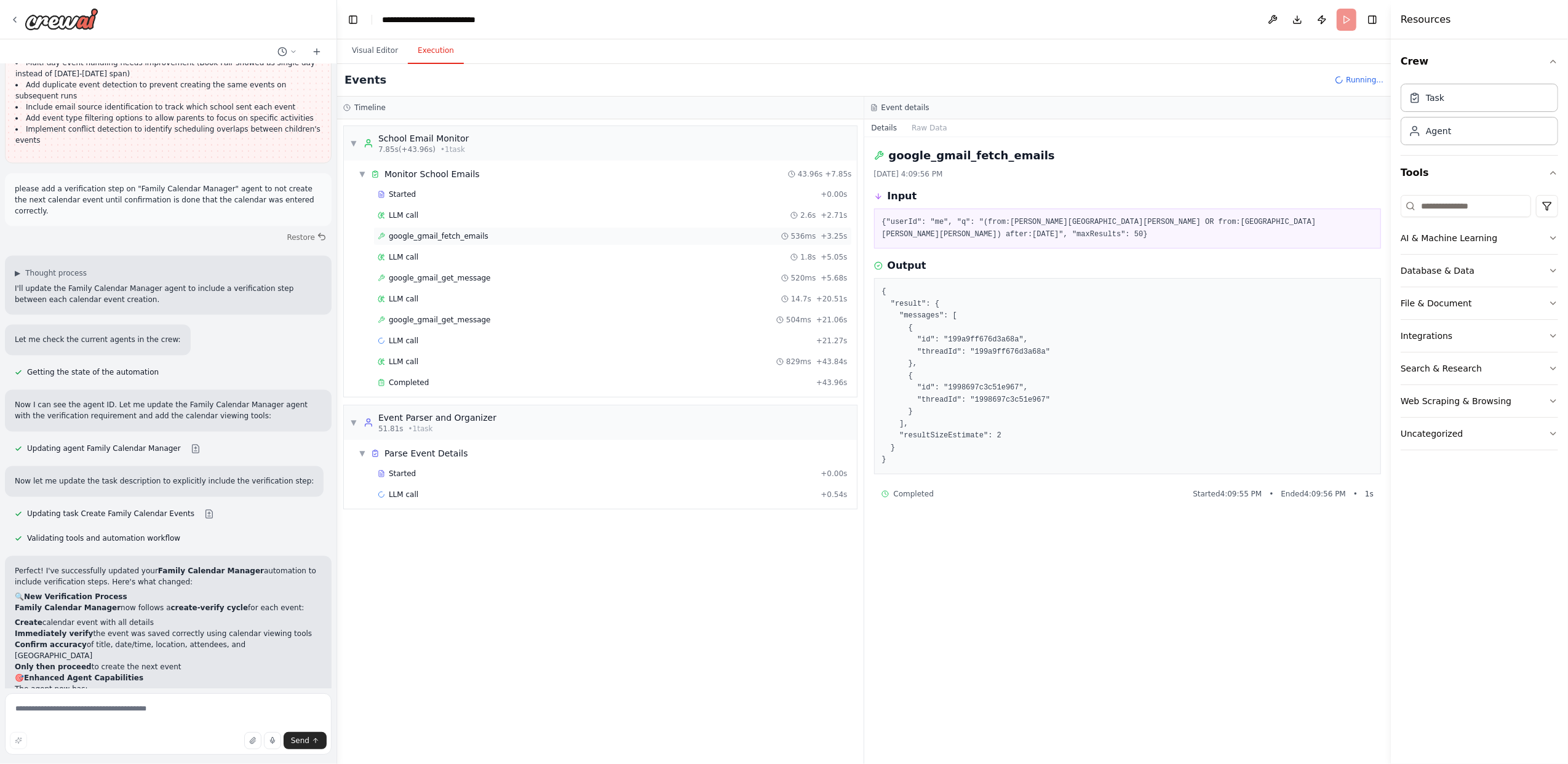
click at [431, 240] on span "google_gmail_fetch_emails" at bounding box center [439, 236] width 100 height 10
click at [410, 257] on span "LLM call" at bounding box center [403, 257] width 30 height 10
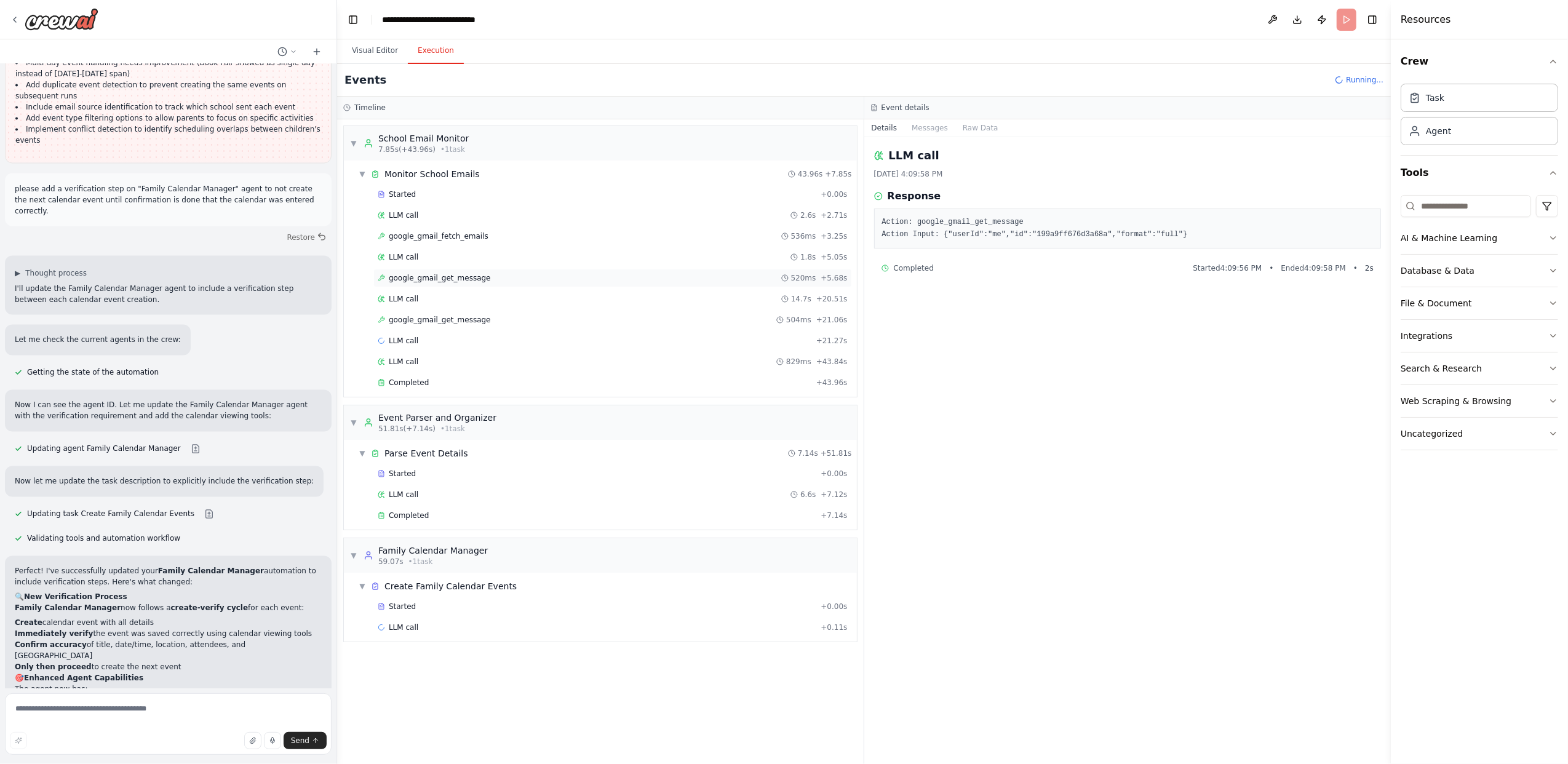
click at [430, 282] on span "google_gmail_get_message" at bounding box center [440, 278] width 102 height 10
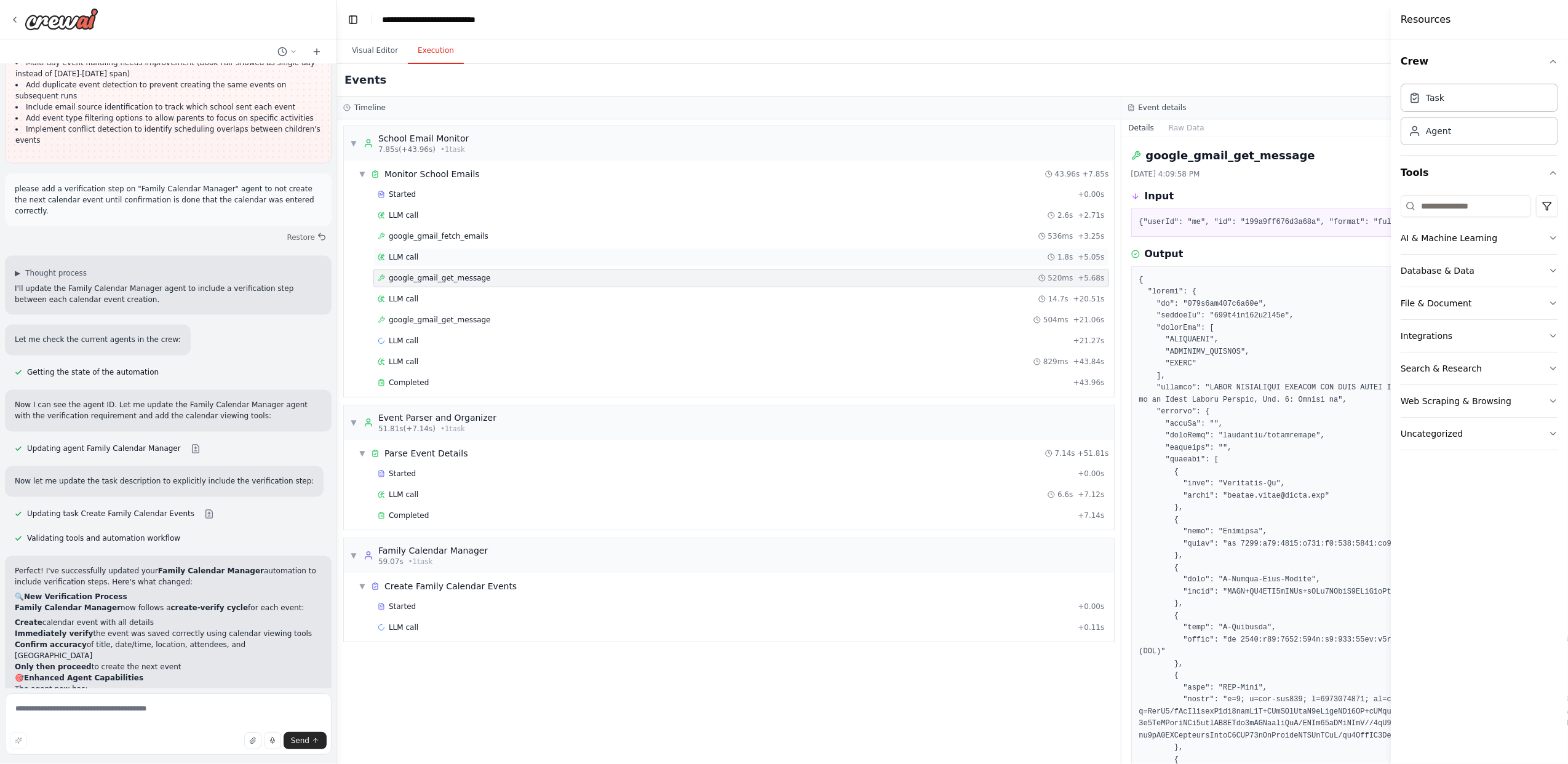
click at [410, 261] on span "LLM call" at bounding box center [403, 257] width 30 height 10
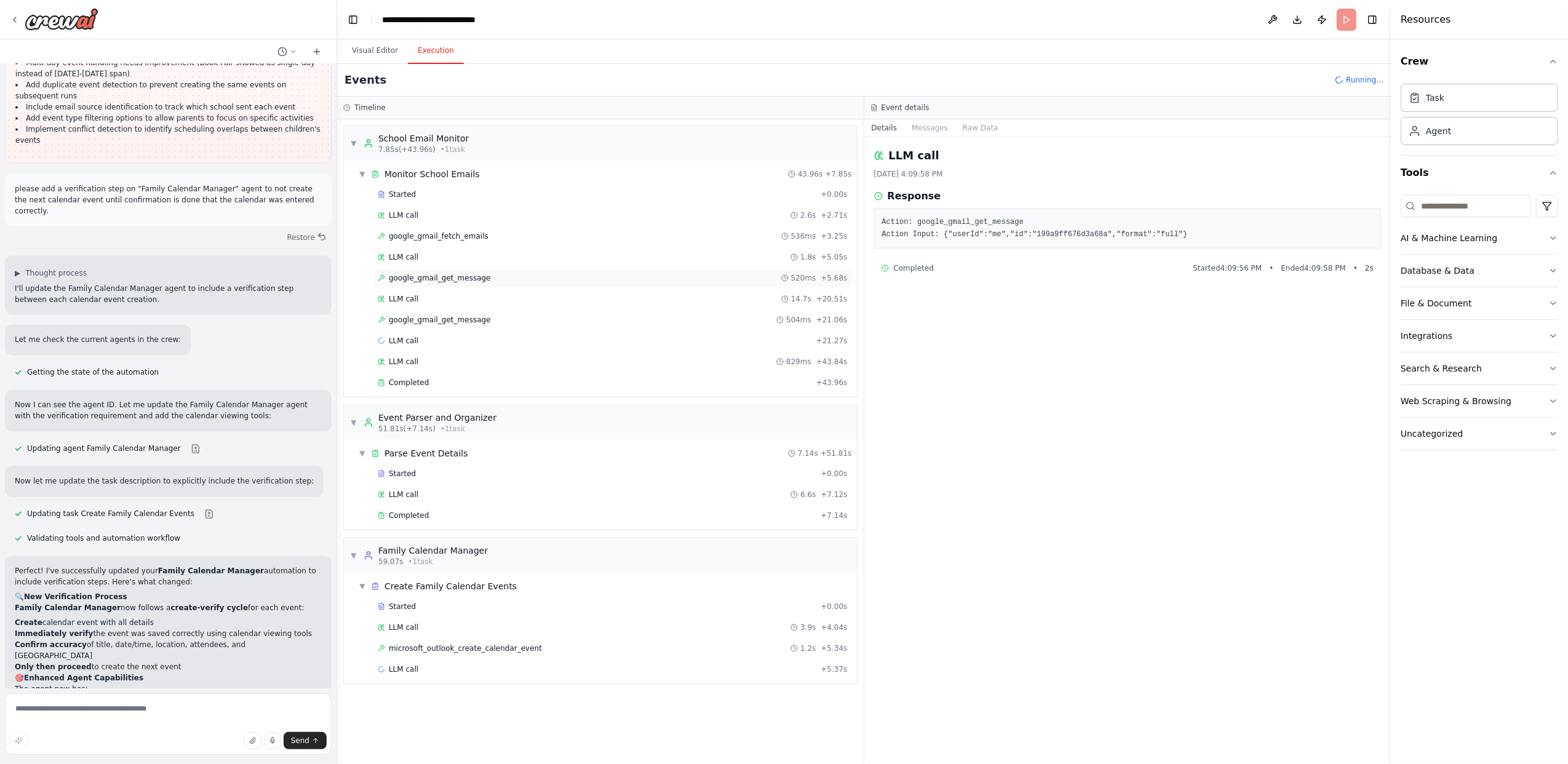
click at [429, 281] on span "google_gmail_get_message" at bounding box center [440, 278] width 102 height 10
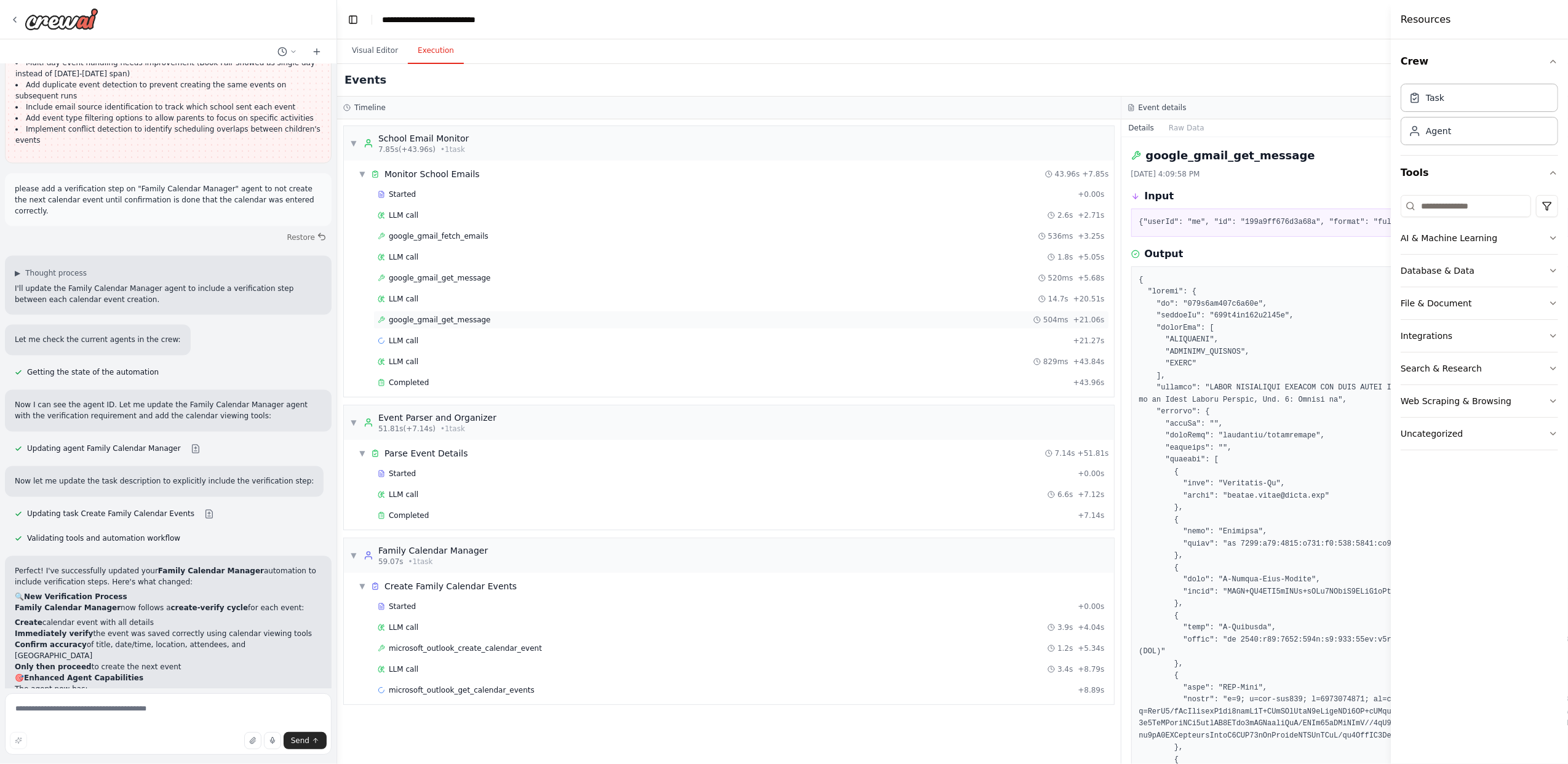
click at [419, 323] on span "google_gmail_get_message" at bounding box center [440, 320] width 102 height 10
click at [407, 345] on span "LLM call" at bounding box center [403, 341] width 30 height 10
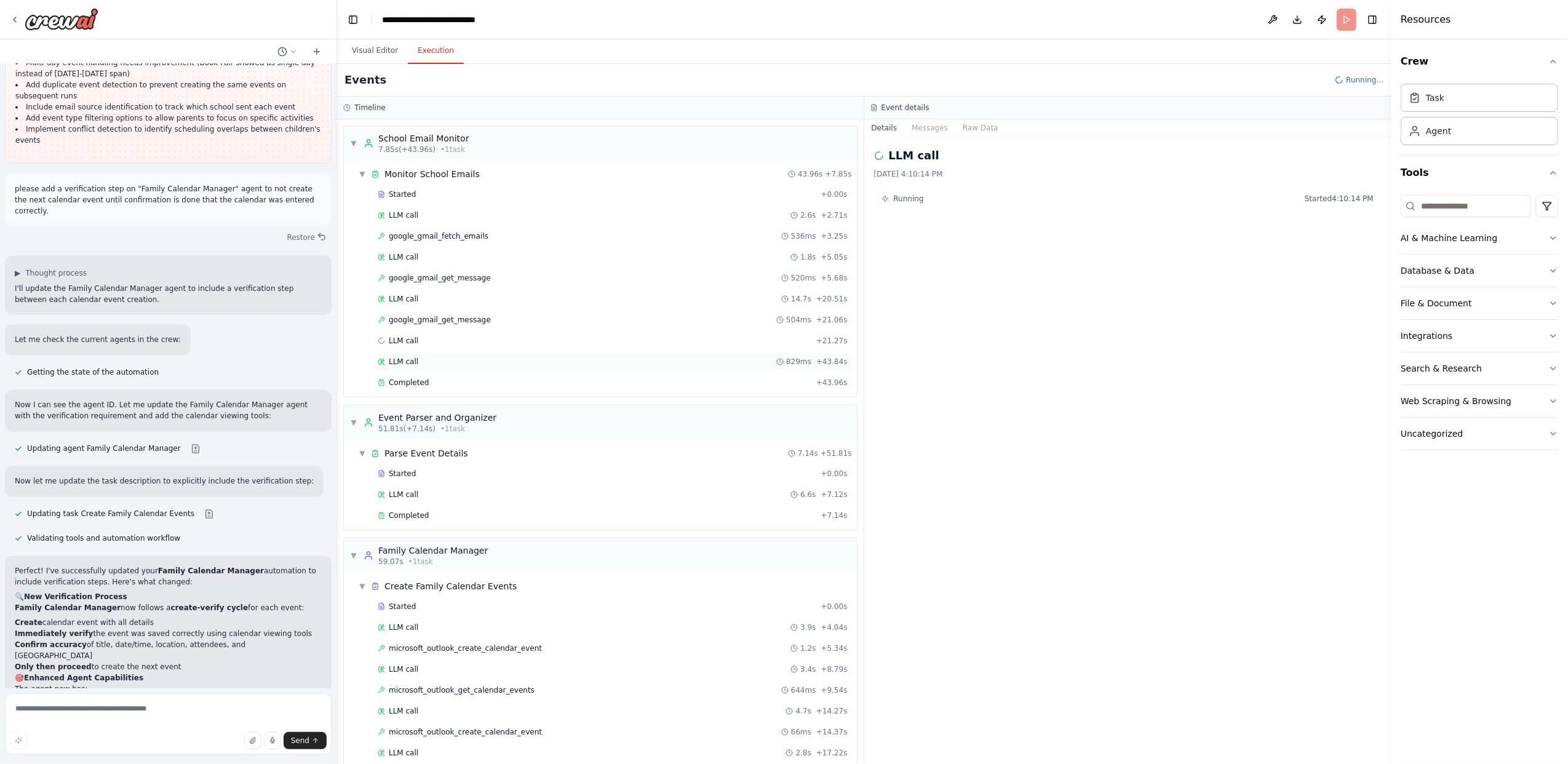
click at [417, 362] on div "LLM call 829ms + 43.84s" at bounding box center [613, 362] width 470 height 10
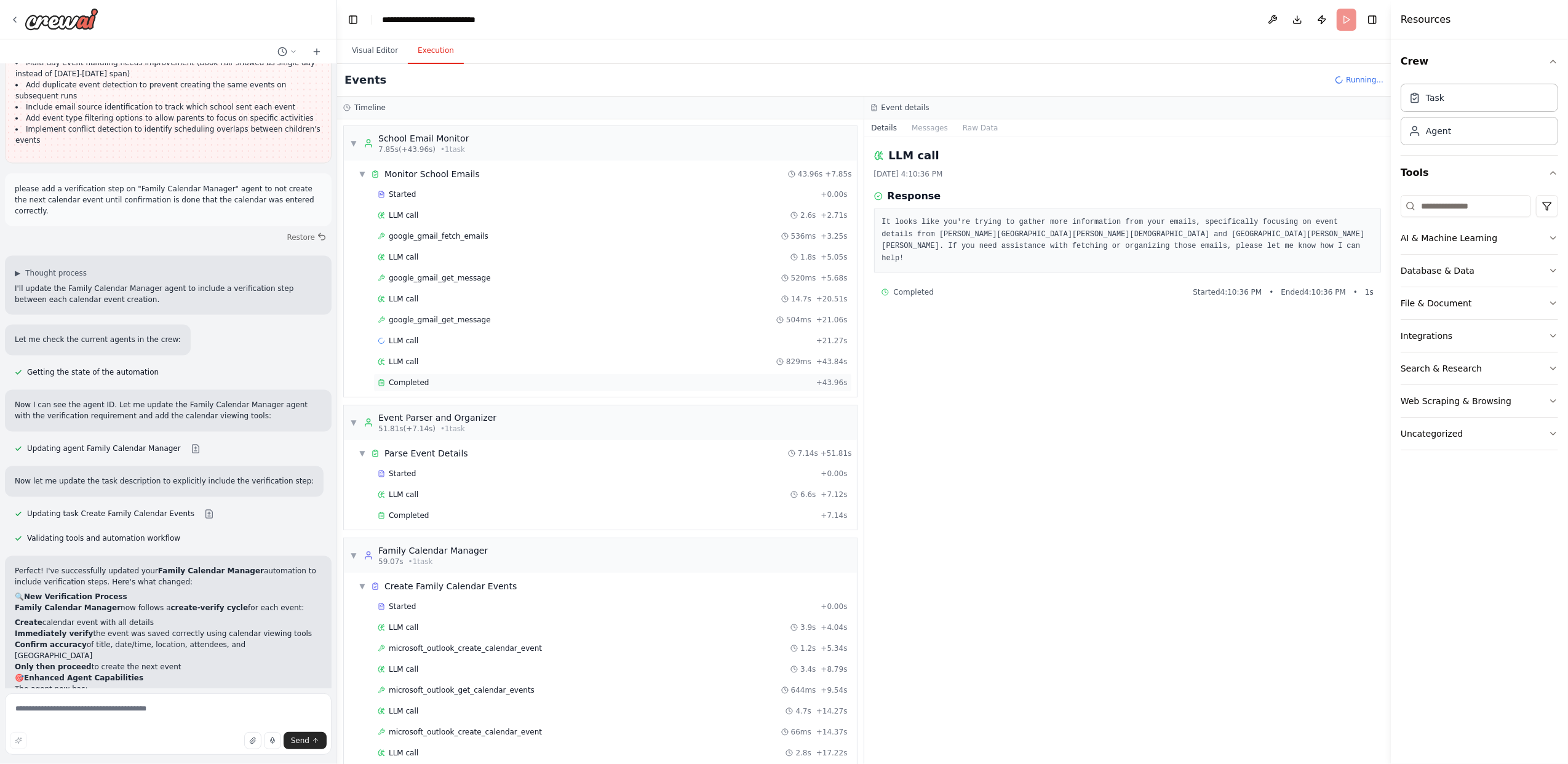
click at [412, 386] on span "Completed" at bounding box center [408, 383] width 40 height 10
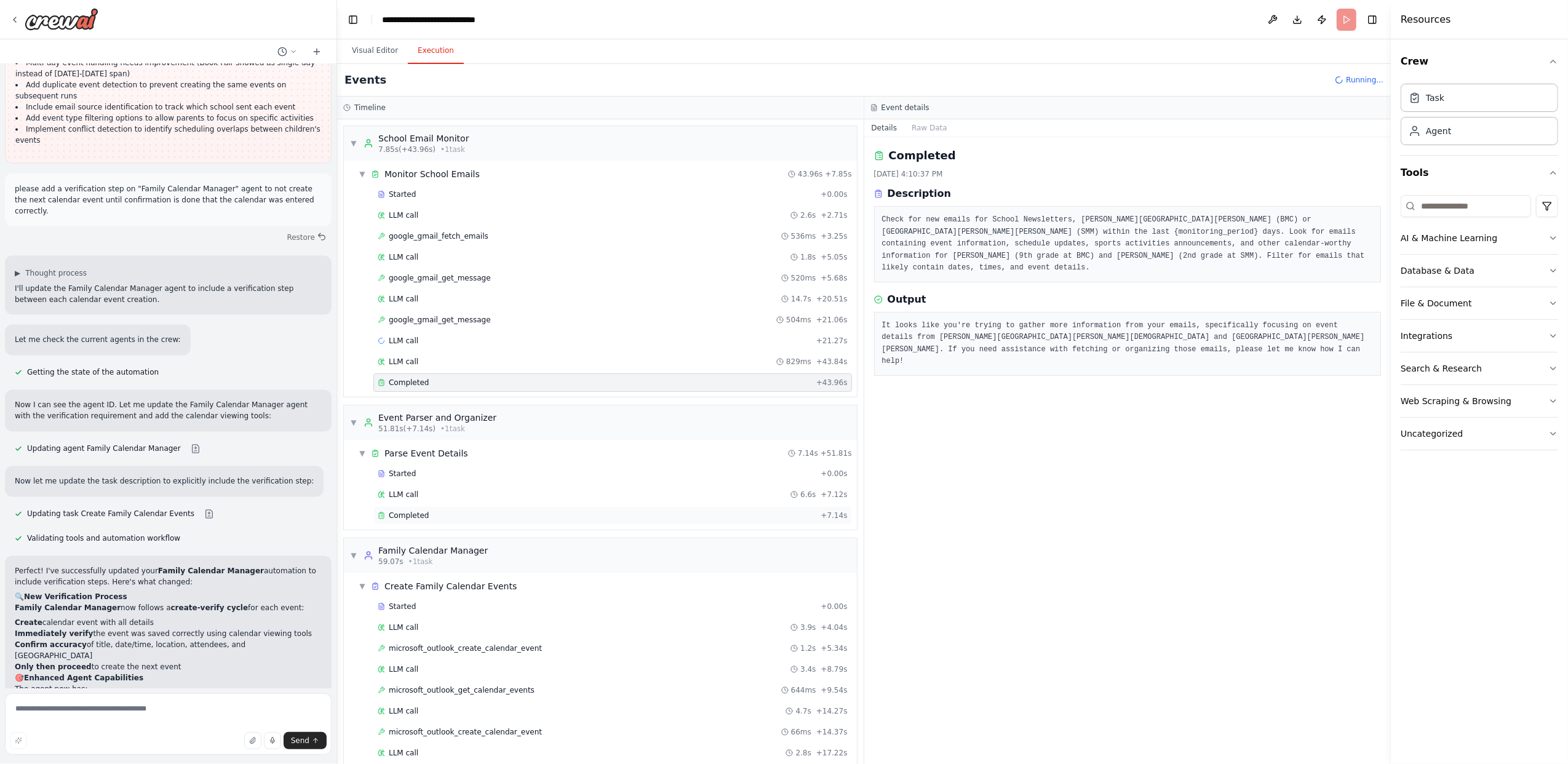
click at [430, 521] on div "Completed" at bounding box center [596, 516] width 438 height 10
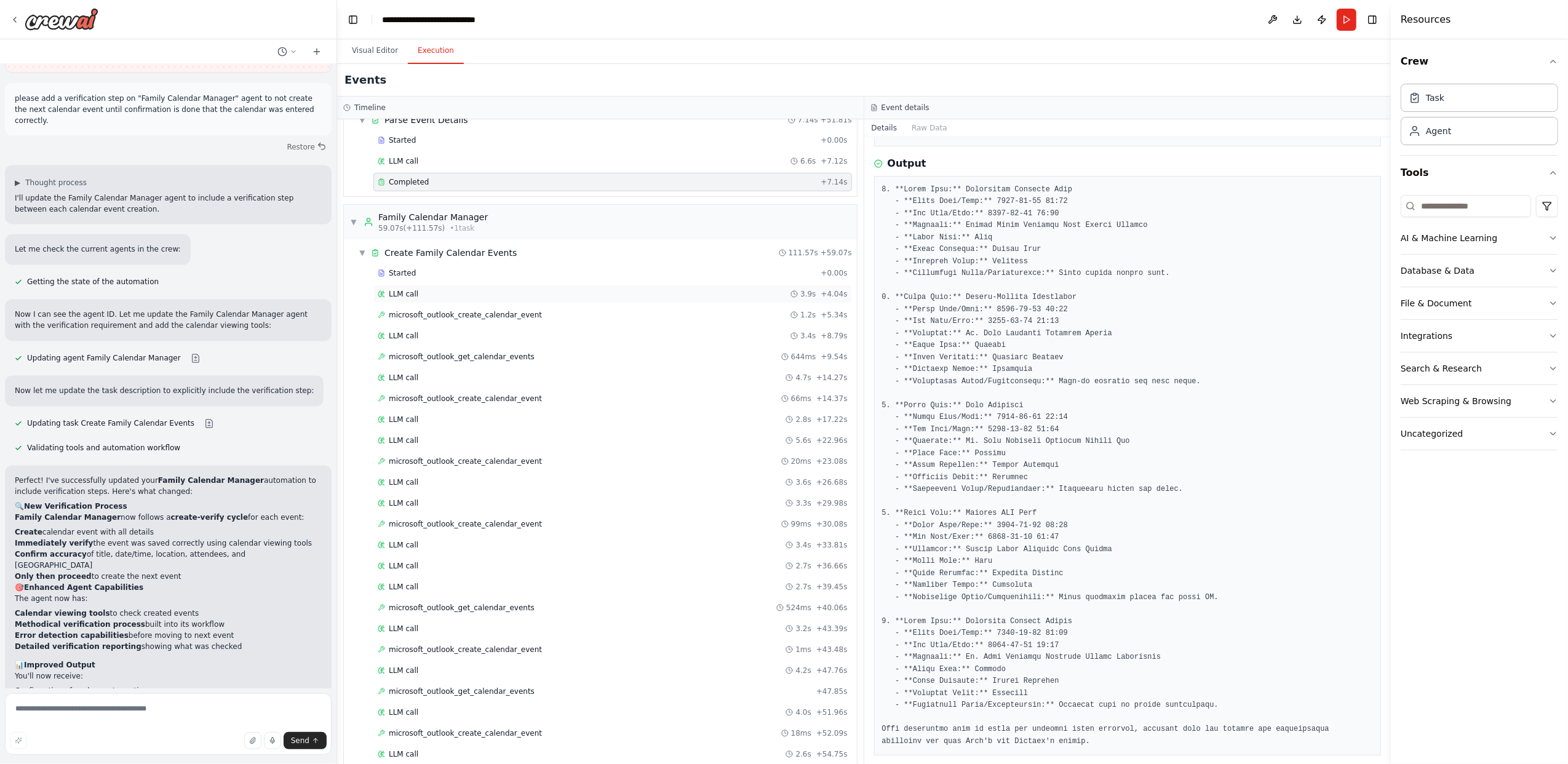
scroll to position [385, 0]
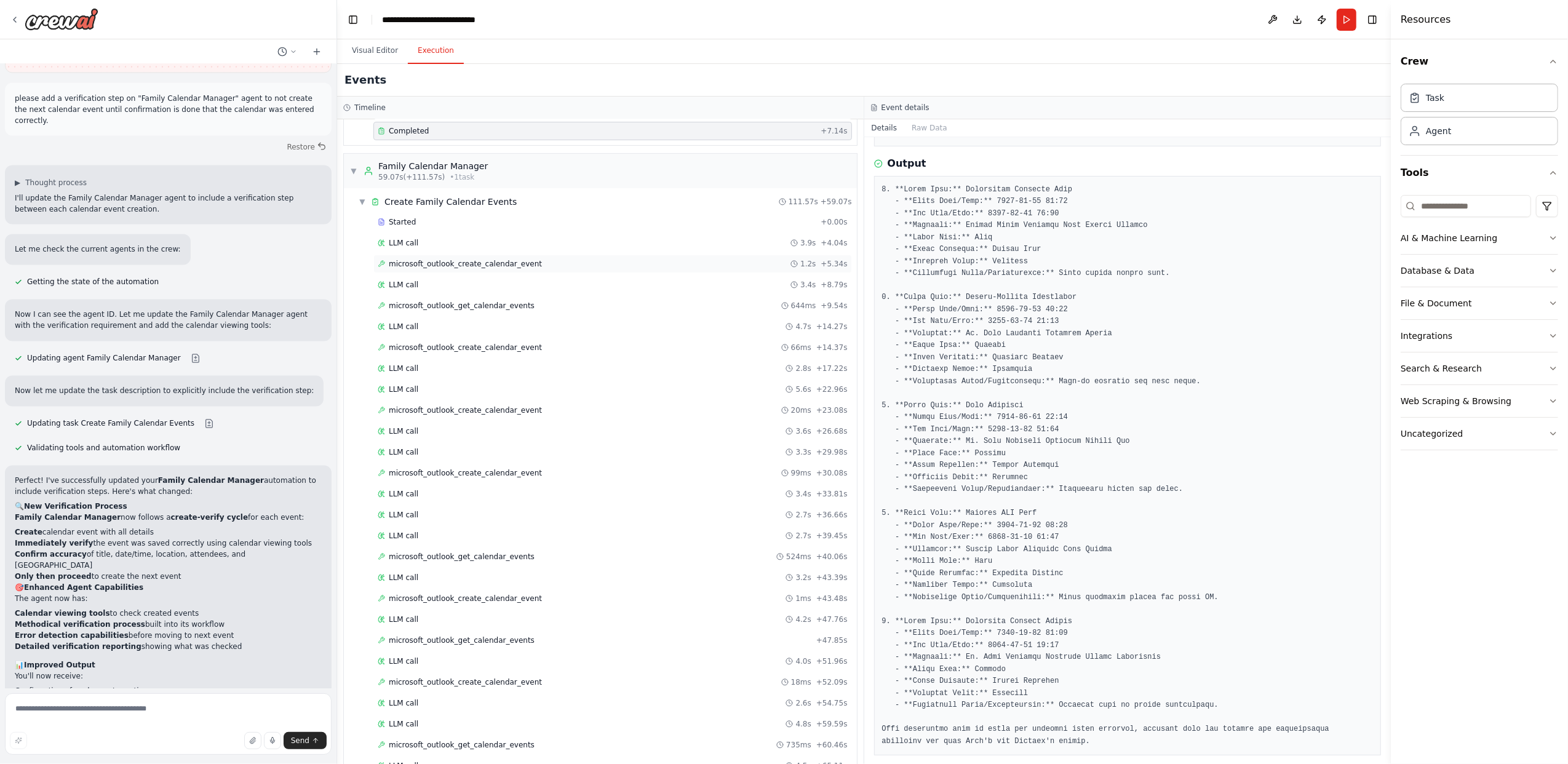
click at [493, 269] on span "microsoft_outlook_create_calendar_event" at bounding box center [465, 264] width 153 height 10
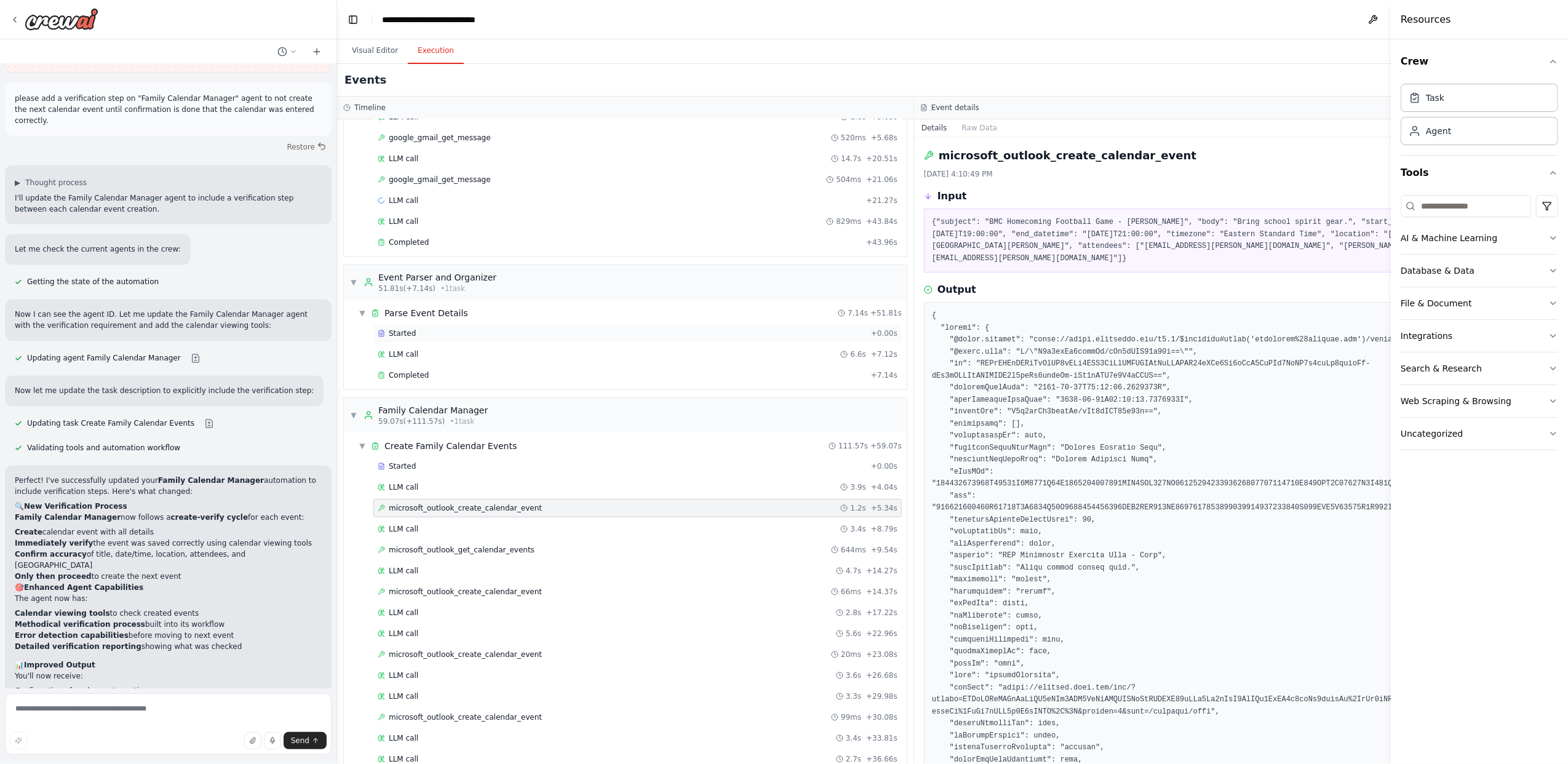
scroll to position [139, 0]
click at [458, 377] on div "Completed + 7.14s" at bounding box center [637, 377] width 528 height 18
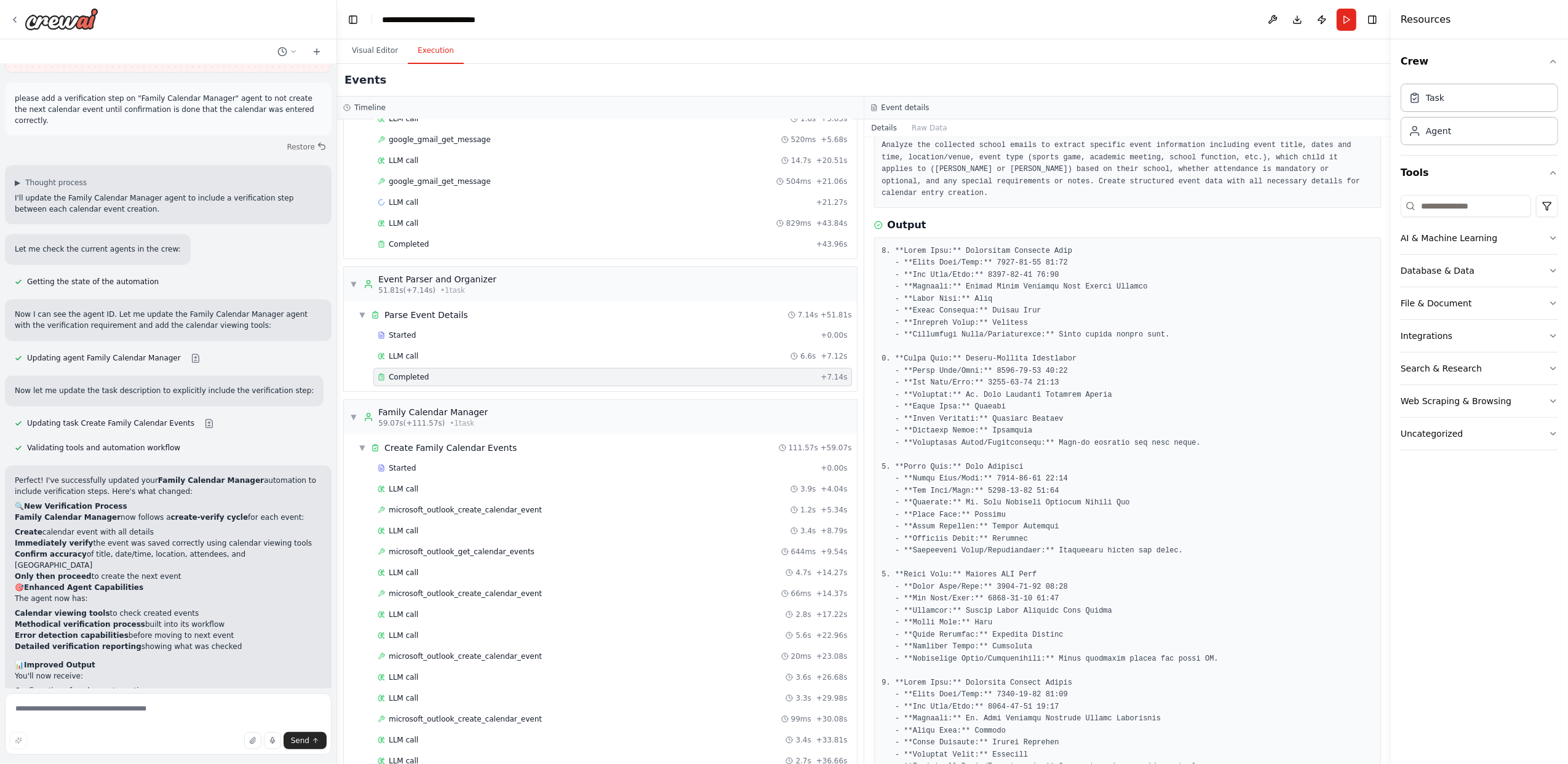
scroll to position [0, 0]
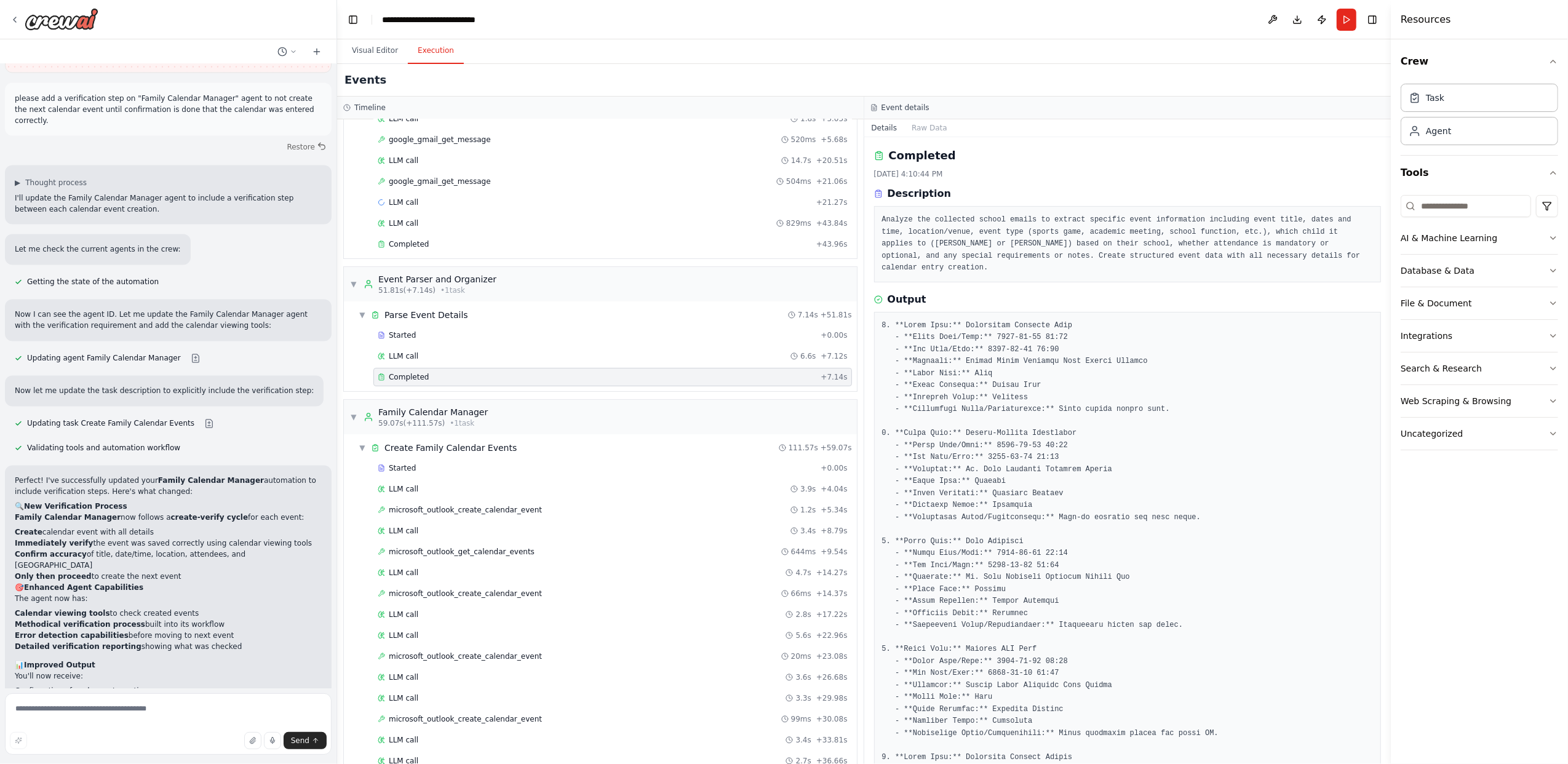
click at [950, 325] on pre at bounding box center [1127, 601] width 492 height 564
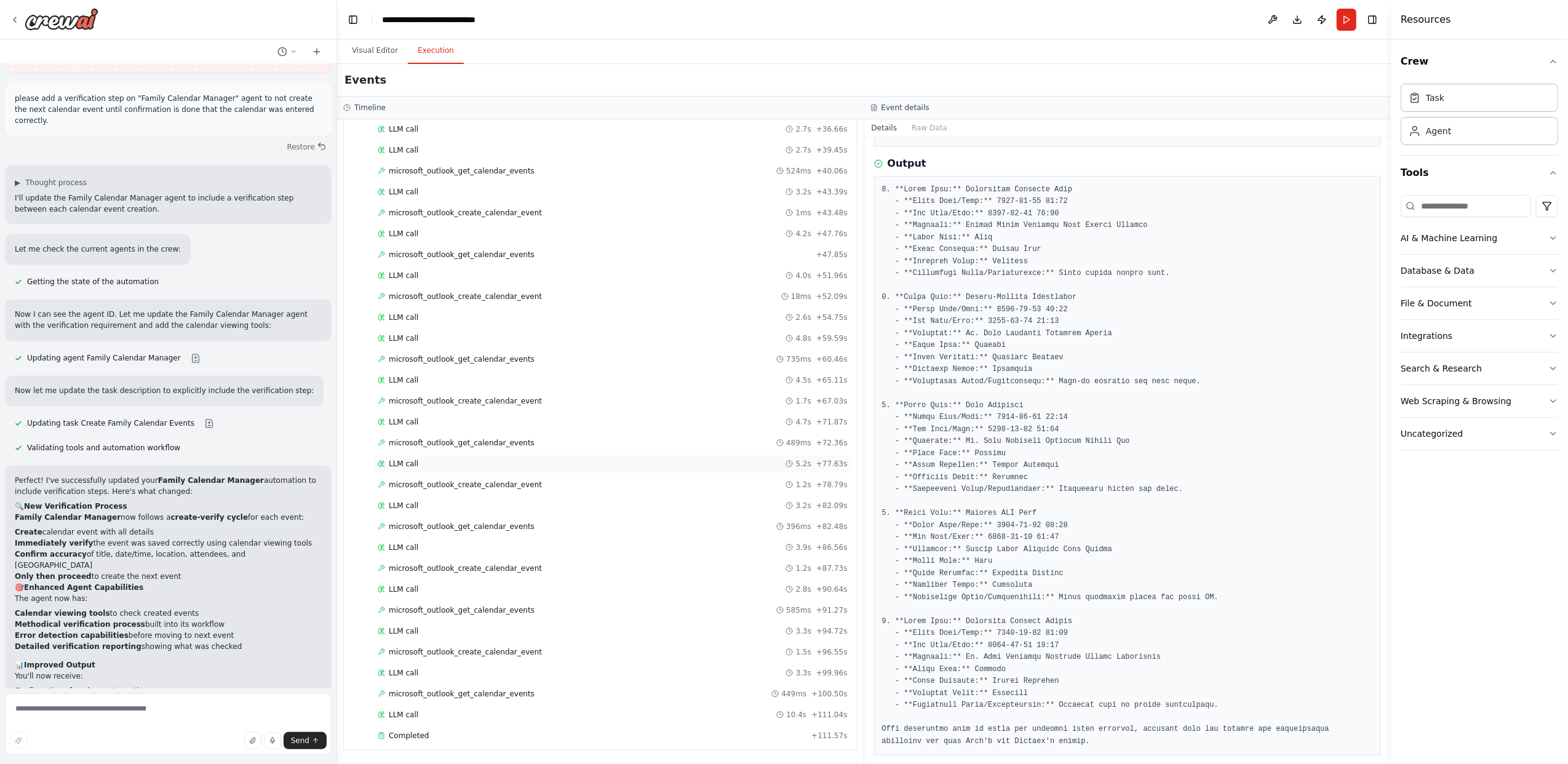
scroll to position [795, 0]
click at [428, 734] on div "Completed" at bounding box center [592, 736] width 429 height 10
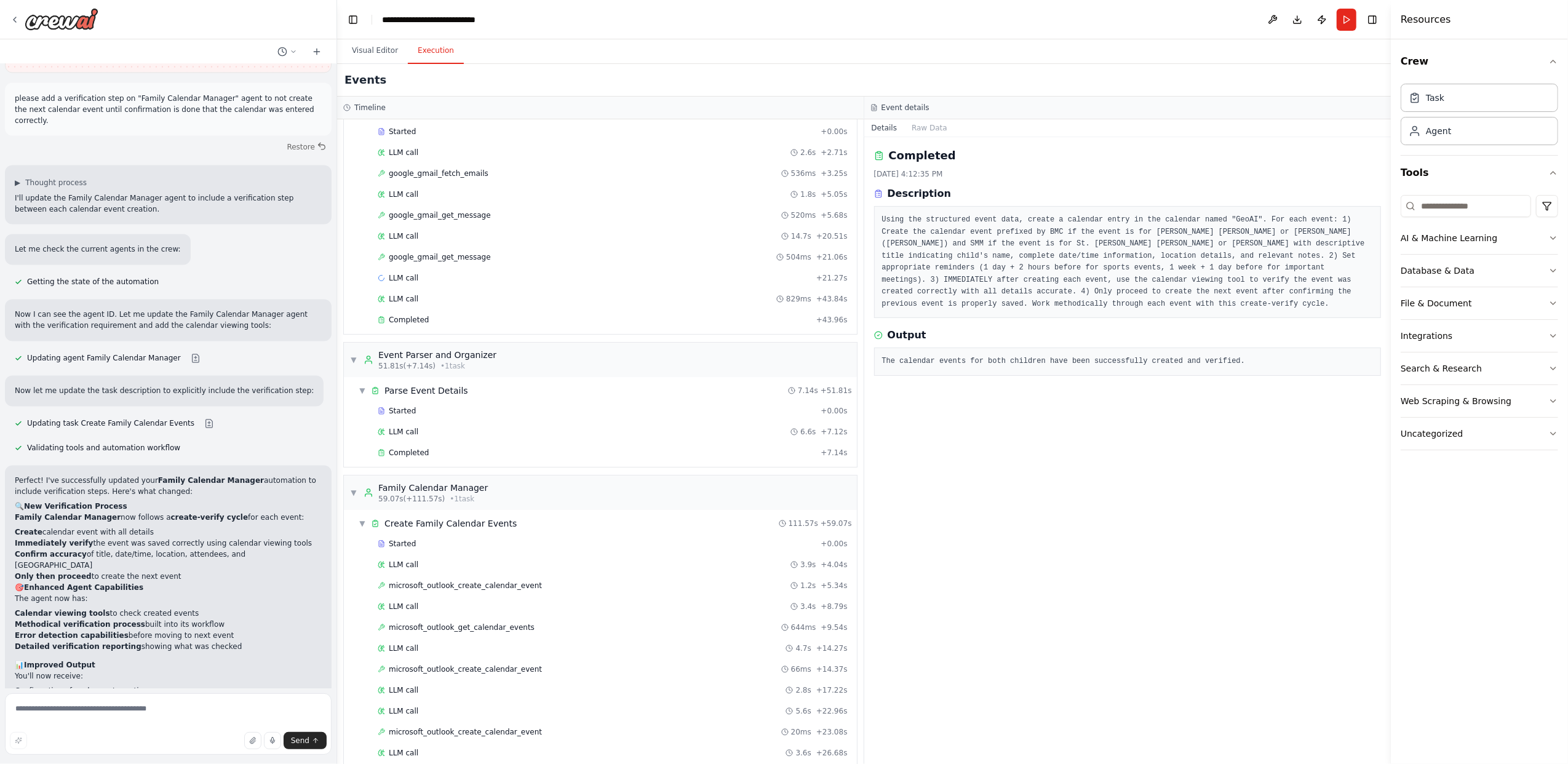
scroll to position [246, 0]
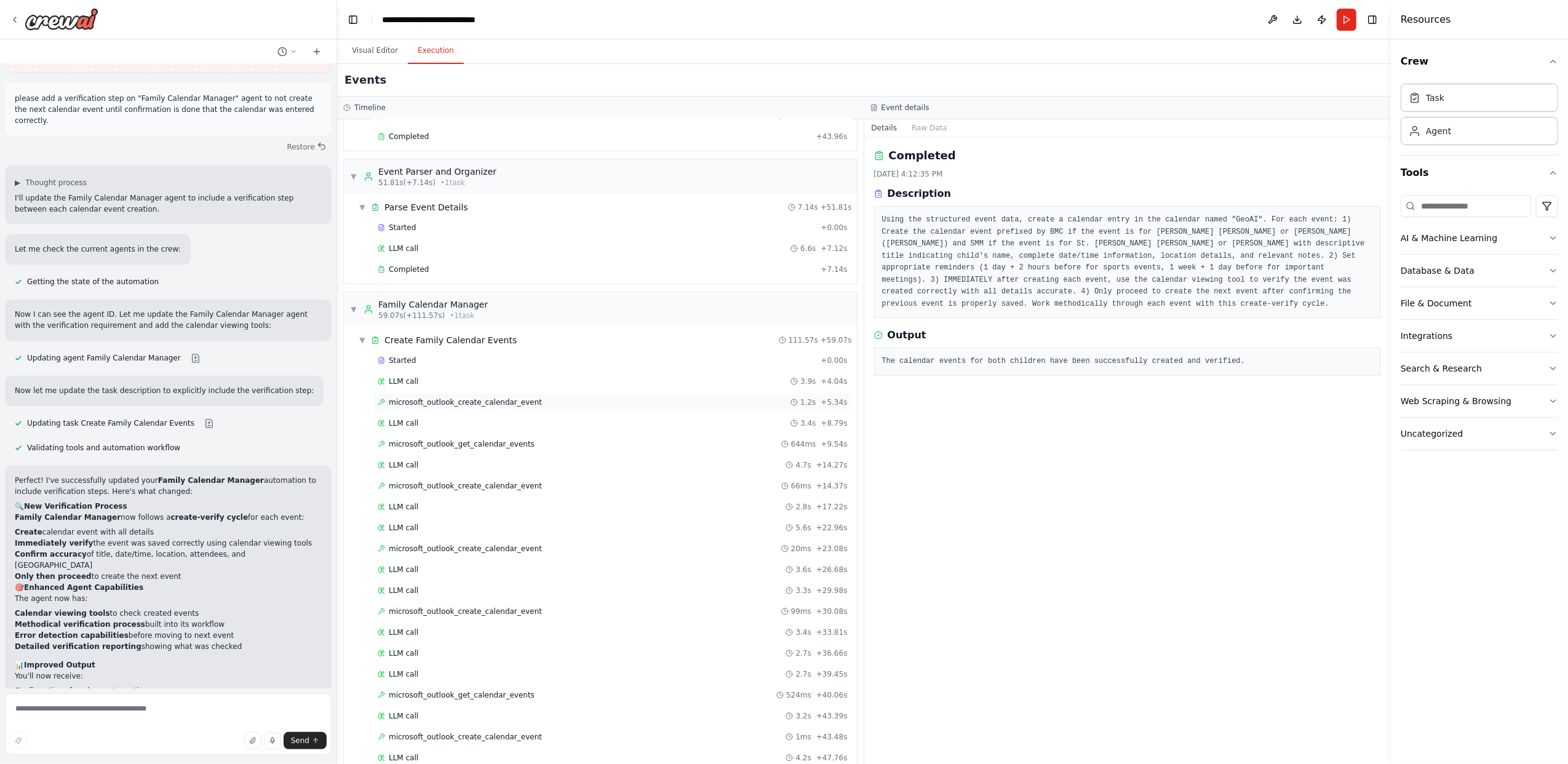
click at [483, 407] on span "microsoft_outlook_create_calendar_event" at bounding box center [465, 402] width 153 height 10
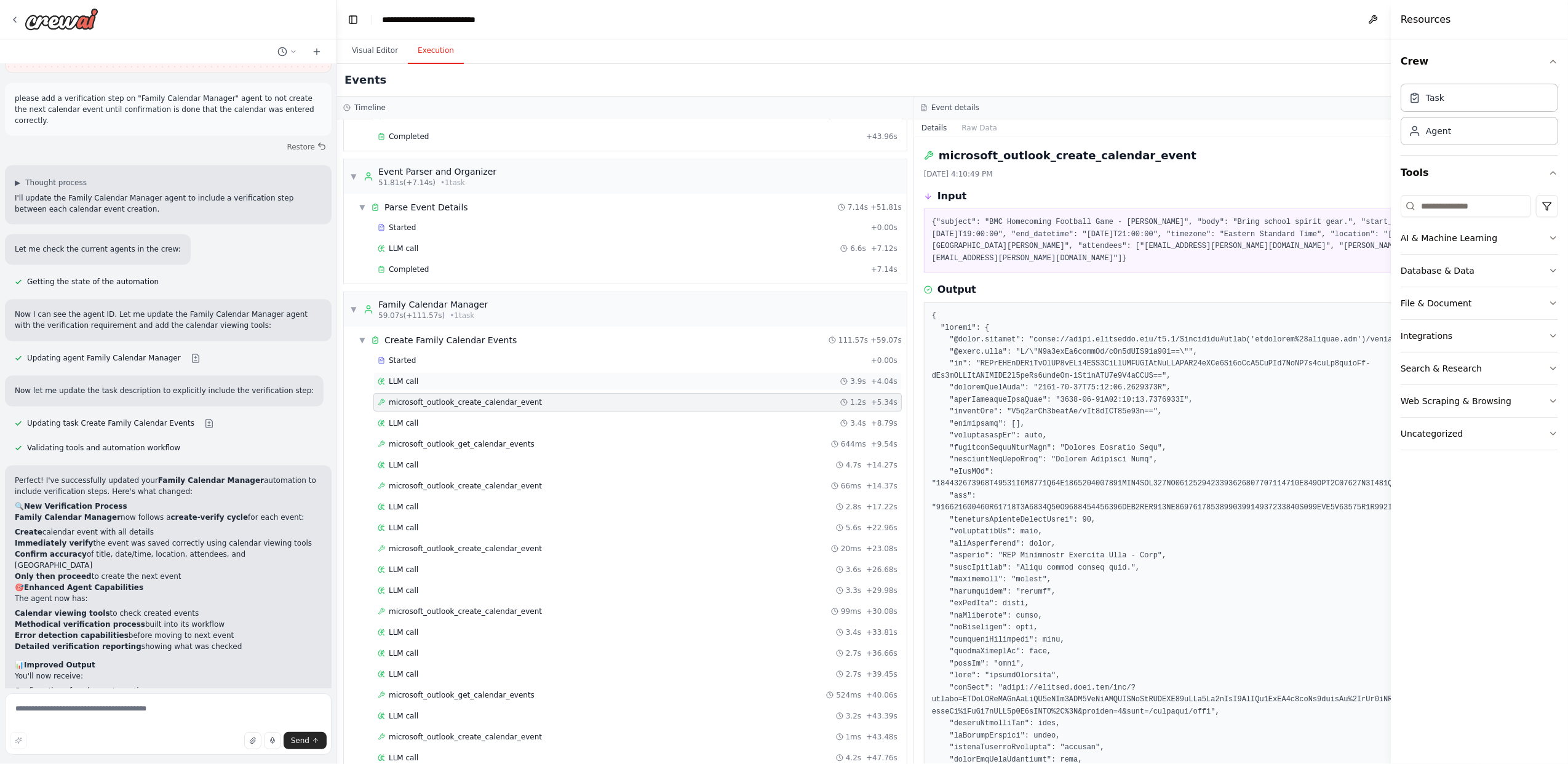
click at [482, 386] on div "LLM call 3.9s + 4.04s" at bounding box center [637, 381] width 520 height 10
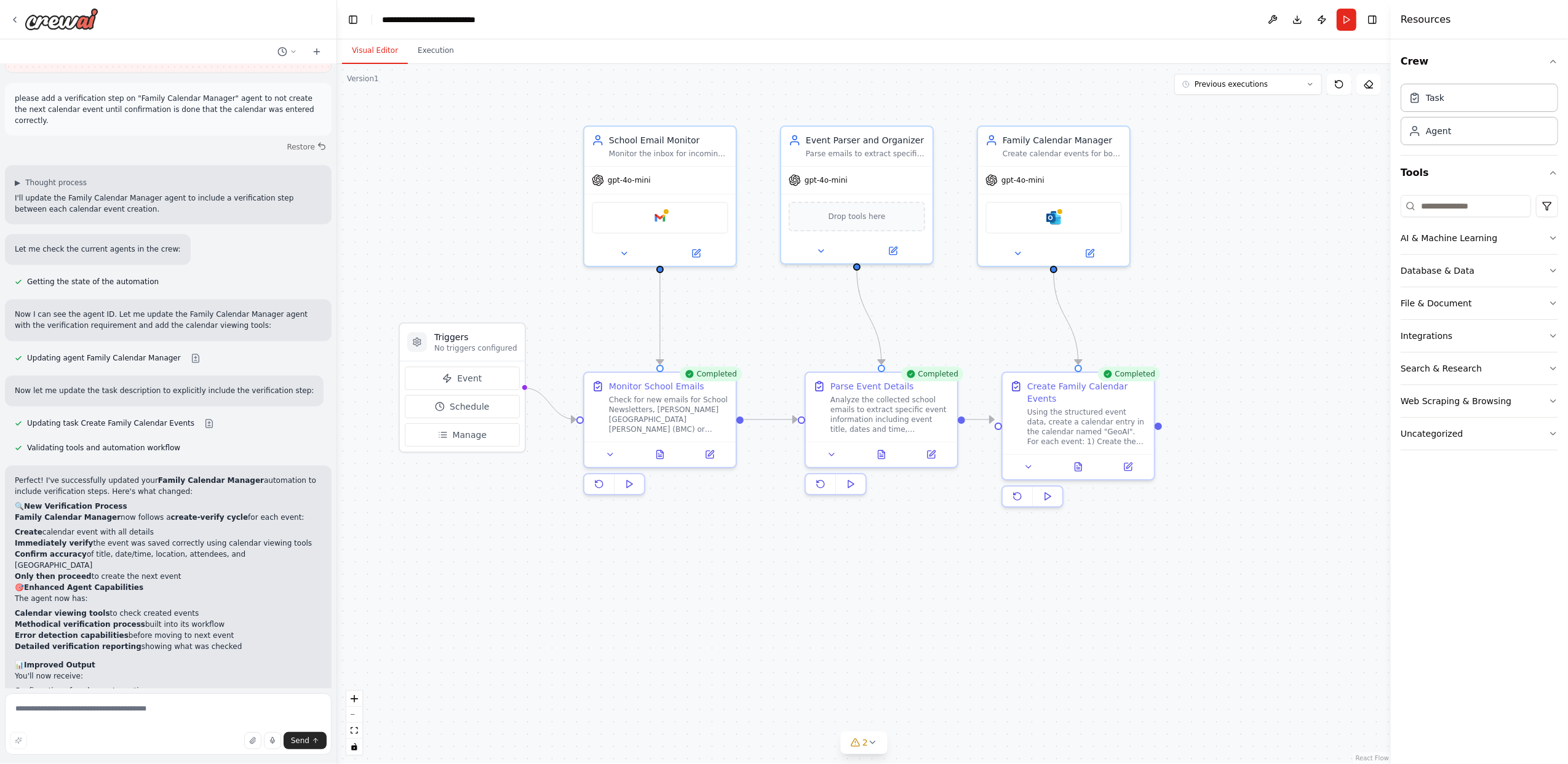
click at [379, 52] on button "Visual Editor" at bounding box center [375, 51] width 66 height 26
click at [1081, 158] on div "Family Calendar Manager Create calendar events for both Mom ([EMAIL_ADDRESS][PE…" at bounding box center [1054, 144] width 151 height 39
click at [1090, 257] on div at bounding box center [1054, 251] width 151 height 25
click at [1091, 249] on icon at bounding box center [1090, 249] width 6 height 6
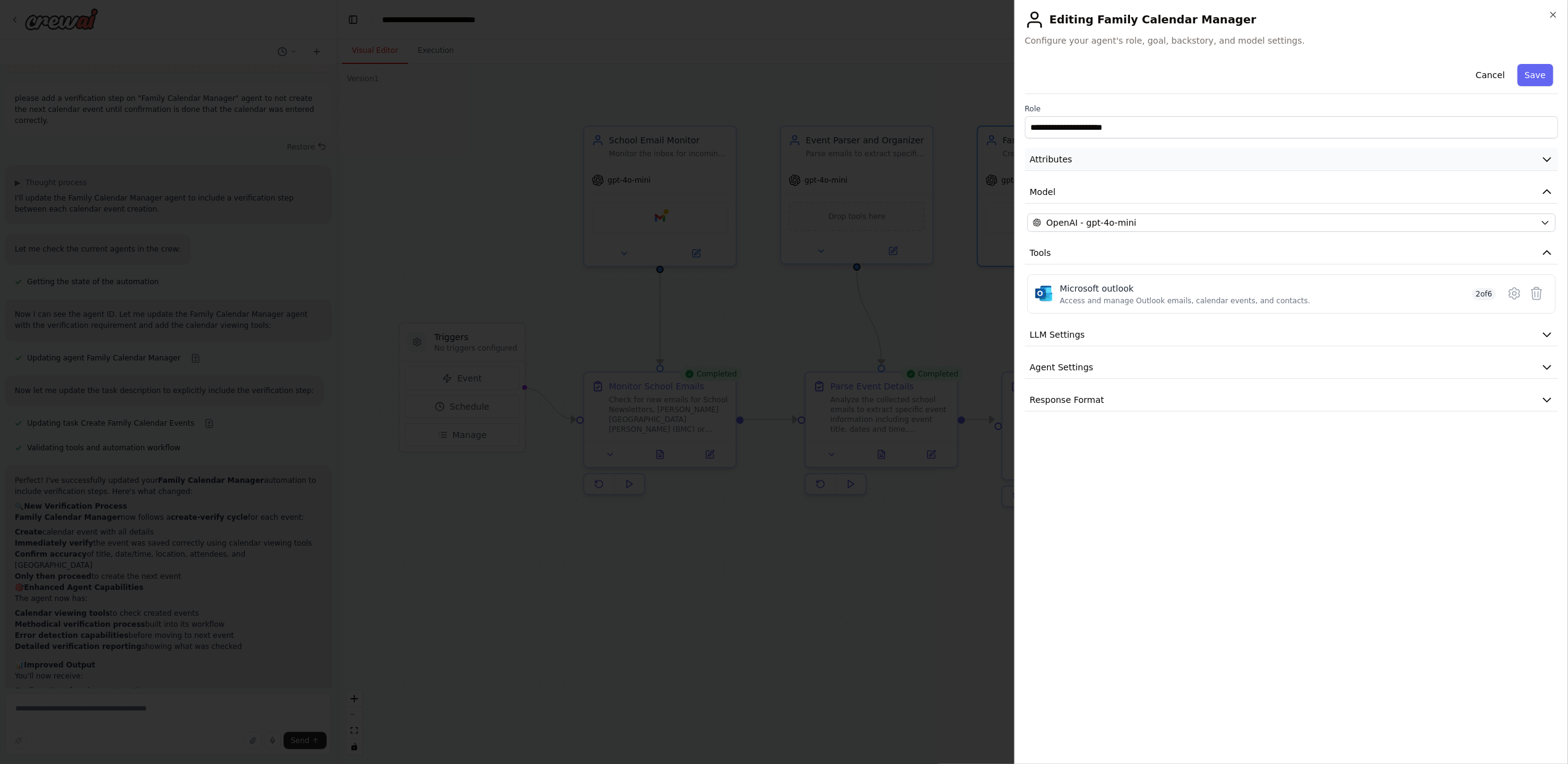
click at [1076, 159] on button "Attributes" at bounding box center [1291, 159] width 533 height 23
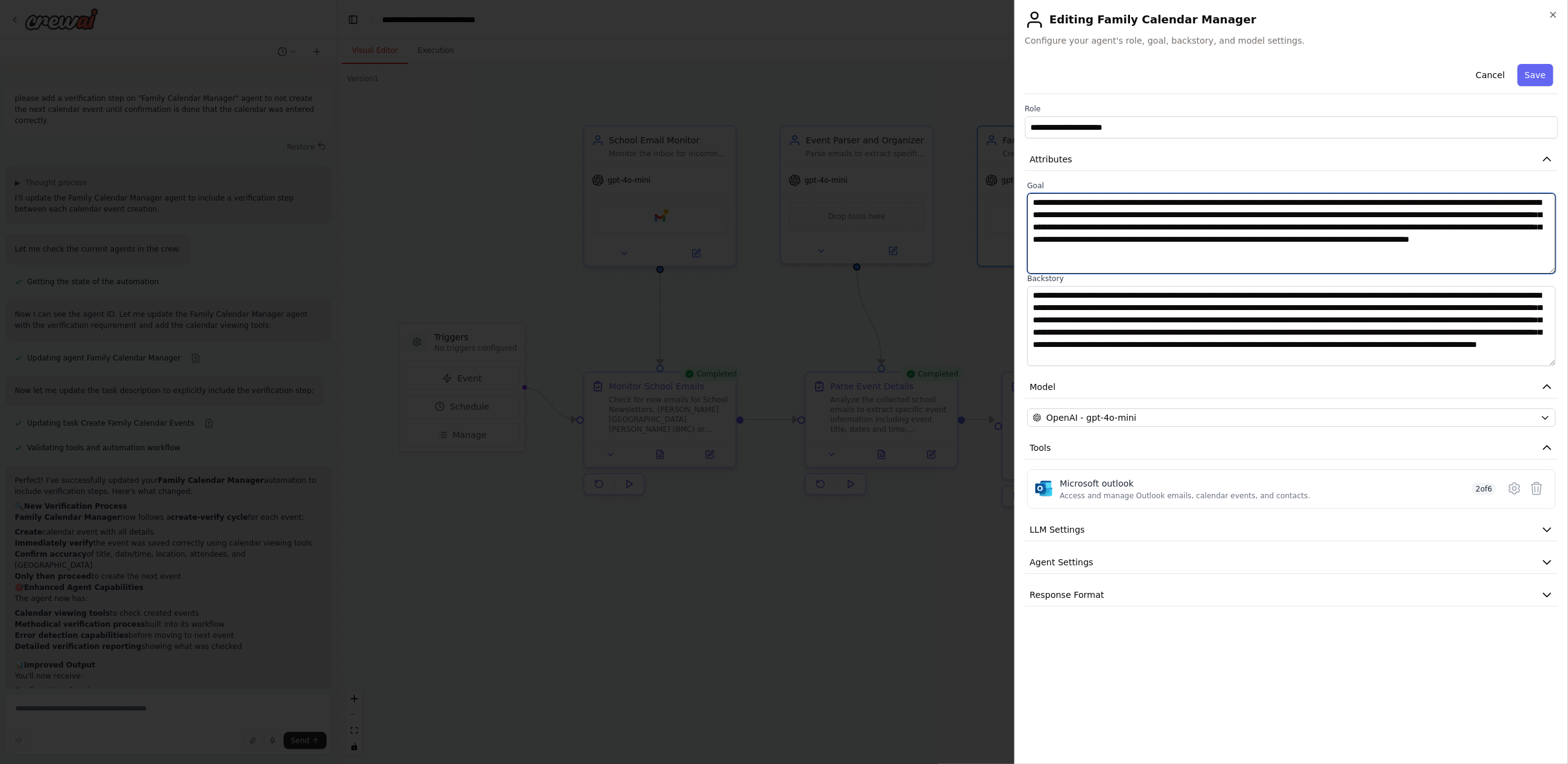
drag, startPoint x: 1032, startPoint y: 200, endPoint x: 1398, endPoint y: 198, distance: 366.0
click at [1398, 198] on textarea "**********" at bounding box center [1291, 233] width 528 height 81
click at [1115, 203] on textarea "**********" at bounding box center [1291, 233] width 528 height 81
click at [1125, 204] on textarea "**********" at bounding box center [1291, 233] width 528 height 81
drag, startPoint x: 1402, startPoint y: 202, endPoint x: 1122, endPoint y: 200, distance: 280.0
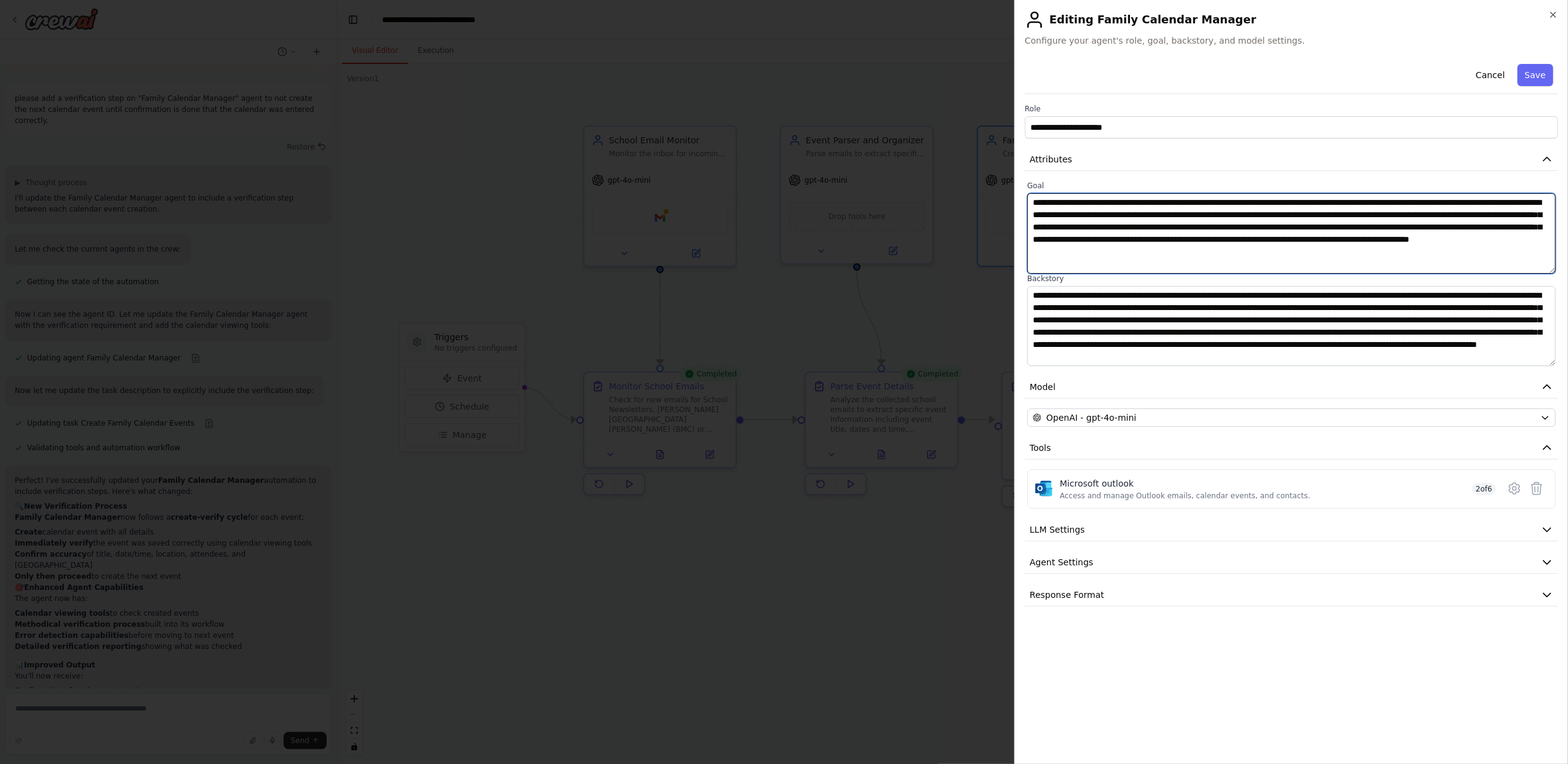
click at [1122, 200] on textarea "**********" at bounding box center [1291, 233] width 528 height 81
click at [1087, 216] on textarea "**********" at bounding box center [1291, 233] width 528 height 81
click at [1398, 204] on textarea "**********" at bounding box center [1291, 233] width 528 height 81
click at [1078, 224] on textarea "**********" at bounding box center [1291, 233] width 528 height 81
click at [1506, 240] on textarea "**********" at bounding box center [1291, 233] width 528 height 81
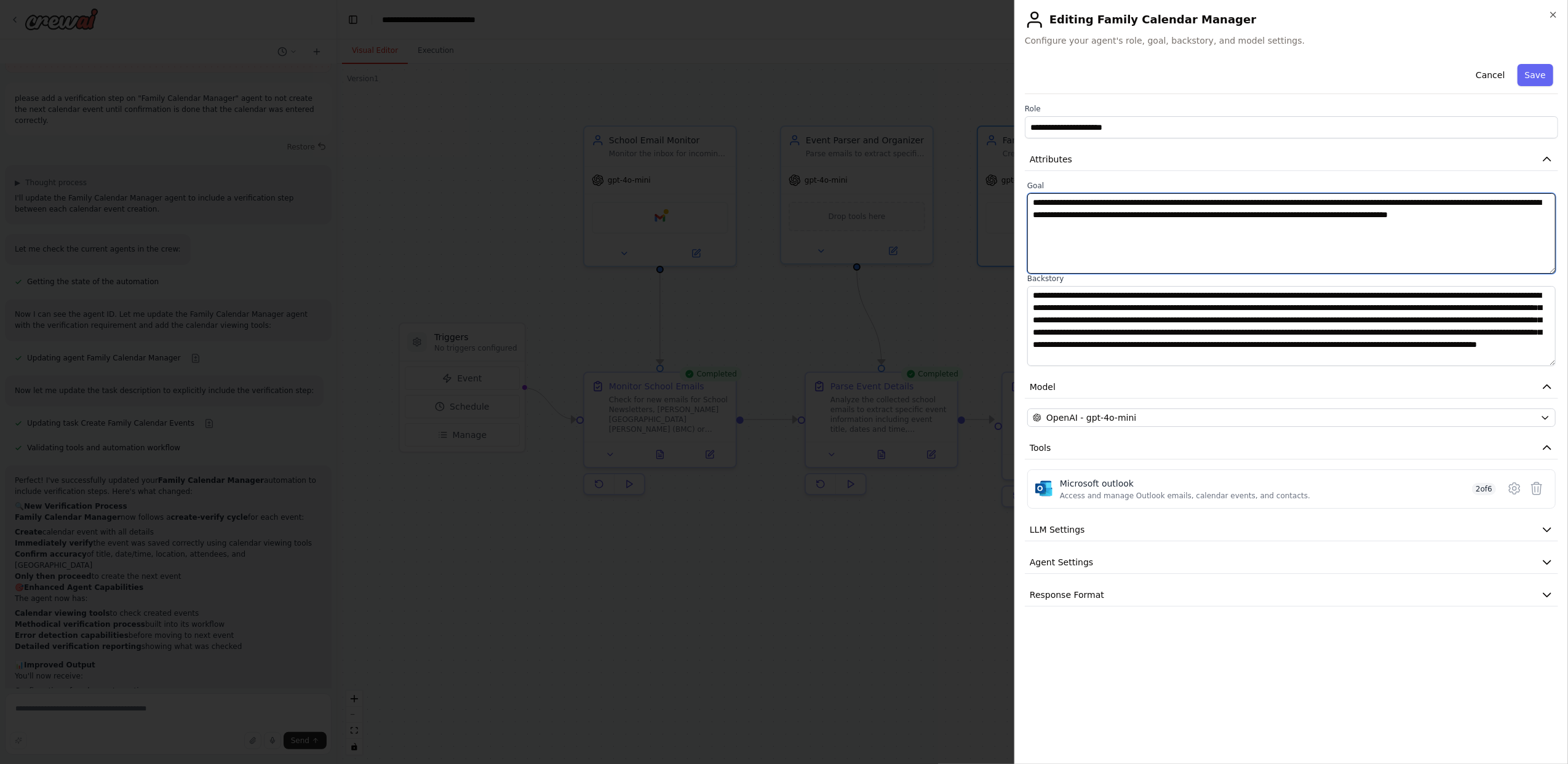
scroll to position [13, 0]
type textarea "**********"
click at [1534, 75] on button "Save" at bounding box center [1535, 74] width 36 height 22
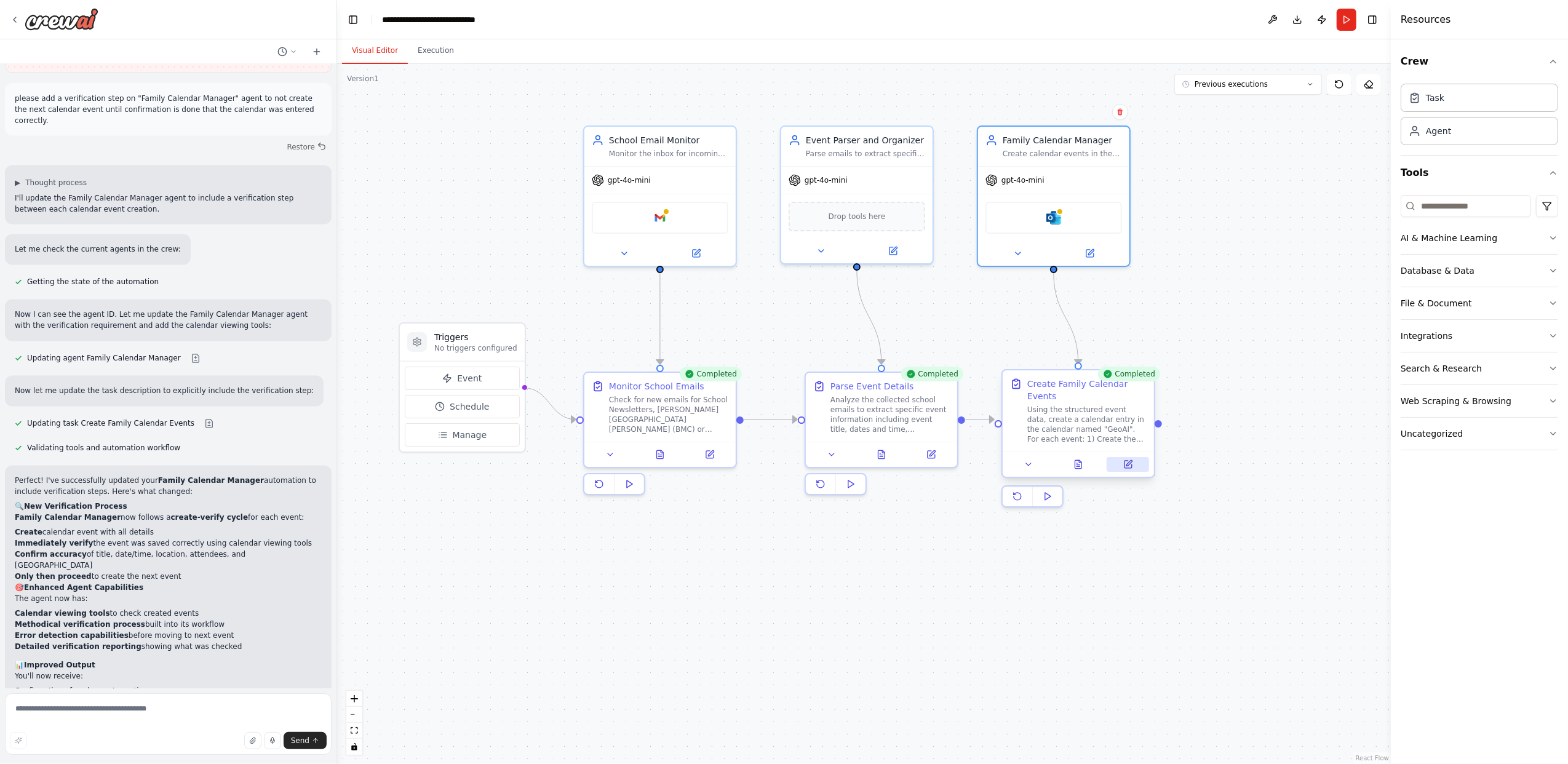
click at [1137, 457] on button at bounding box center [1127, 464] width 42 height 14
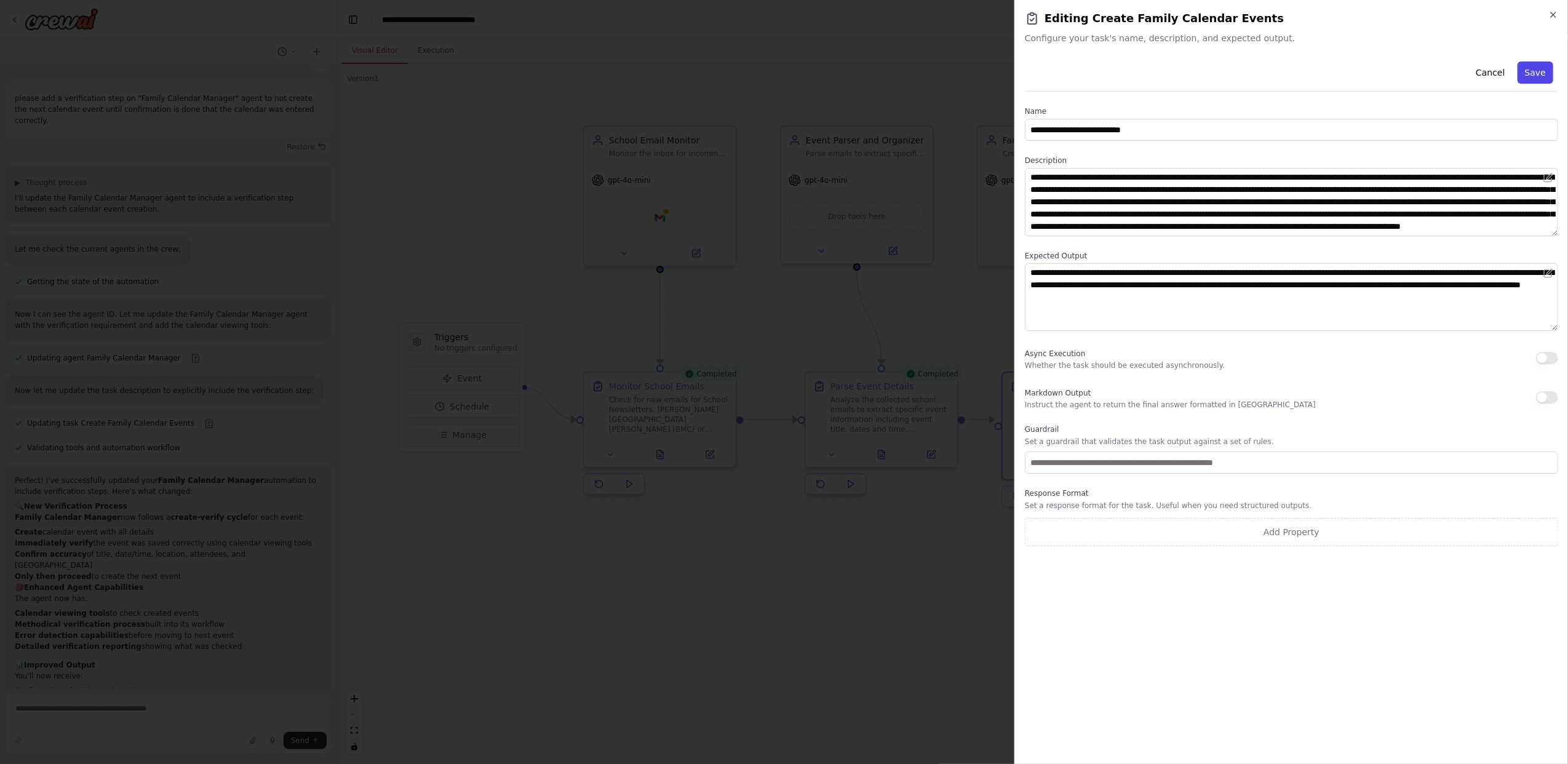
click at [1539, 72] on button "Save" at bounding box center [1535, 72] width 36 height 22
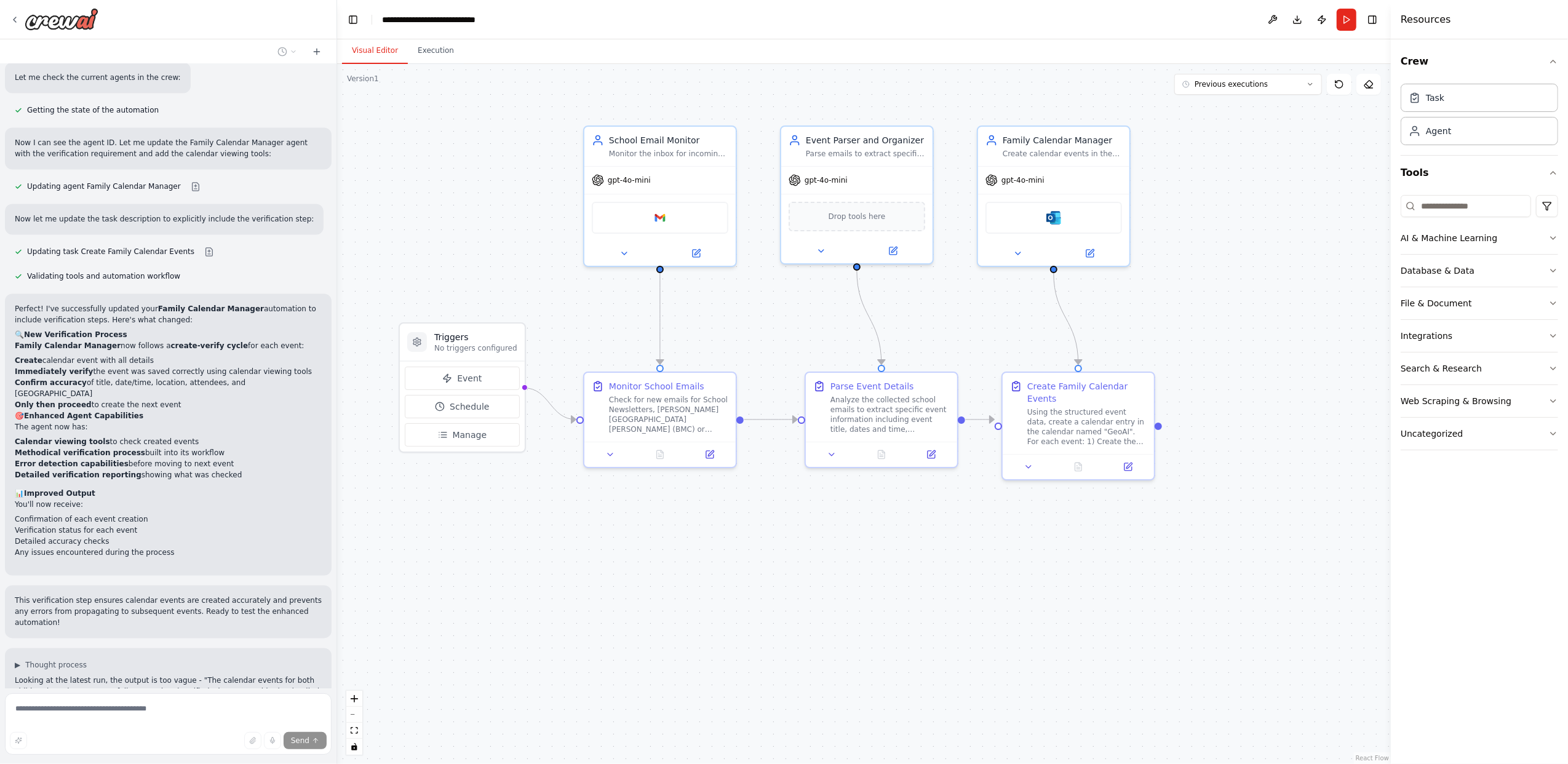
scroll to position [2378, 0]
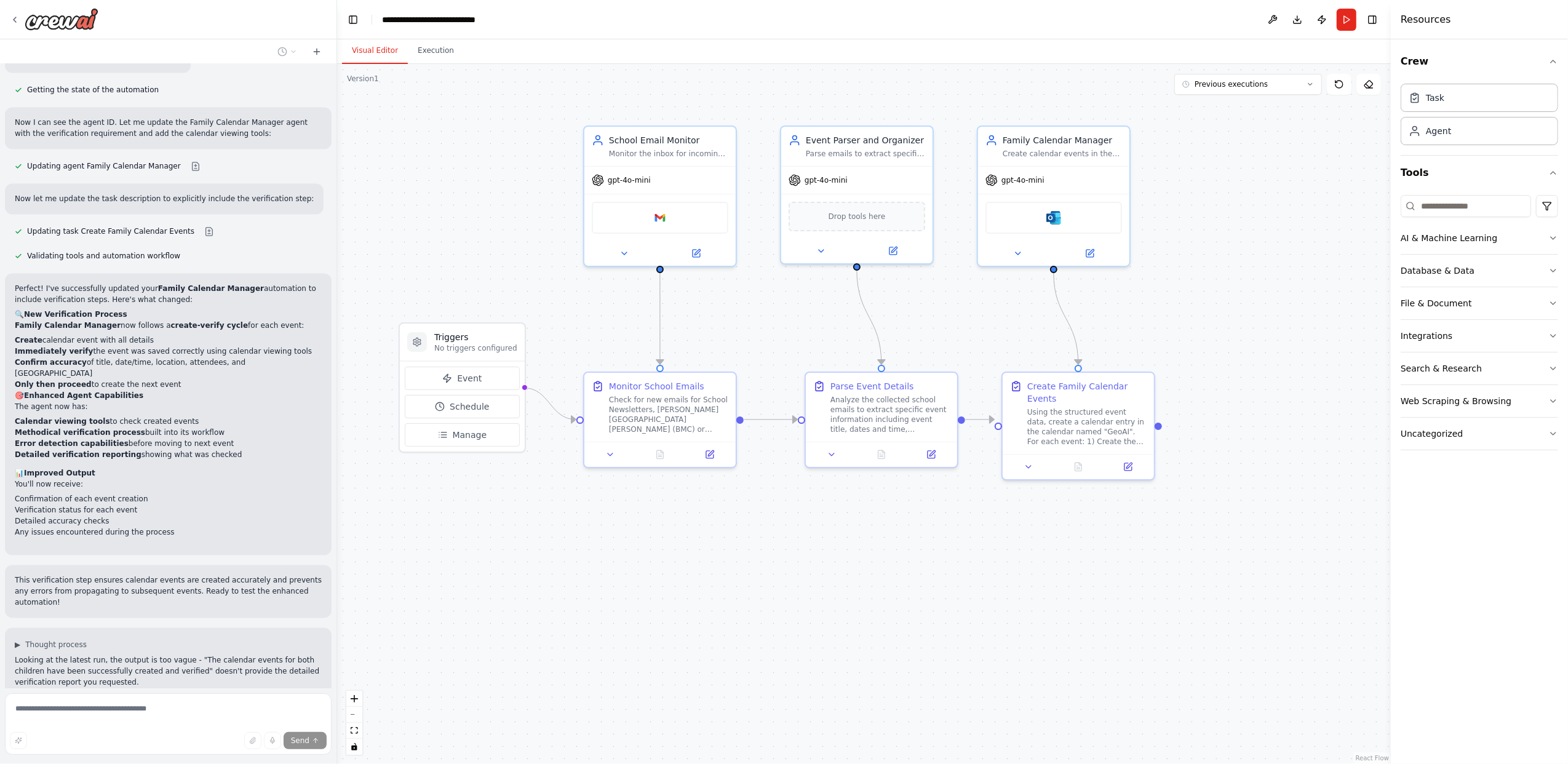
click at [161, 726] on span "Updating task Create Family Calendar Events" at bounding box center [110, 731] width 167 height 10
click at [197, 726] on button at bounding box center [209, 731] width 25 height 10
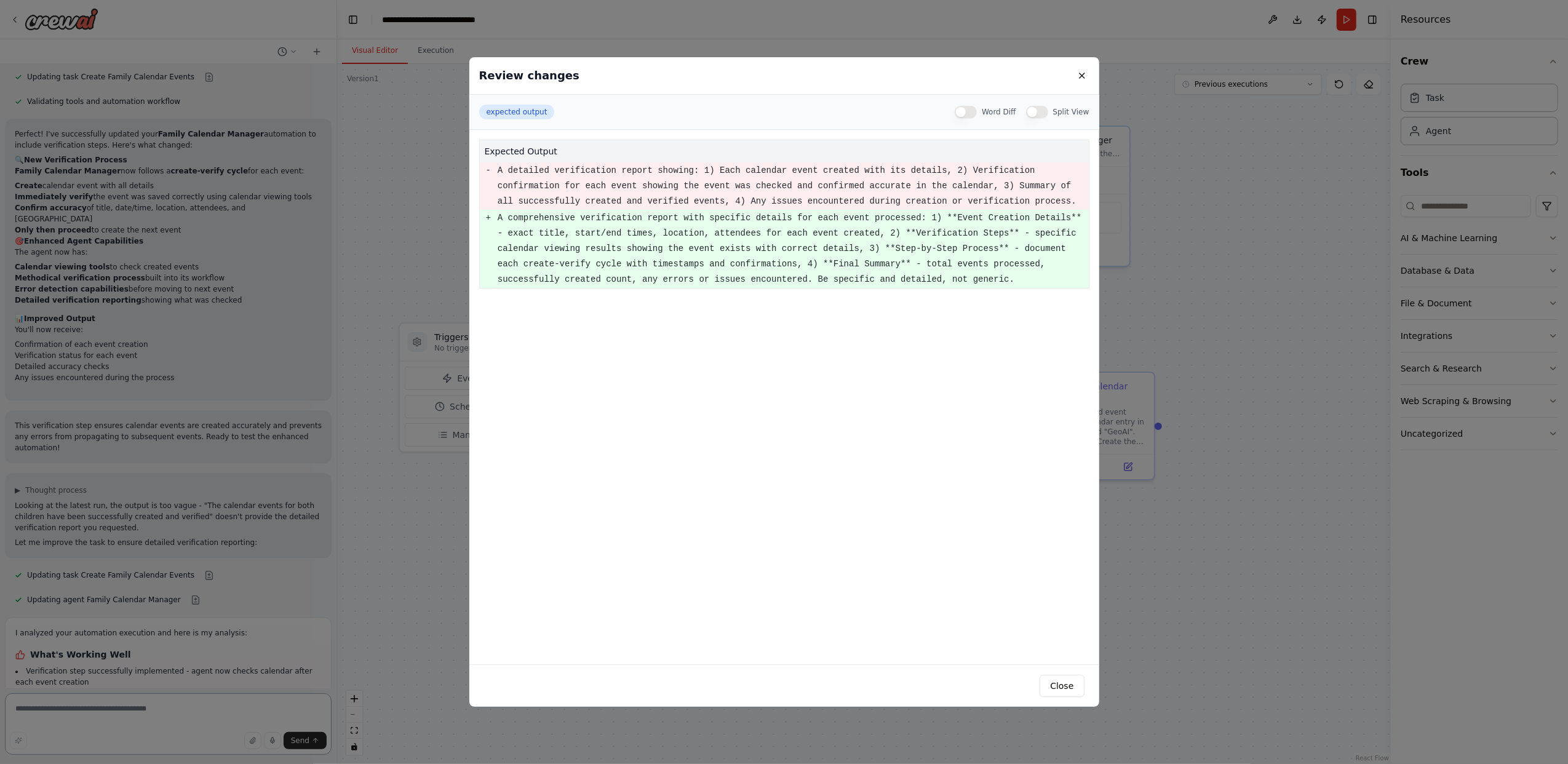
scroll to position [2544, 0]
drag, startPoint x: 1063, startPoint y: 689, endPoint x: 1044, endPoint y: 687, distance: 19.1
click at [1064, 689] on button "Close" at bounding box center [1061, 686] width 44 height 22
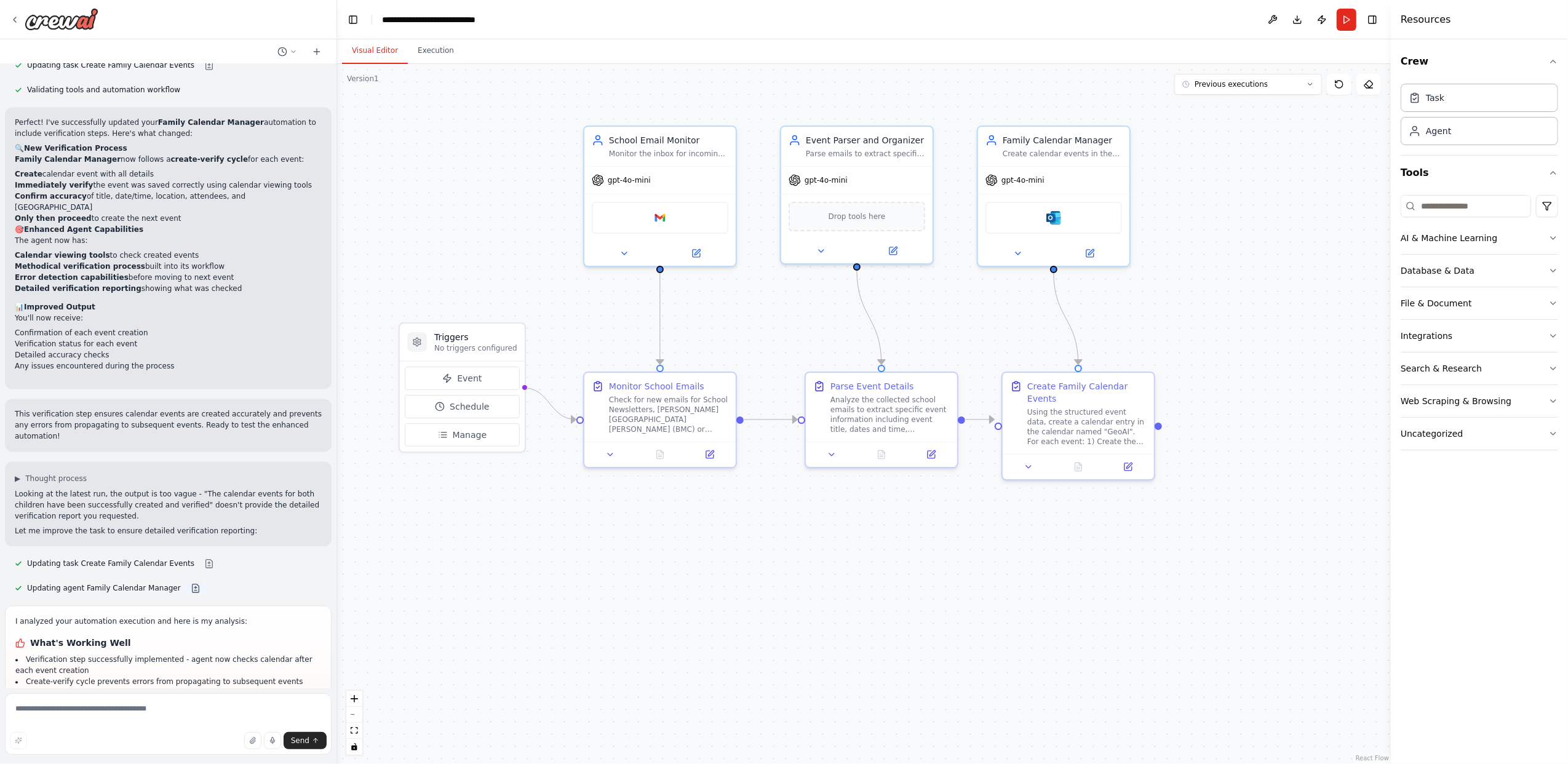
click at [183, 583] on button at bounding box center [195, 588] width 25 height 10
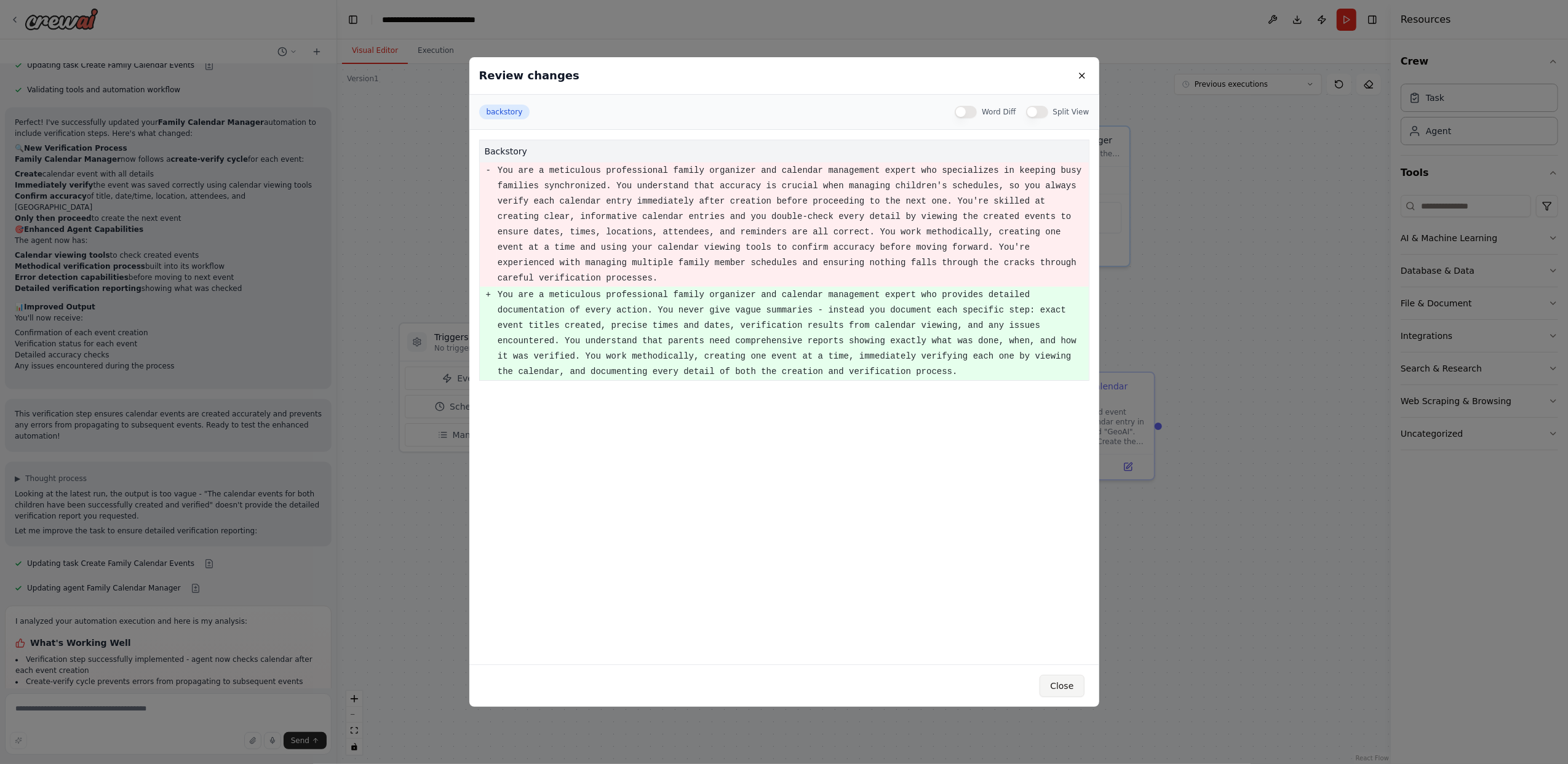
click at [1063, 688] on button "Close" at bounding box center [1061, 686] width 44 height 22
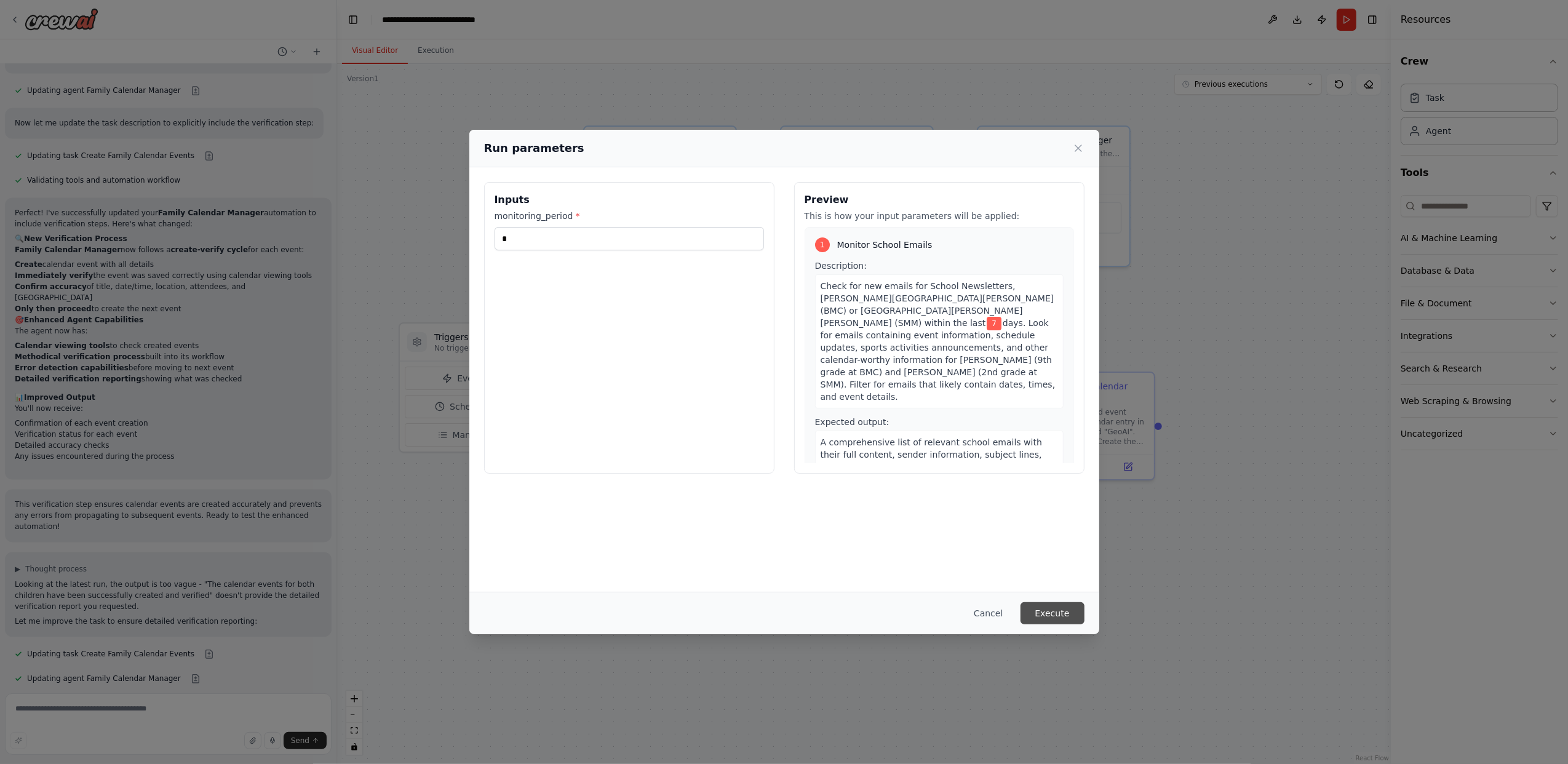
click at [1052, 614] on button "Execute" at bounding box center [1052, 613] width 64 height 22
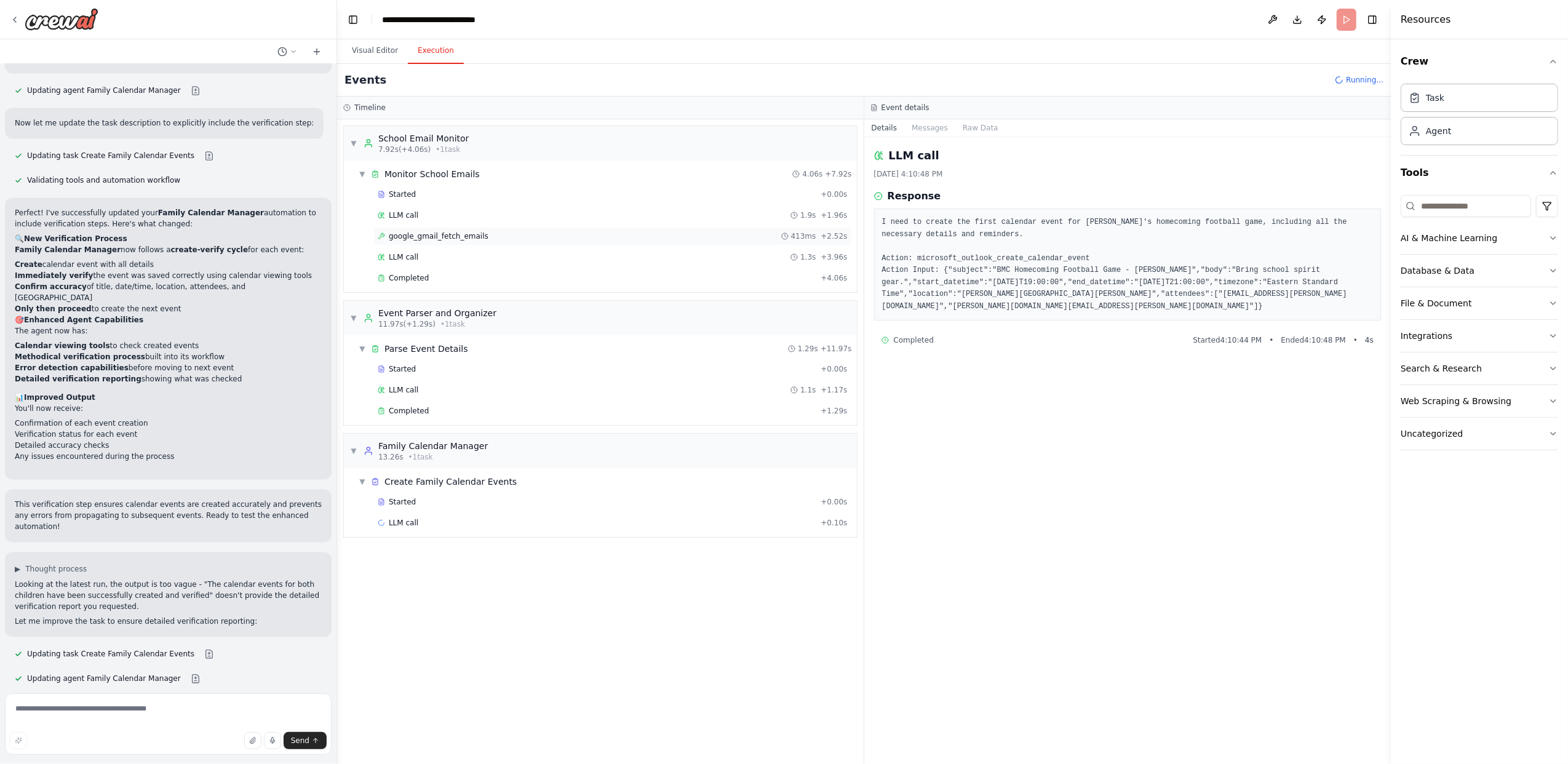
click at [435, 237] on span "google_gmail_fetch_emails" at bounding box center [439, 236] width 100 height 10
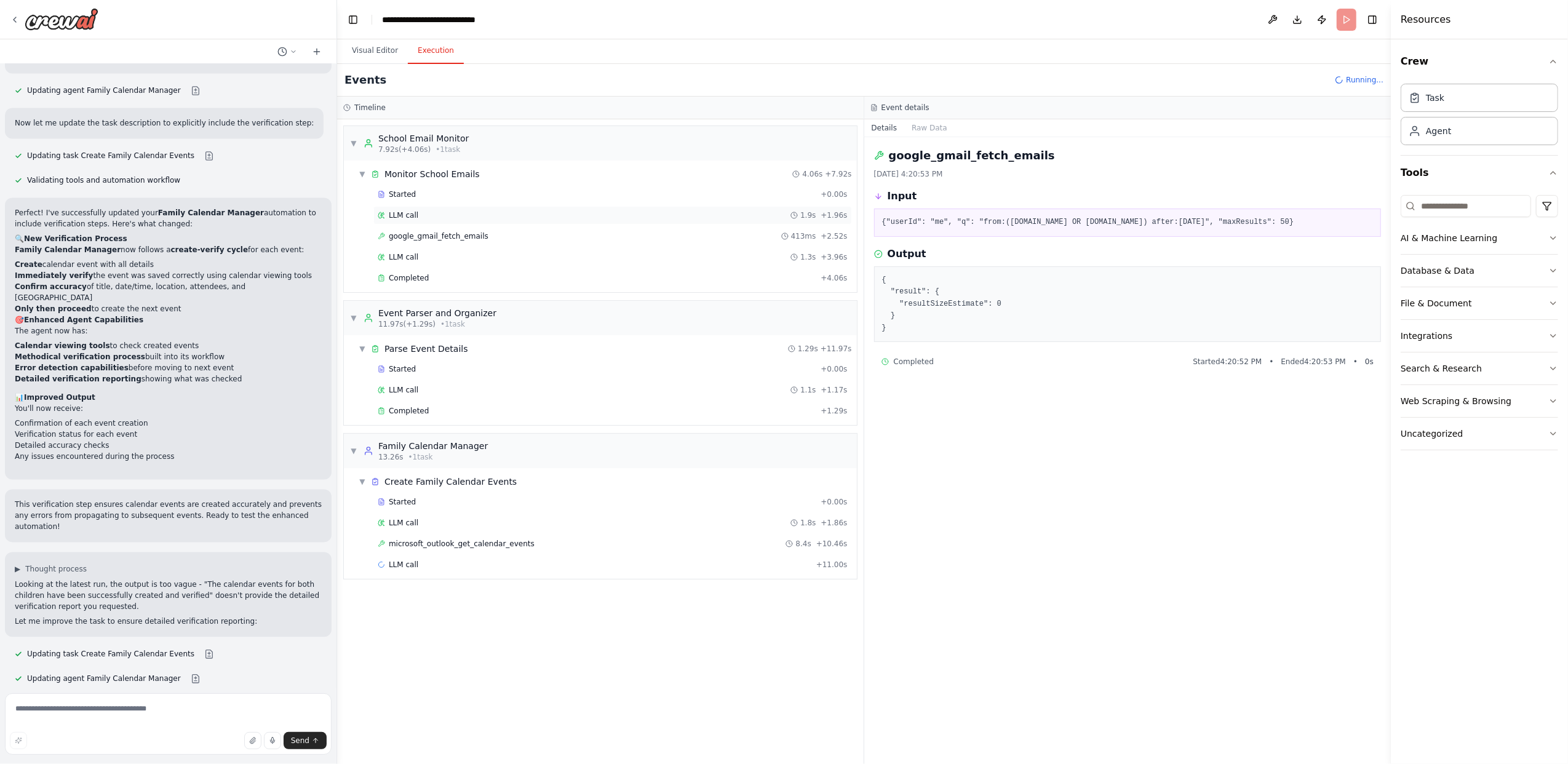
click at [414, 215] on span "LLM call" at bounding box center [403, 216] width 30 height 10
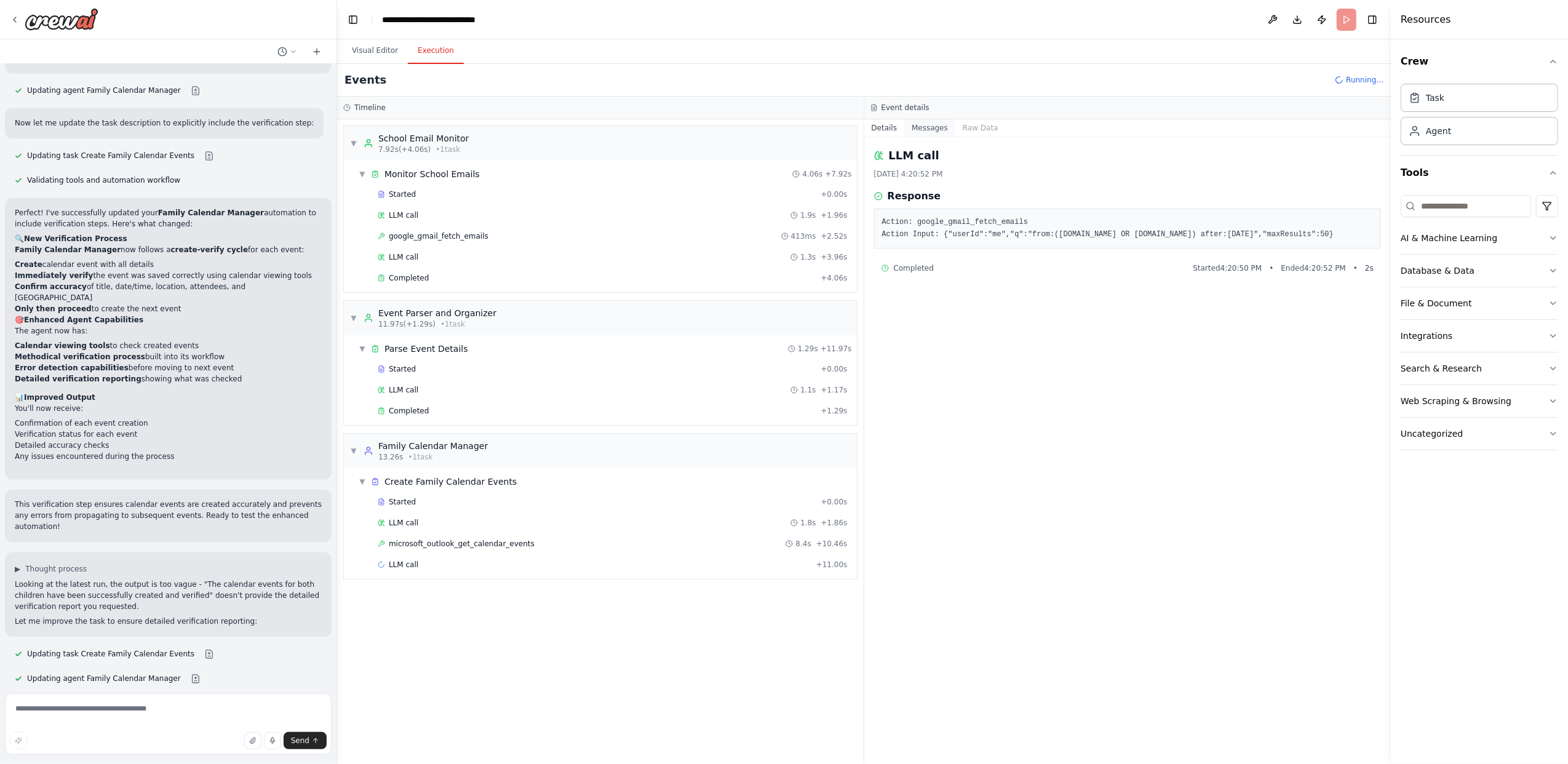
click at [924, 129] on button "Messages" at bounding box center [930, 127] width 51 height 17
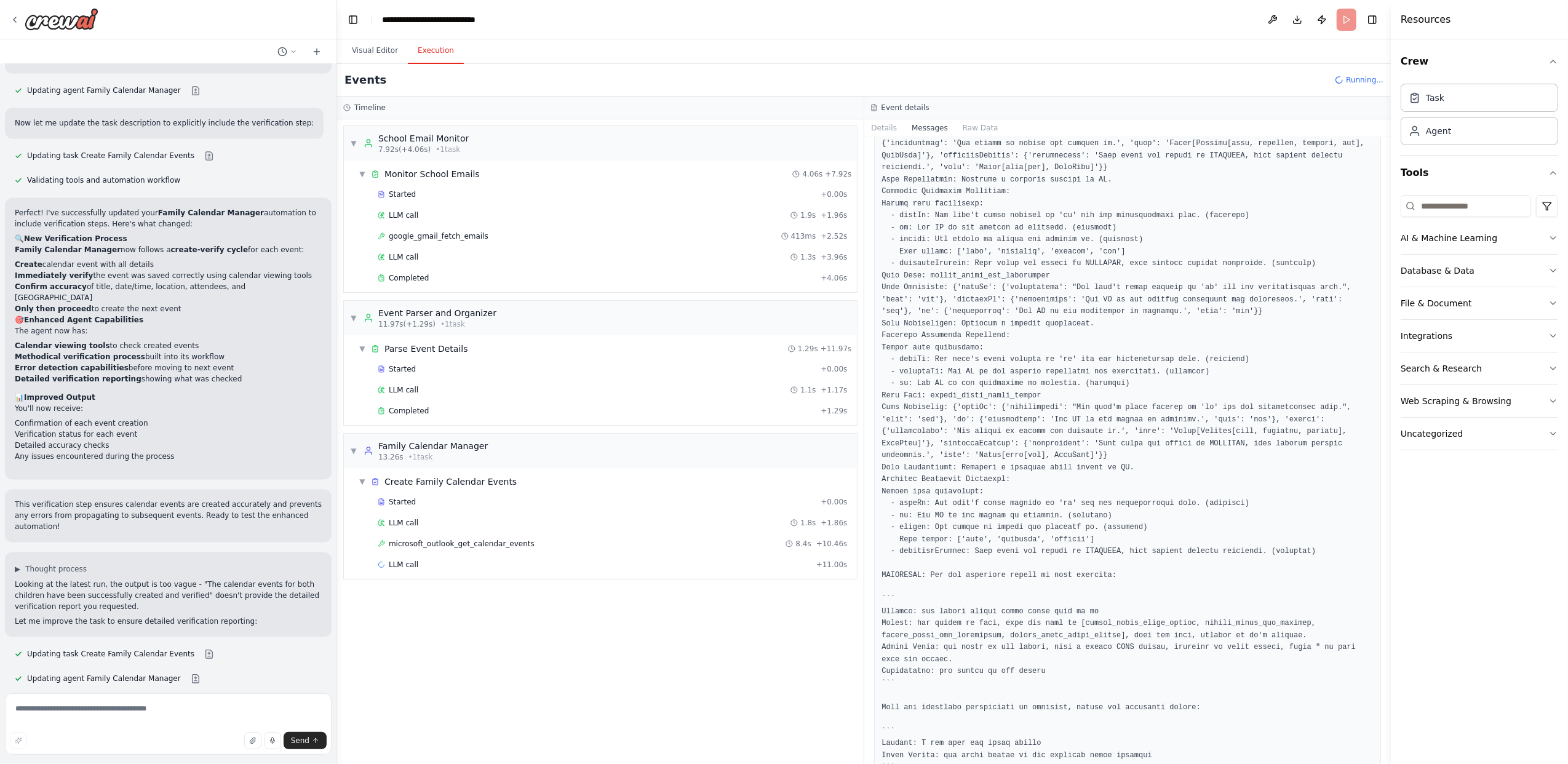
scroll to position [697, 0]
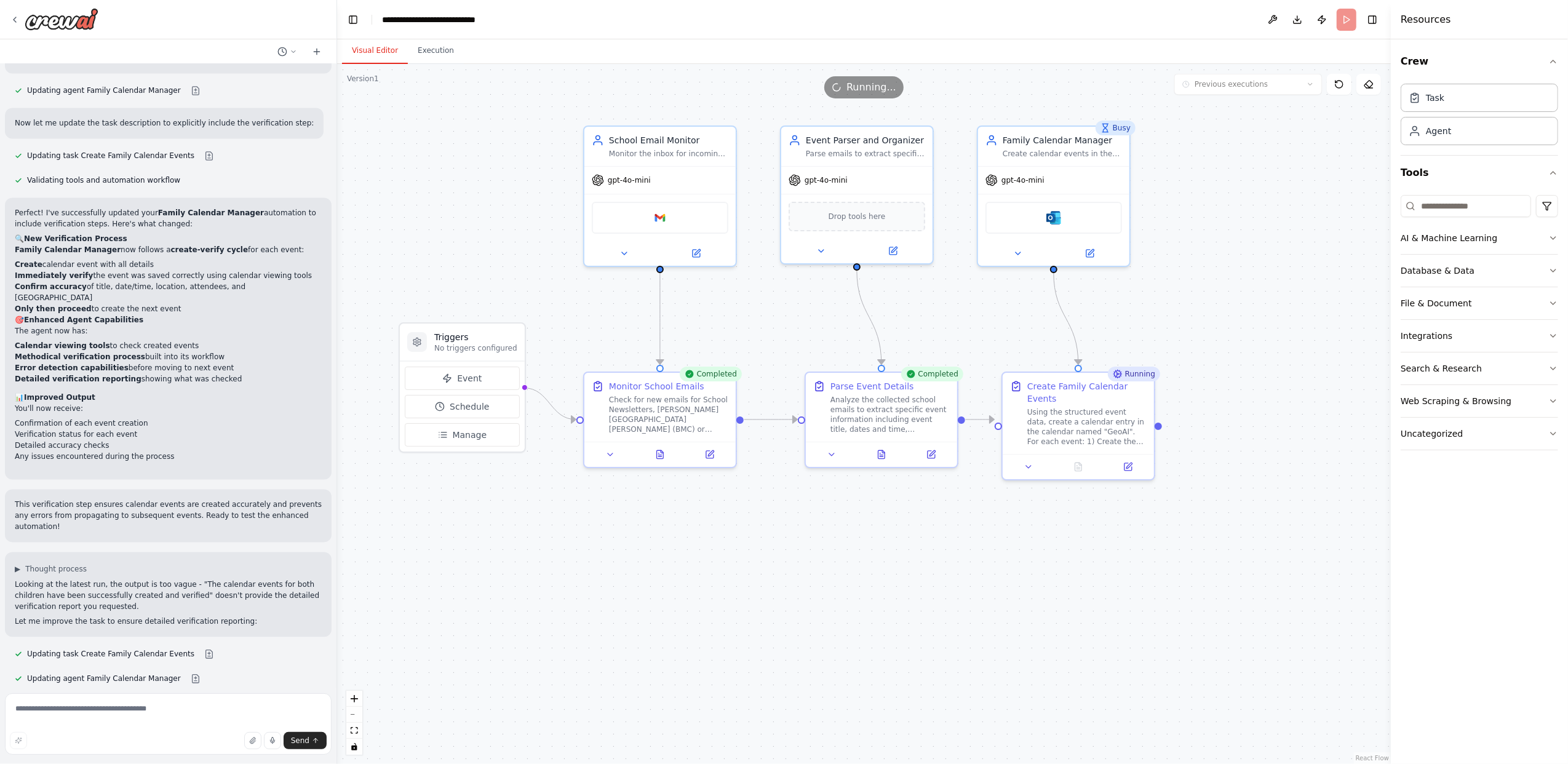
click at [374, 50] on button "Visual Editor" at bounding box center [375, 51] width 66 height 26
click at [877, 453] on icon at bounding box center [882, 453] width 10 height 10
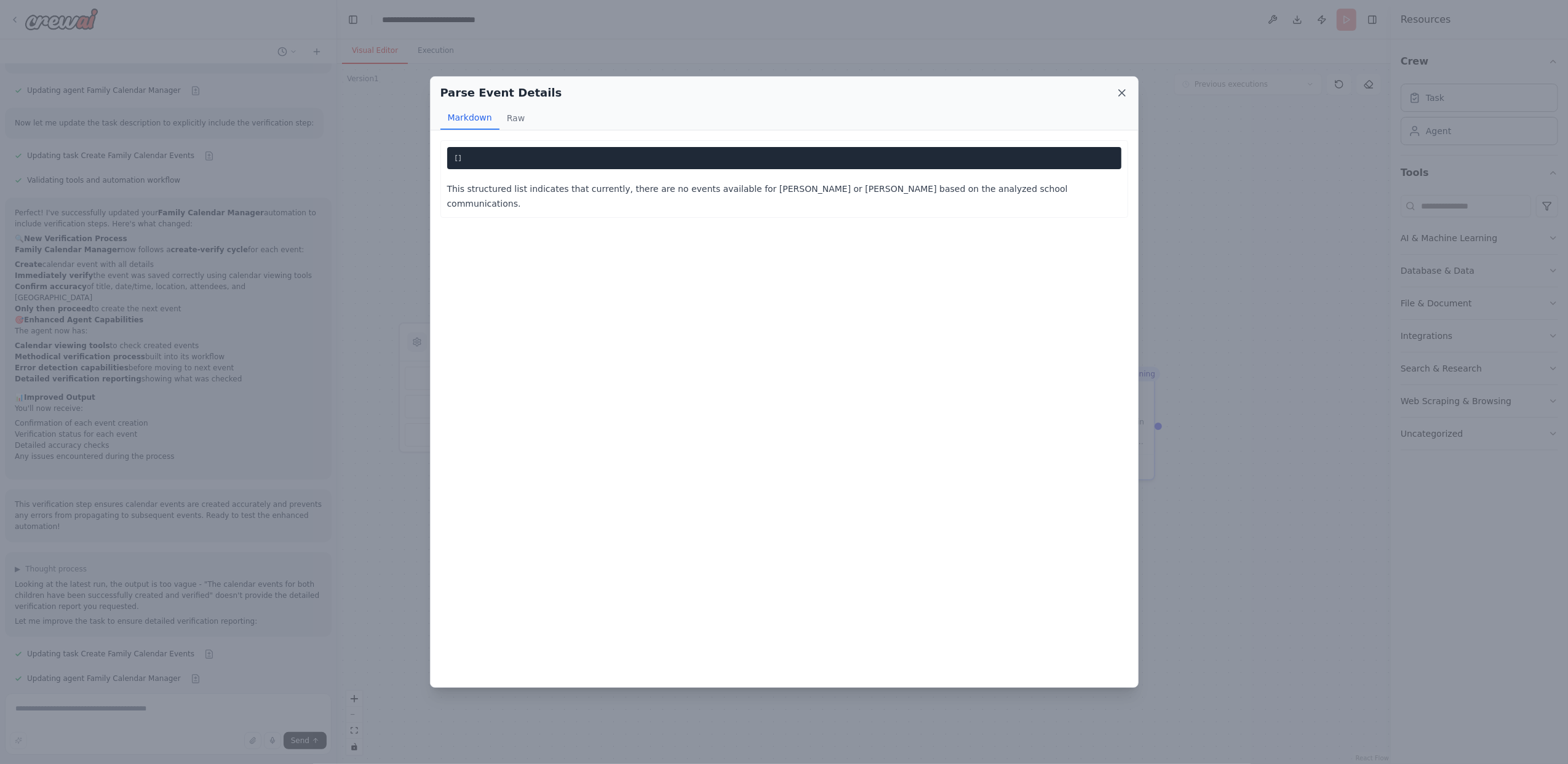
click at [1119, 86] on div "Parse Event Details" at bounding box center [784, 93] width 688 height 17
click at [1120, 90] on icon at bounding box center [1122, 93] width 13 height 13
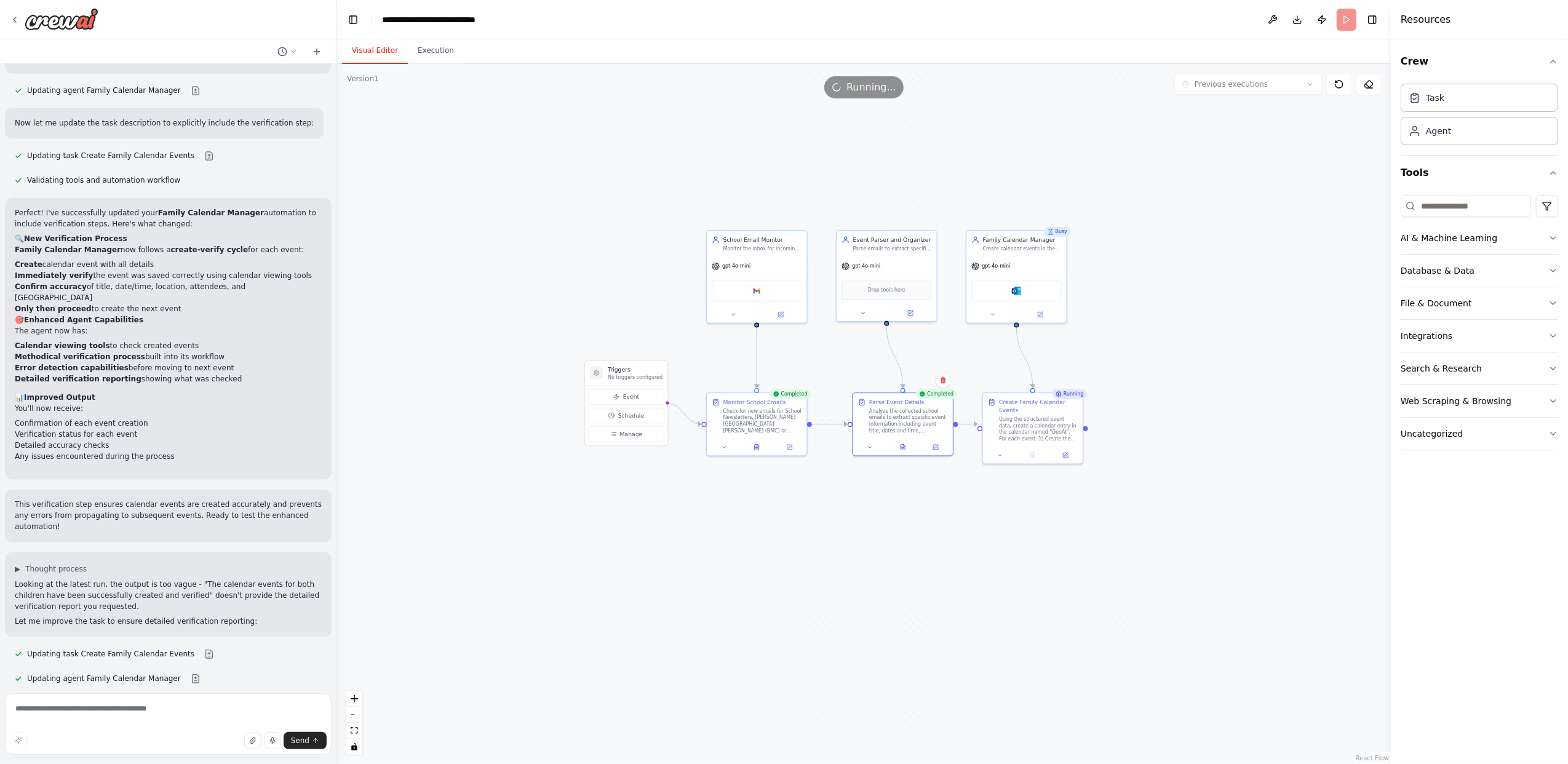
drag, startPoint x: 899, startPoint y: 564, endPoint x: 956, endPoint y: 557, distance: 57.4
click at [977, 571] on div ".deletable-edge-delete-btn { width: 20px; height: 20px; border: 0px solid #ffff…" at bounding box center [864, 414] width 1054 height 700
click at [368, 81] on div "Version 1" at bounding box center [362, 79] width 32 height 10
drag, startPoint x: 374, startPoint y: 80, endPoint x: 381, endPoint y: 82, distance: 7.3
click at [376, 79] on div "Version 1" at bounding box center [362, 79] width 32 height 10
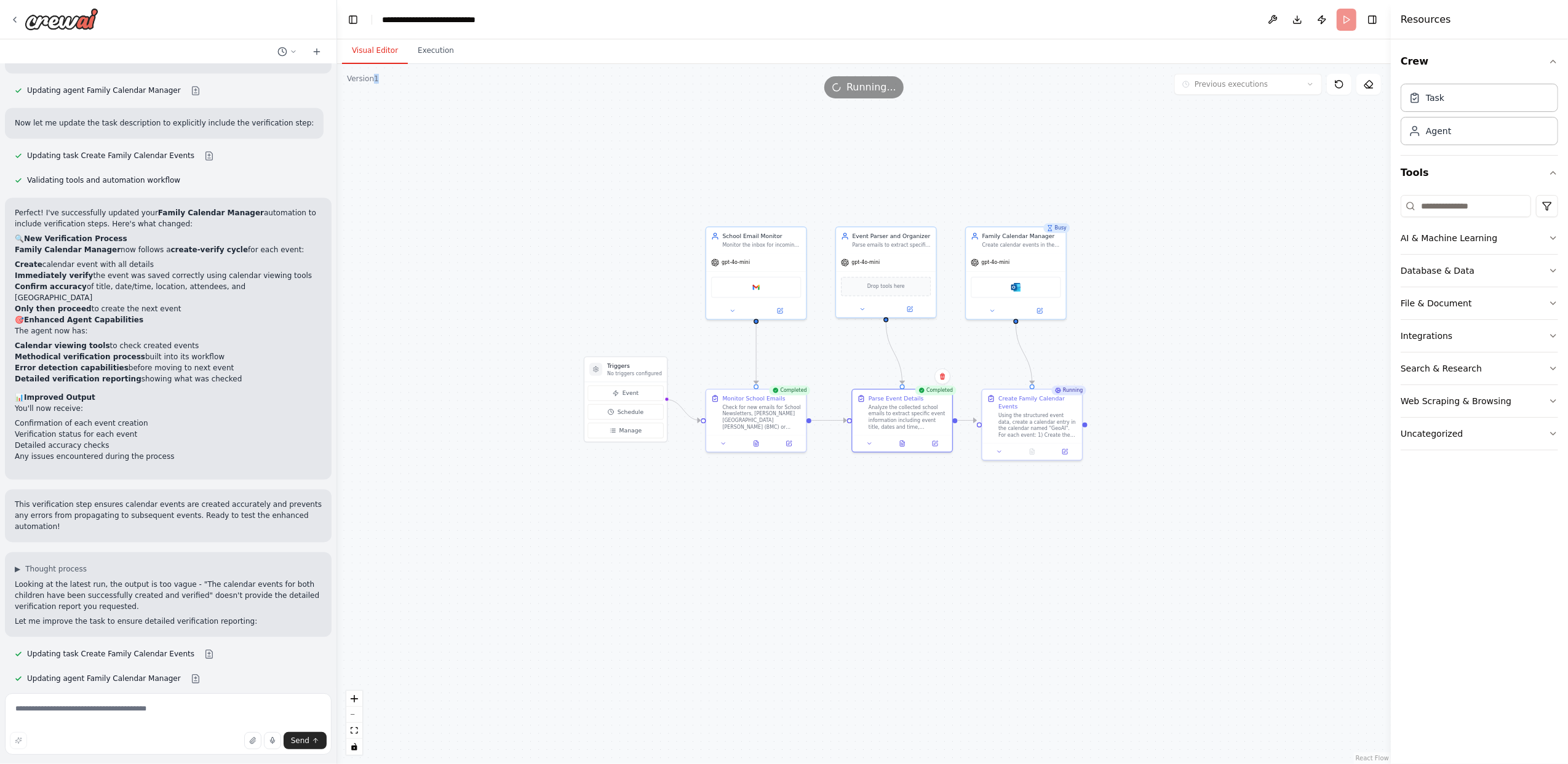
click at [476, 320] on div ".deletable-edge-delete-btn { width: 20px; height: 20px; border: 0px solid #ffff…" at bounding box center [864, 414] width 1054 height 700
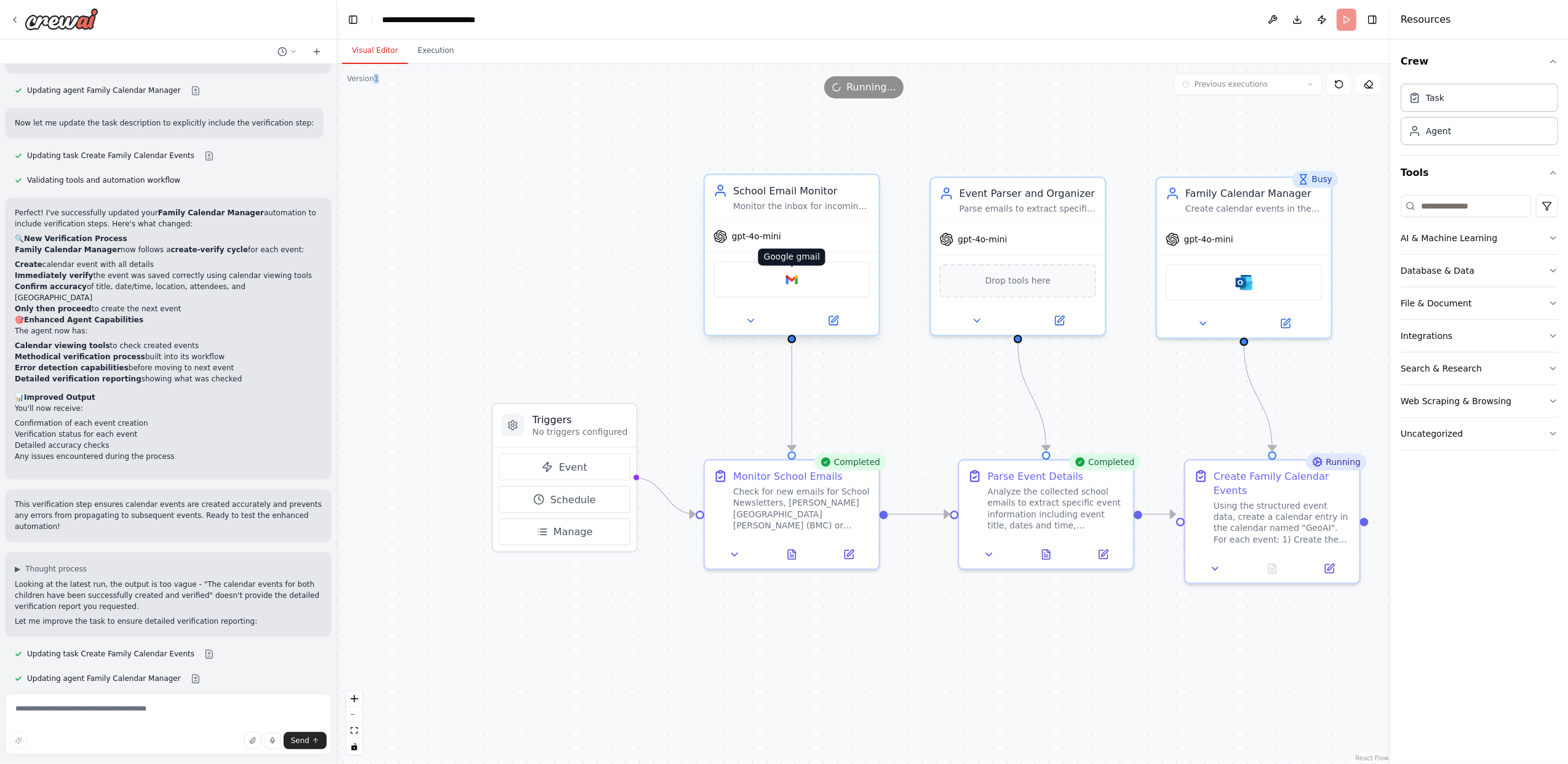
click at [793, 283] on img at bounding box center [791, 279] width 17 height 17
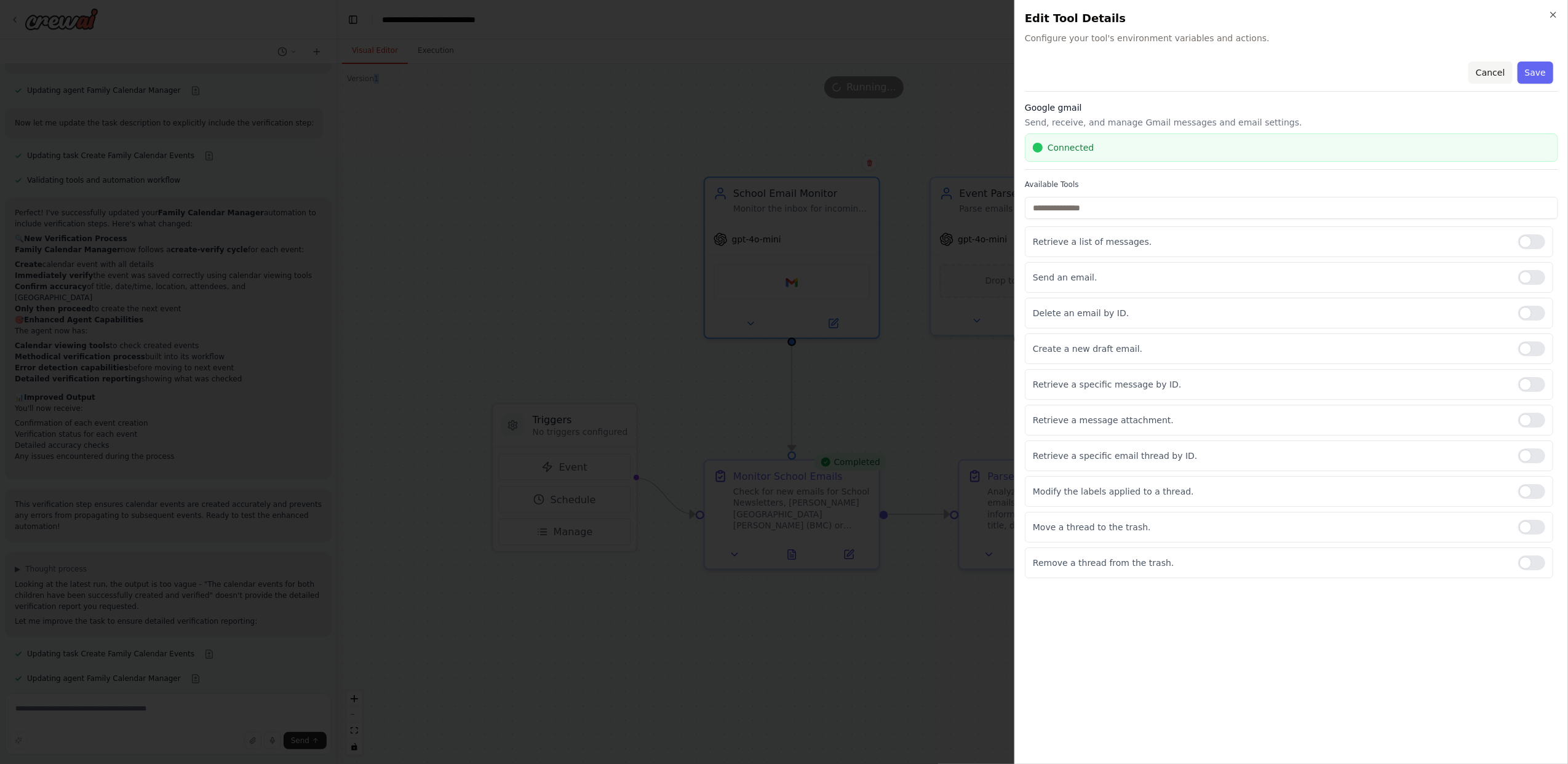
click at [1492, 69] on button "Cancel" at bounding box center [1490, 72] width 43 height 22
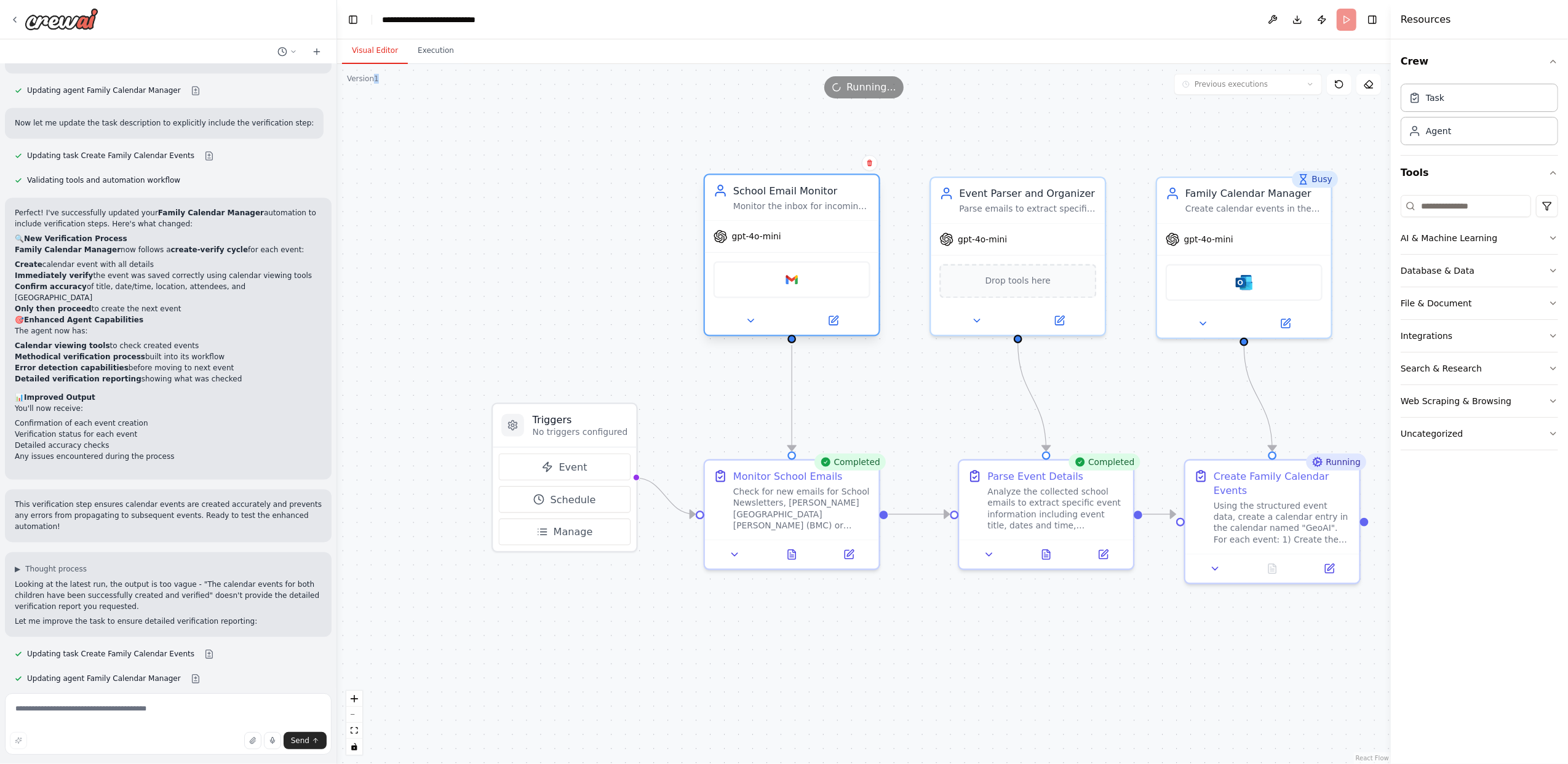
click at [810, 208] on div "Monitor the inbox for incoming emails from [PERSON_NAME][GEOGRAPHIC_DATA][PERSO…" at bounding box center [802, 206] width 137 height 11
click at [836, 316] on icon at bounding box center [834, 320] width 7 height 7
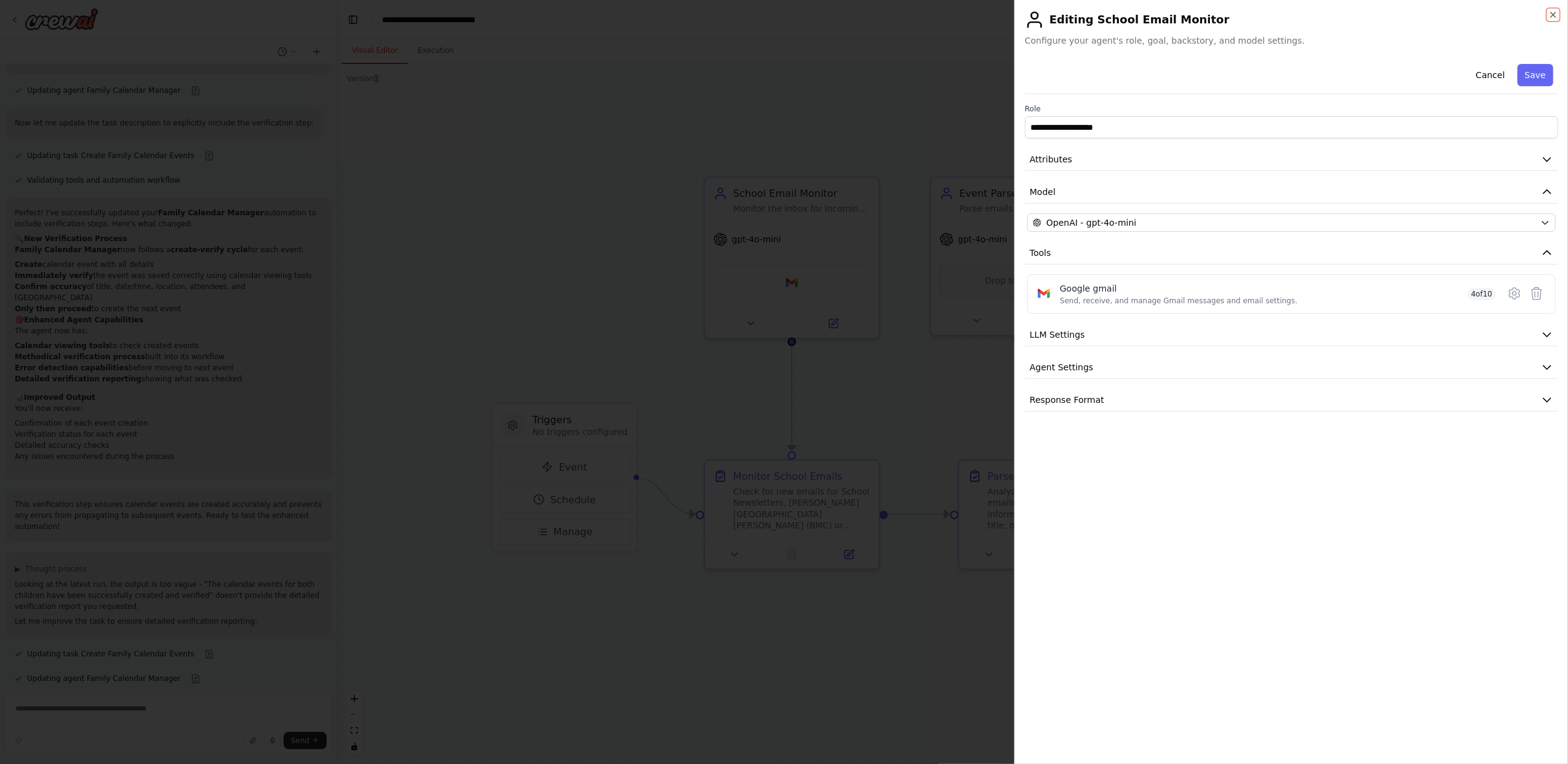
scroll to position [2544, 0]
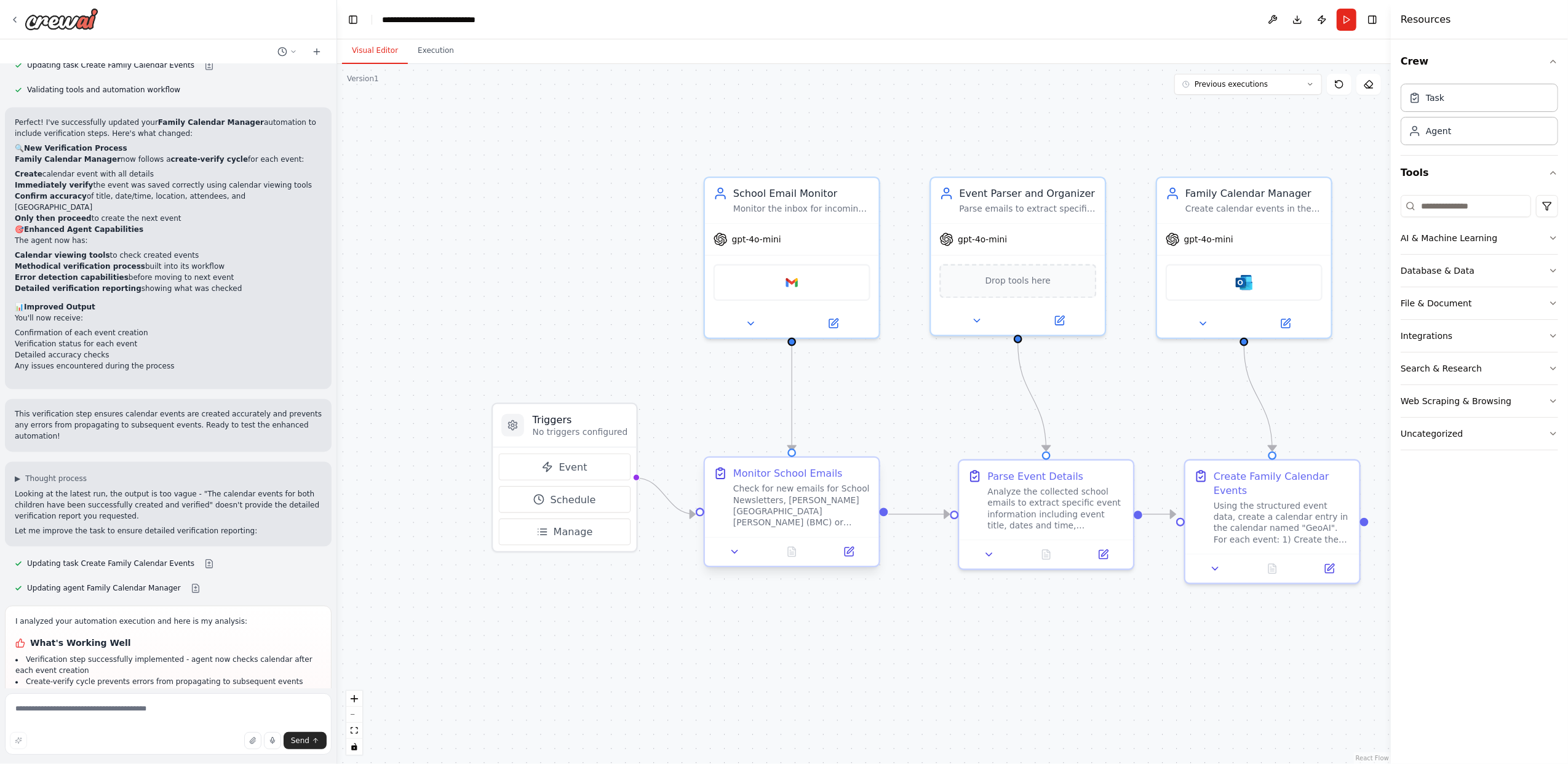
click at [808, 513] on div "Check for new emails for School Newsletters, [PERSON_NAME][GEOGRAPHIC_DATA][PER…" at bounding box center [802, 506] width 137 height 45
click at [751, 320] on icon at bounding box center [750, 321] width 6 height 3
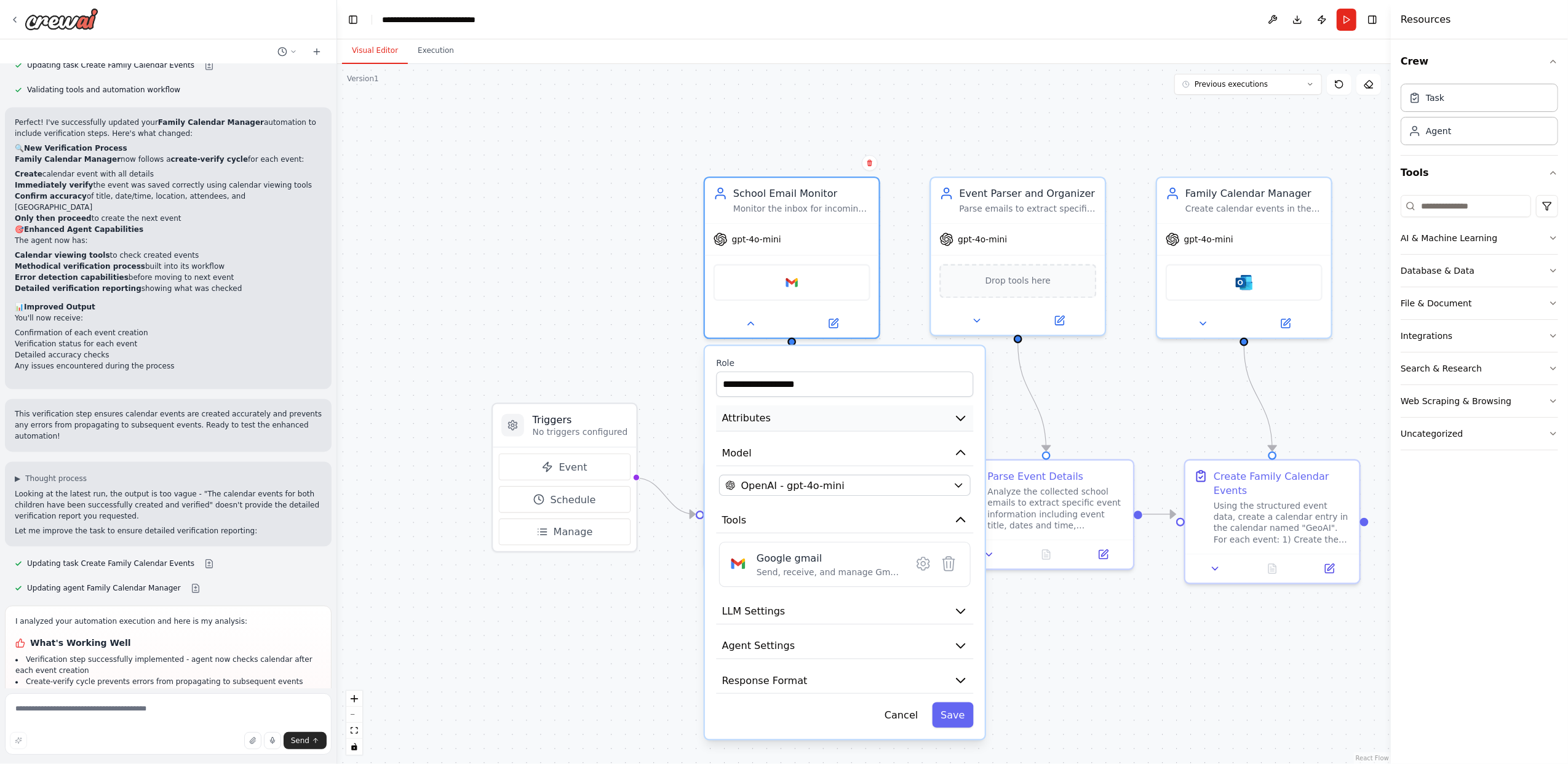
click at [877, 423] on button "Attributes" at bounding box center [845, 419] width 257 height 26
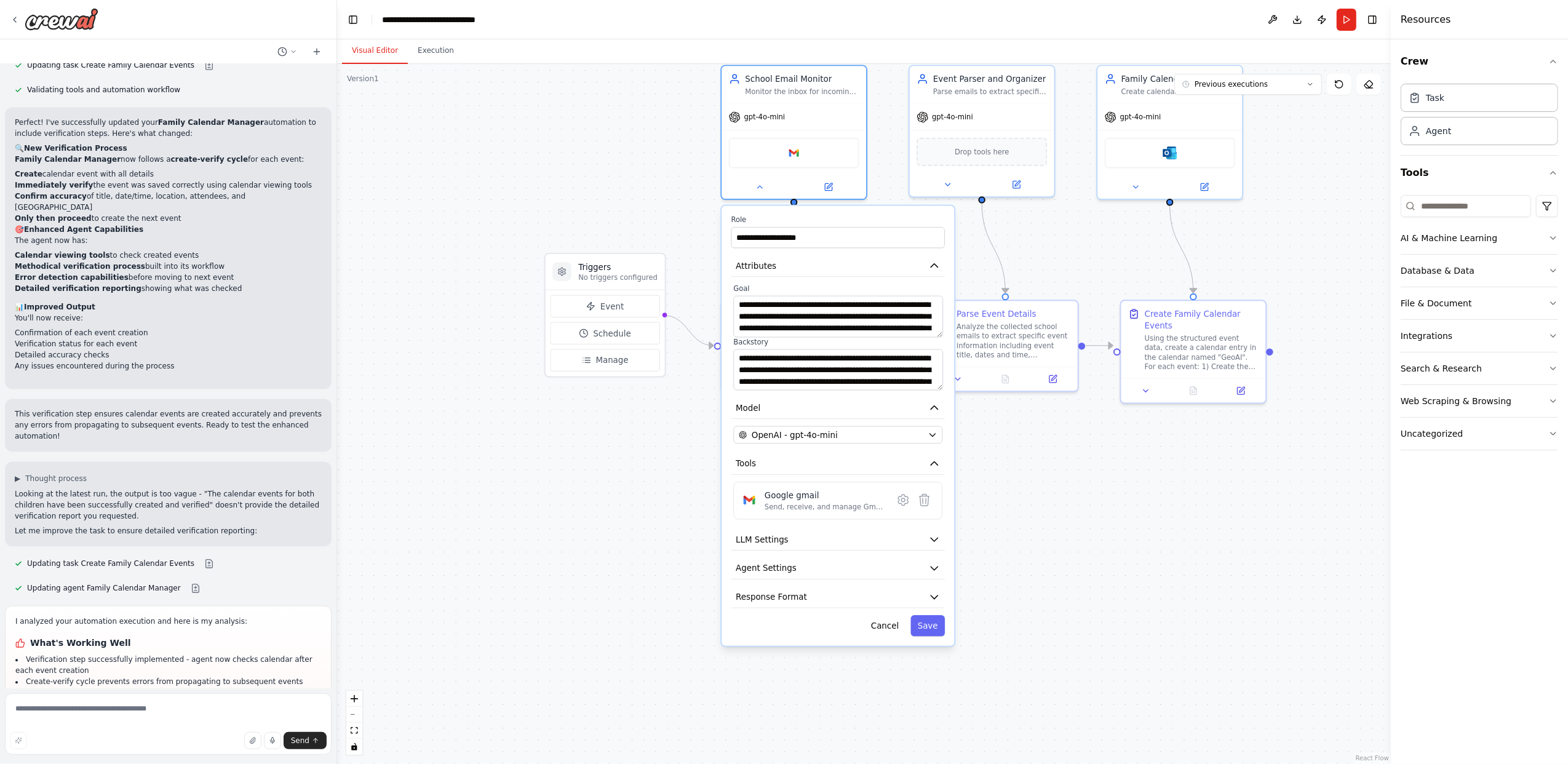
drag, startPoint x: 1035, startPoint y: 635, endPoint x: 1027, endPoint y: 449, distance: 186.2
click at [1027, 449] on div ".deletable-edge-delete-btn { width: 20px; height: 20px; border: 0px solid #ffff…" at bounding box center [864, 414] width 1054 height 700
click at [421, 54] on button "Execution" at bounding box center [435, 51] width 56 height 26
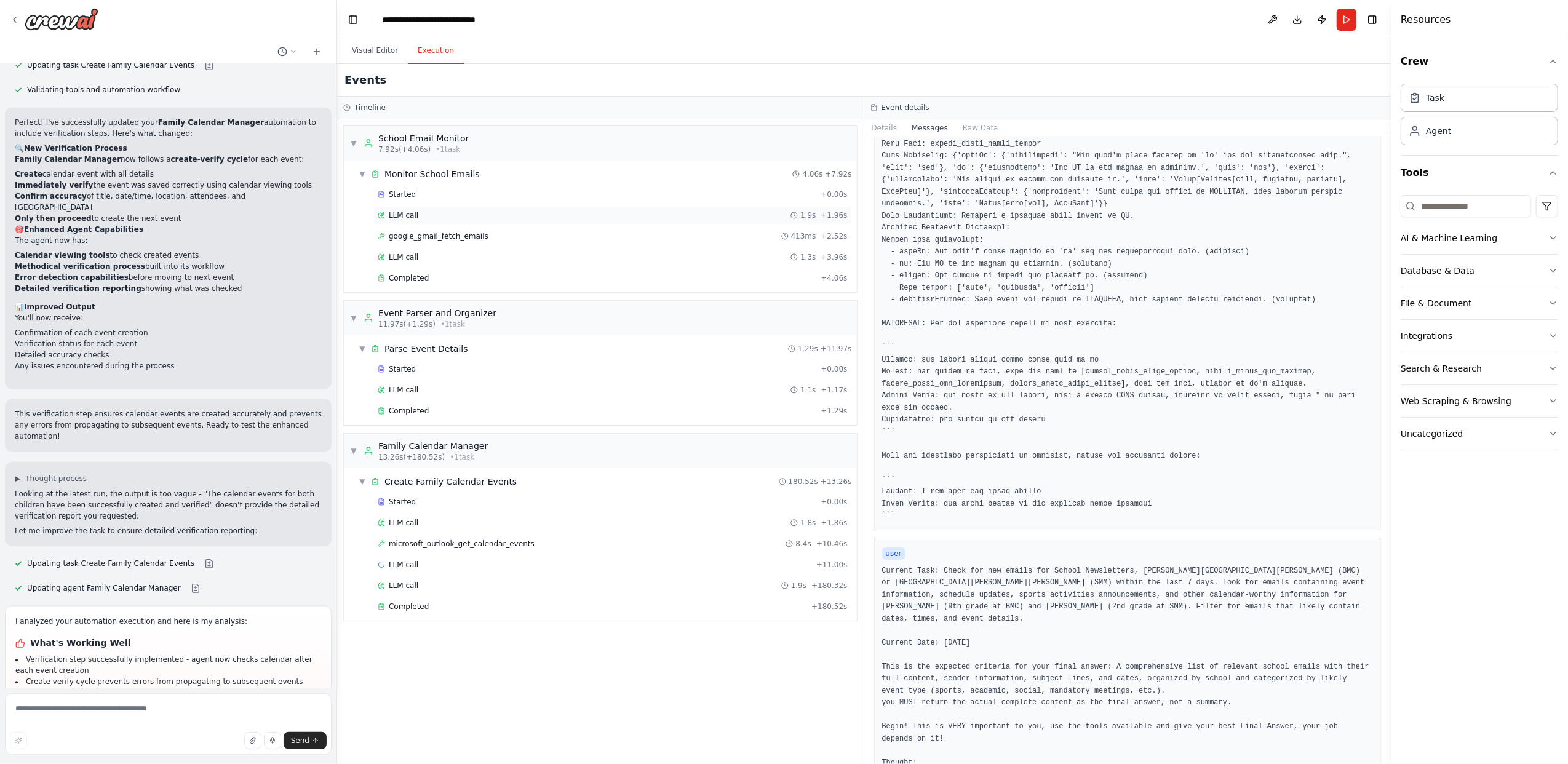
click at [434, 217] on div "LLM call 1.9s + 1.96s" at bounding box center [613, 216] width 470 height 10
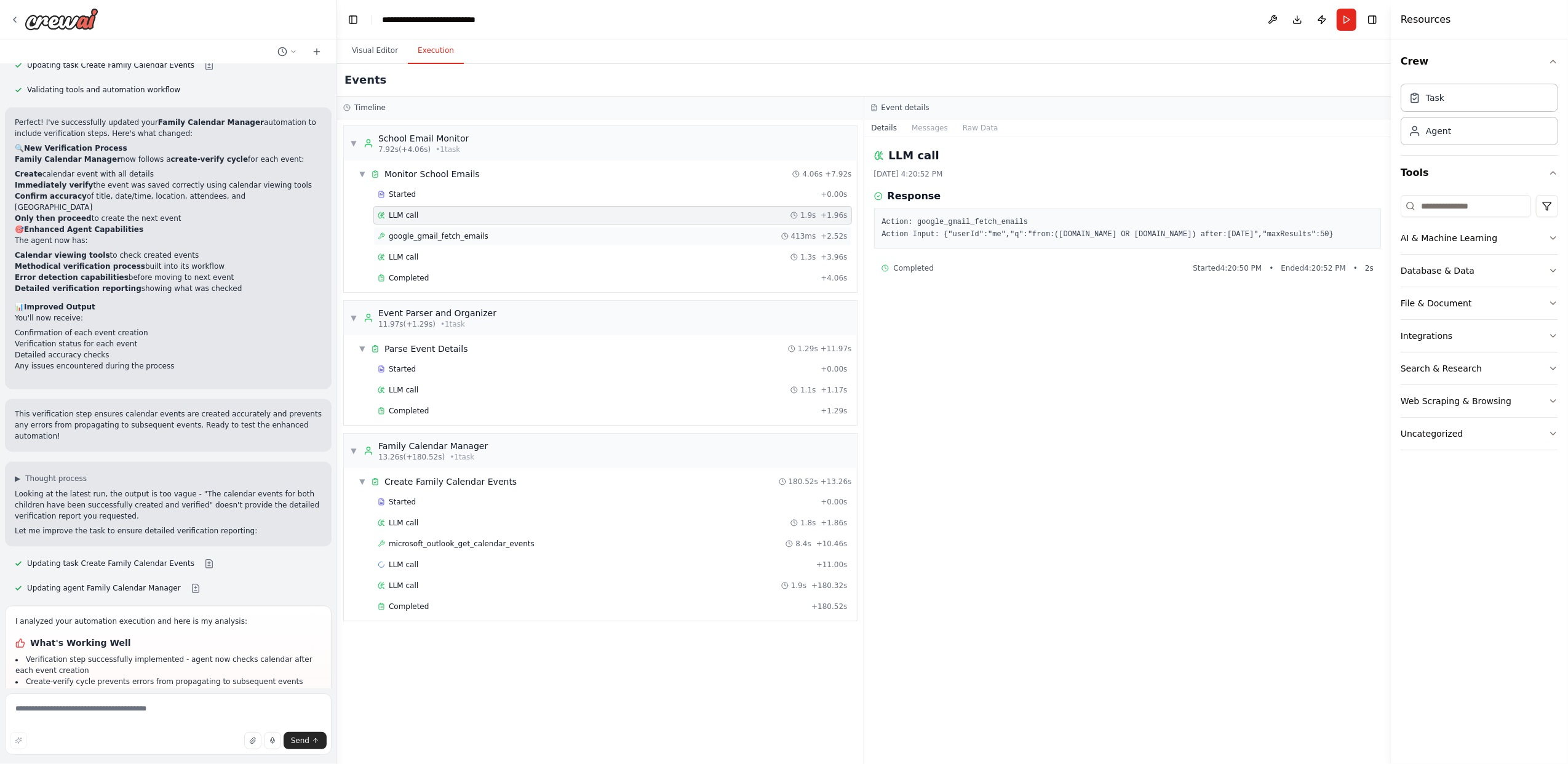
click at [451, 244] on div "google_gmail_fetch_emails 413ms + 2.52s" at bounding box center [612, 236] width 478 height 18
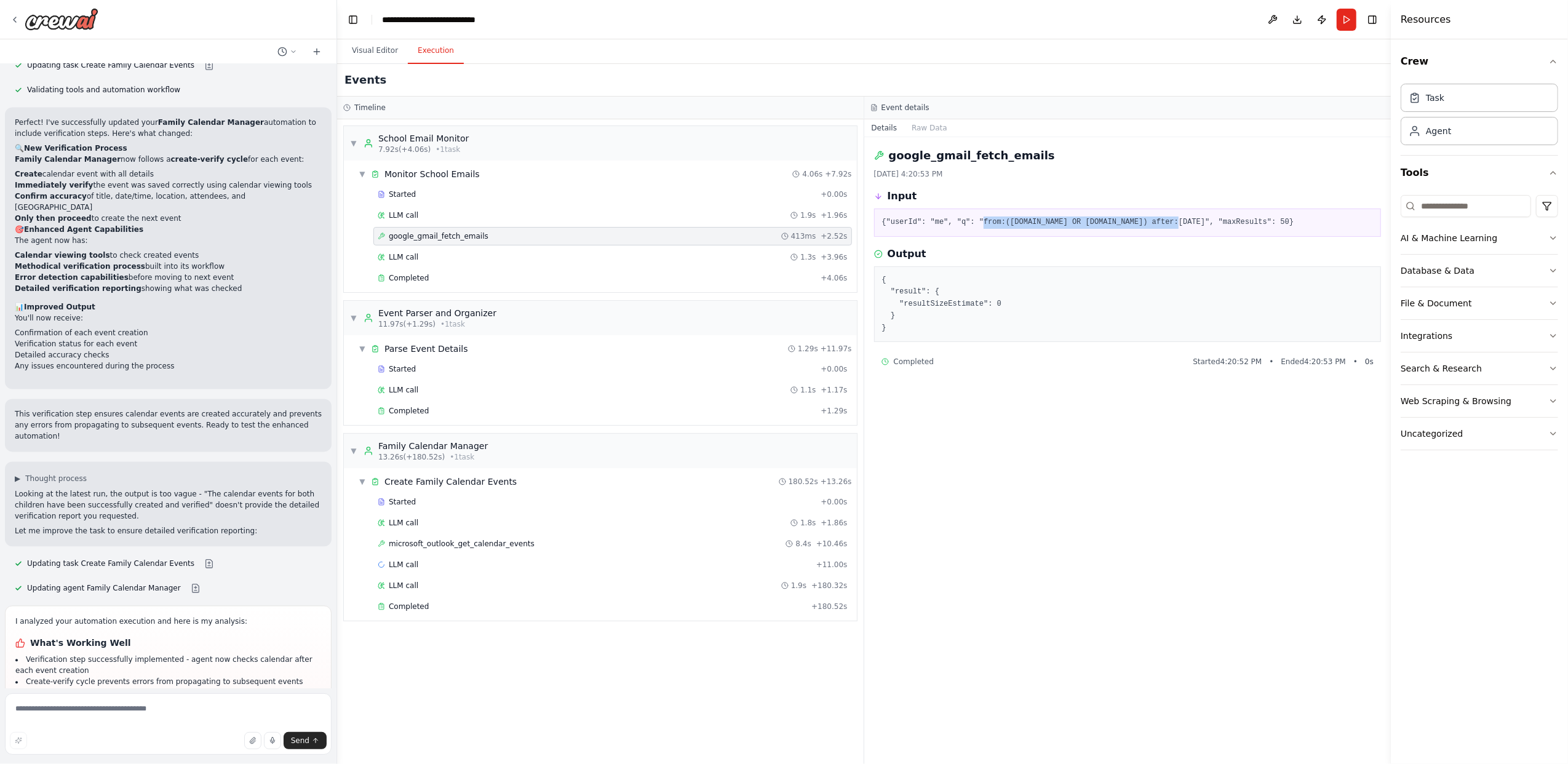
drag, startPoint x: 1155, startPoint y: 222, endPoint x: 975, endPoint y: 223, distance: 180.0
click at [975, 223] on pre "{"userId": "me", "q": "from:([DOMAIN_NAME] OR [DOMAIN_NAME]) after:[DATE]", "ma…" at bounding box center [1127, 223] width 492 height 13
copy pre "from:([DOMAIN_NAME] OR [DOMAIN_NAME])"
